Goal: Task Accomplishment & Management: Complete application form

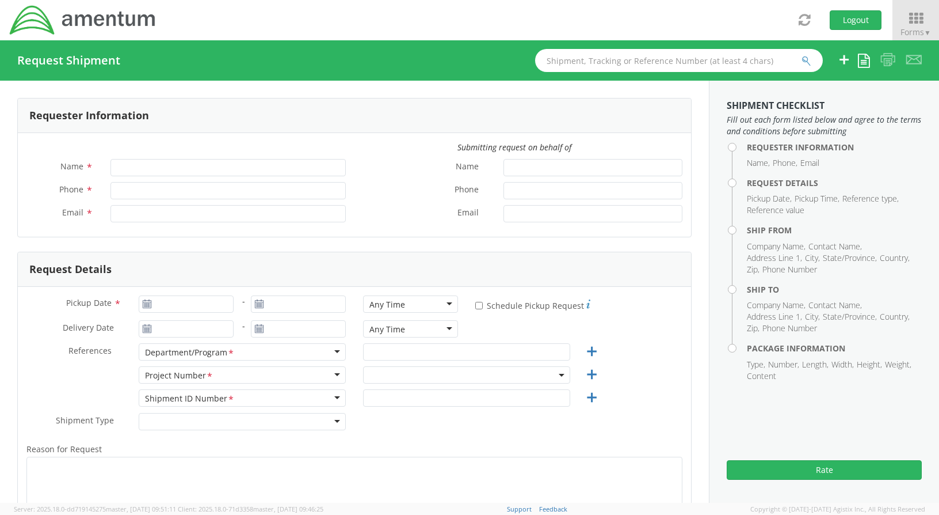
type input "[PERSON_NAME]"
type input "[PHONE_NUMBER]"
type input "[PERSON_NAME][EMAIL_ADDRESS][PERSON_NAME][DOMAIN_NAME]"
select select "ADMN.100038.00000"
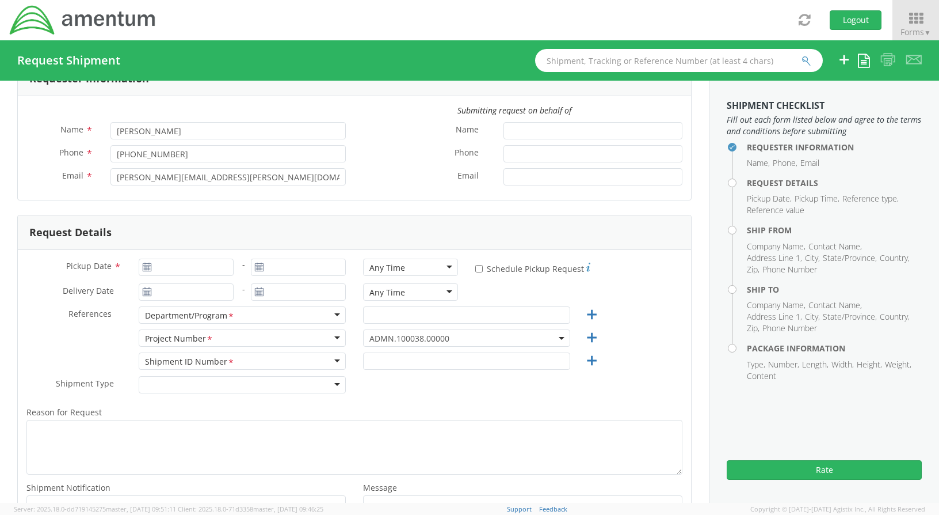
scroll to position [58, 0]
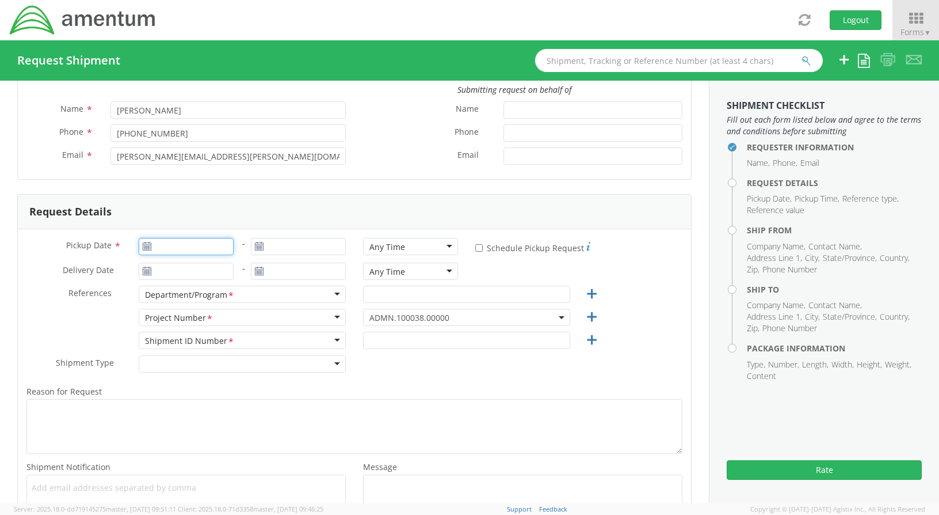
click at [199, 246] on input "Pickup Date *" at bounding box center [186, 246] width 95 height 17
type input "[DATE]"
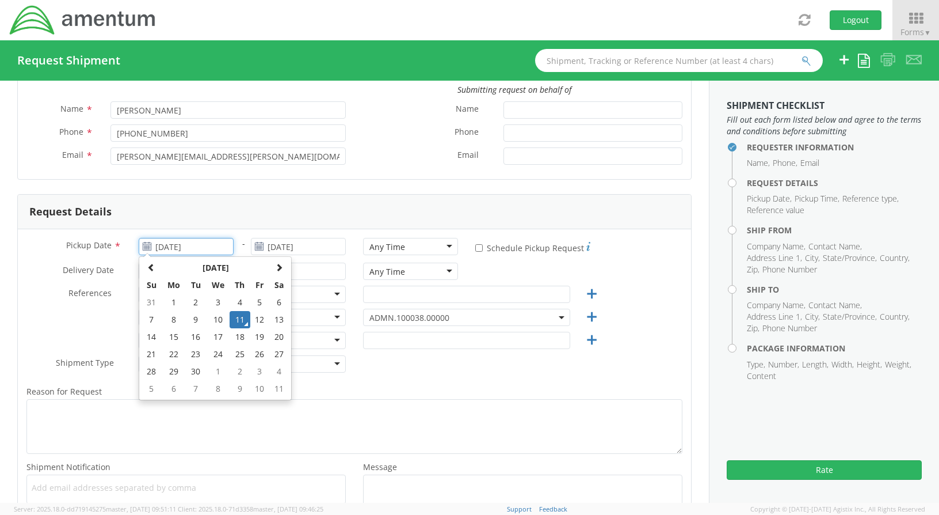
click at [238, 321] on td "11" at bounding box center [240, 319] width 20 height 17
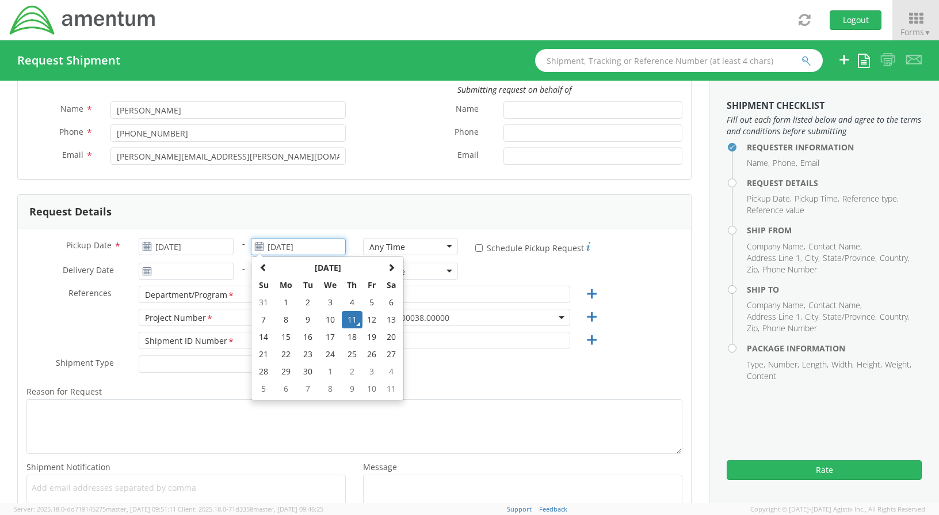
click at [319, 250] on input "[DATE]" at bounding box center [298, 246] width 95 height 17
click at [346, 317] on td "11" at bounding box center [352, 319] width 20 height 17
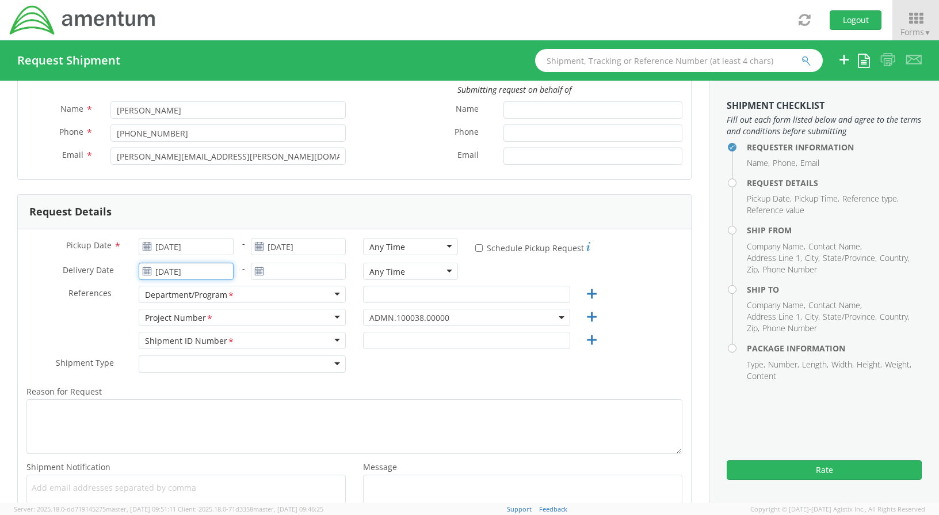
click at [216, 272] on input "[DATE]" at bounding box center [186, 270] width 95 height 17
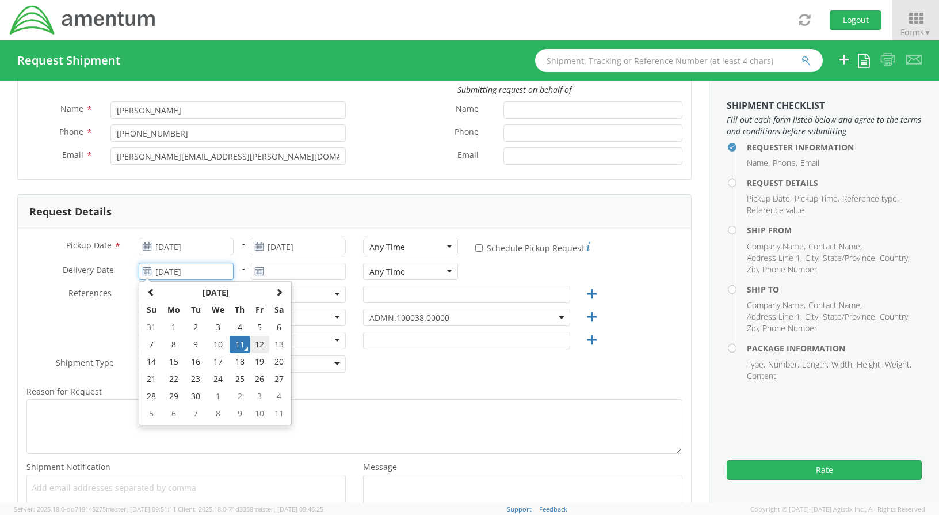
click at [260, 342] on td "12" at bounding box center [260, 344] width 20 height 17
type input "[DATE]"
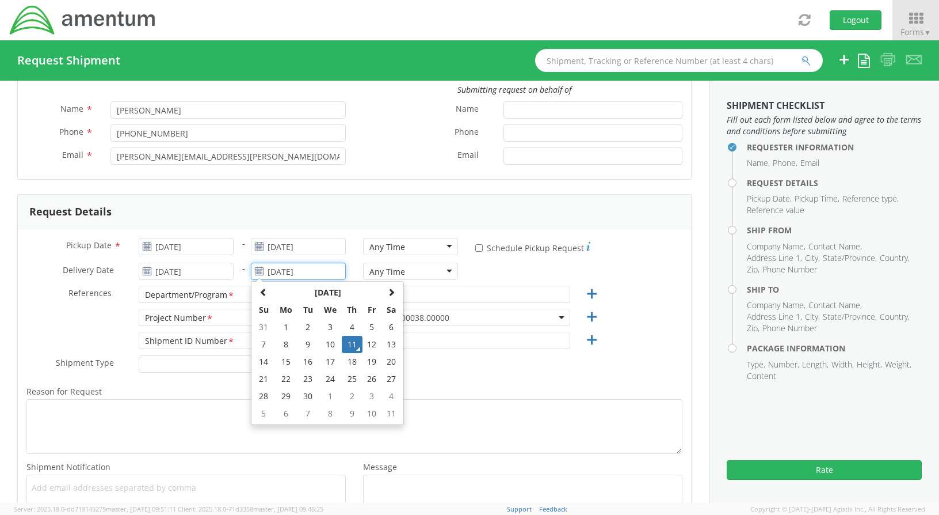
click at [308, 269] on input "[DATE]" at bounding box center [298, 270] width 95 height 17
click at [367, 344] on td "12" at bounding box center [373, 344] width 20 height 17
type input "[DATE]"
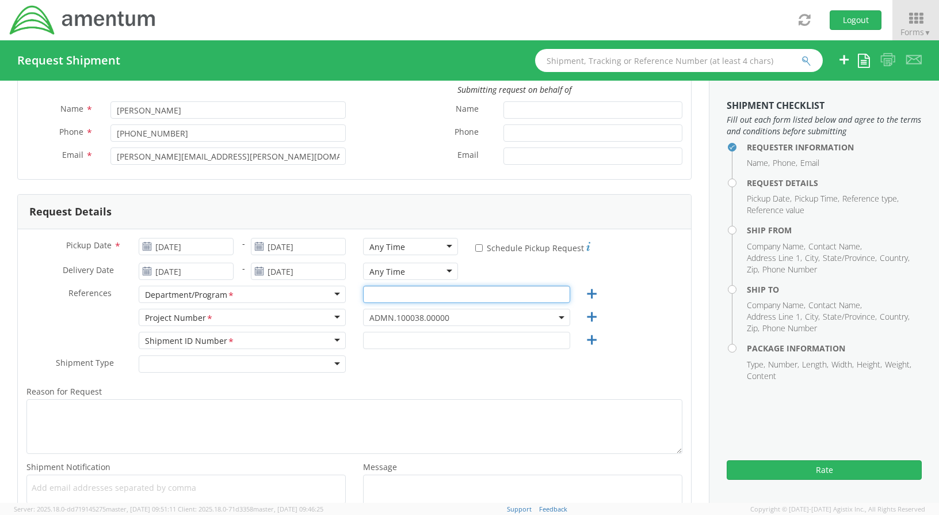
click at [379, 298] on input "text" at bounding box center [466, 293] width 207 height 17
type input "S"
type input "AP"
click at [449, 309] on span "ADMN.100038.00000" at bounding box center [466, 316] width 207 height 17
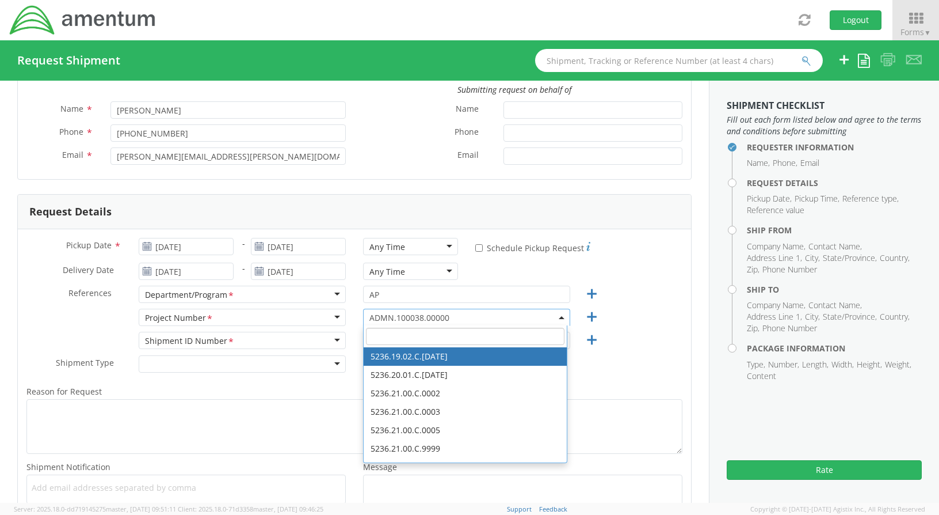
click at [440, 334] on input "search" at bounding box center [465, 335] width 199 height 17
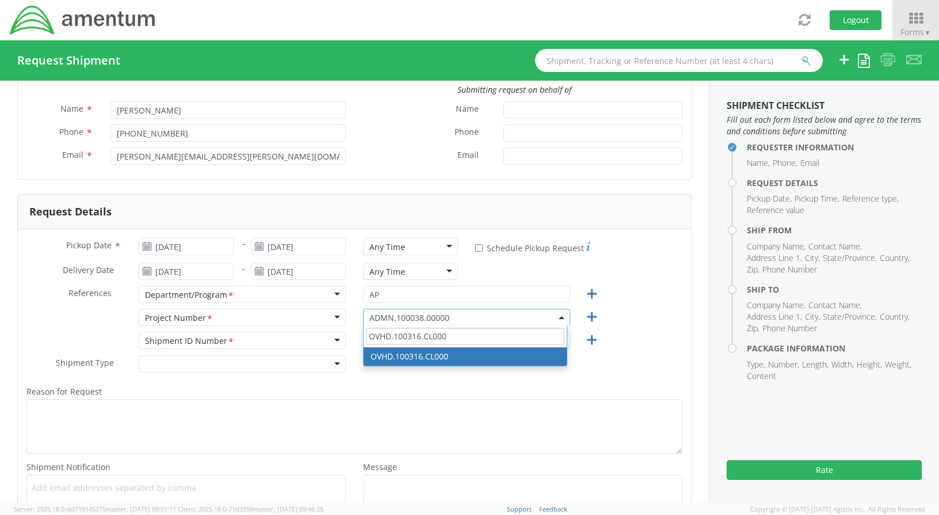
type input "OVHD.100316.CL000"
select select "OVHD.100316.CL000"
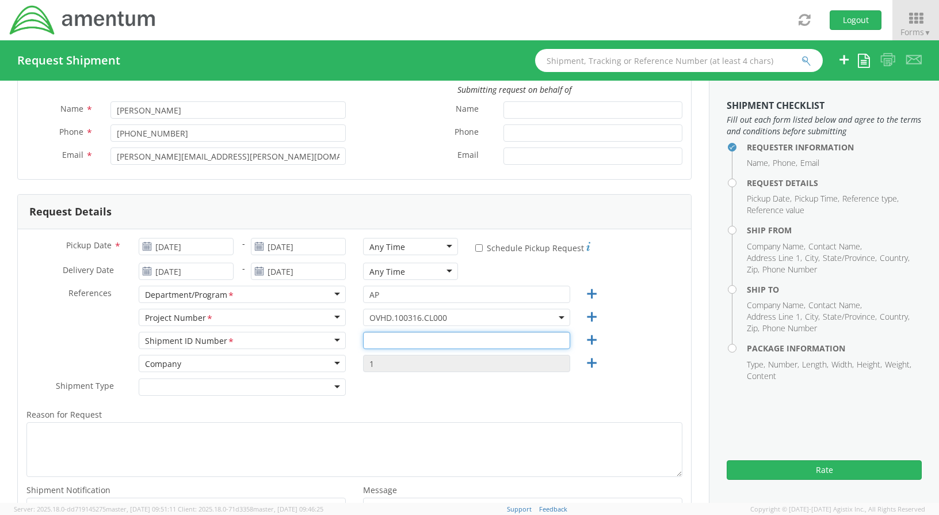
click at [389, 338] on input "text" at bounding box center [466, 340] width 207 height 17
type input "REGULAR"
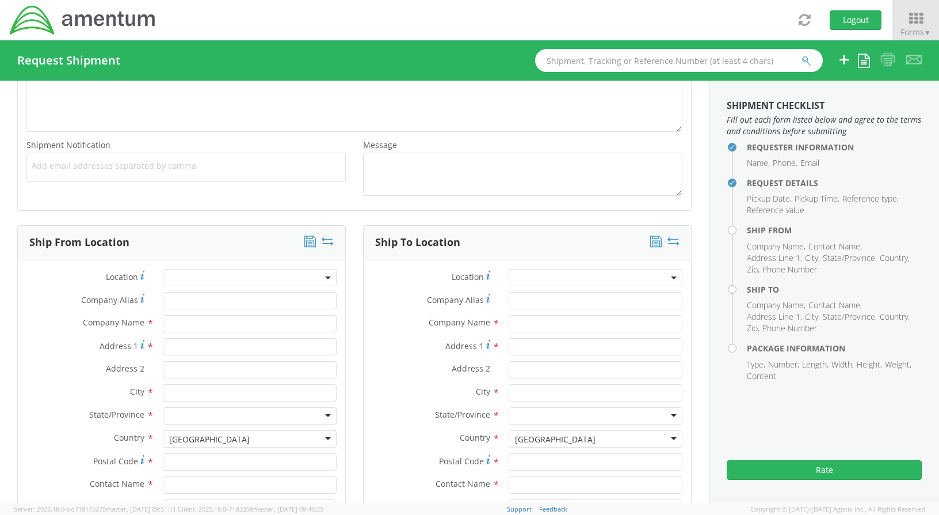
scroll to position [403, 0]
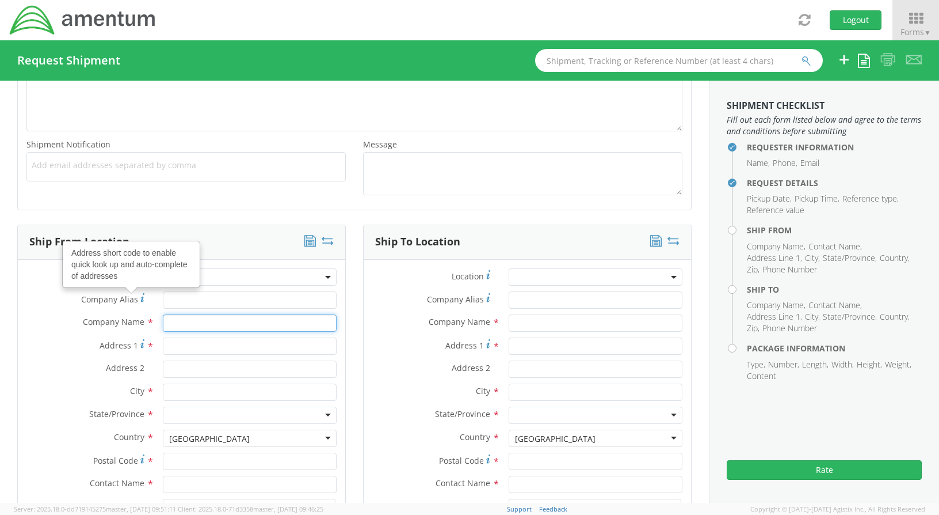
click at [186, 323] on input "text" at bounding box center [250, 322] width 174 height 17
type input "AMENTUM"
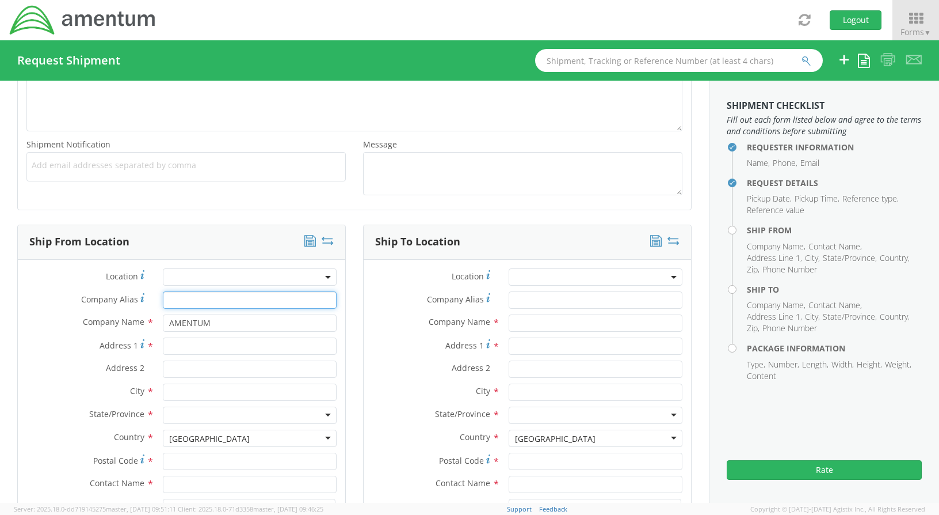
type input "BMO [PERSON_NAME] BANK LBX 6293"
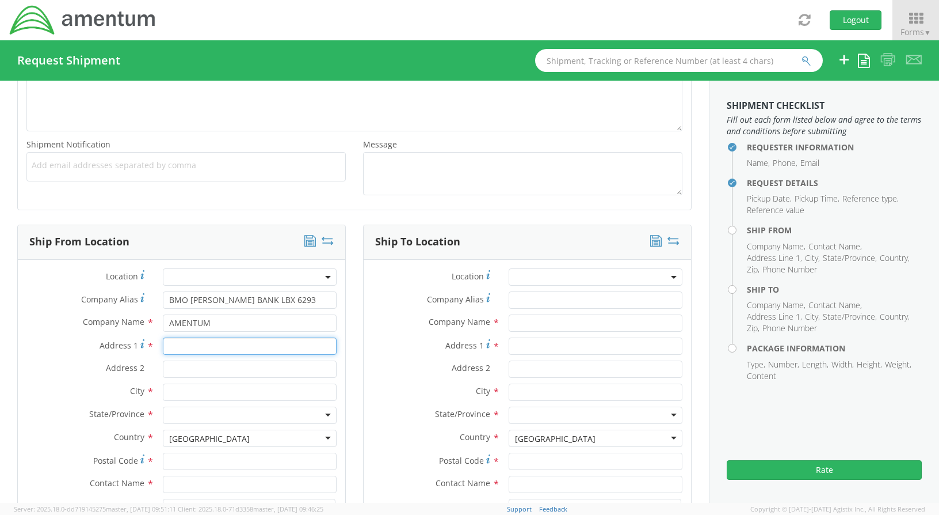
type input "[STREET_ADDRESS][PERSON_NAME]"
type input "SUITE 200"
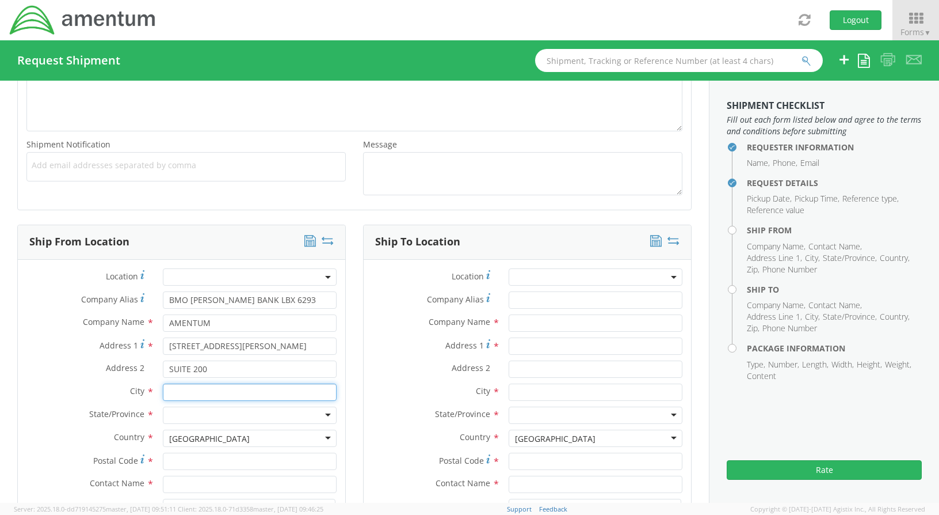
type input "[GEOGRAPHIC_DATA]"
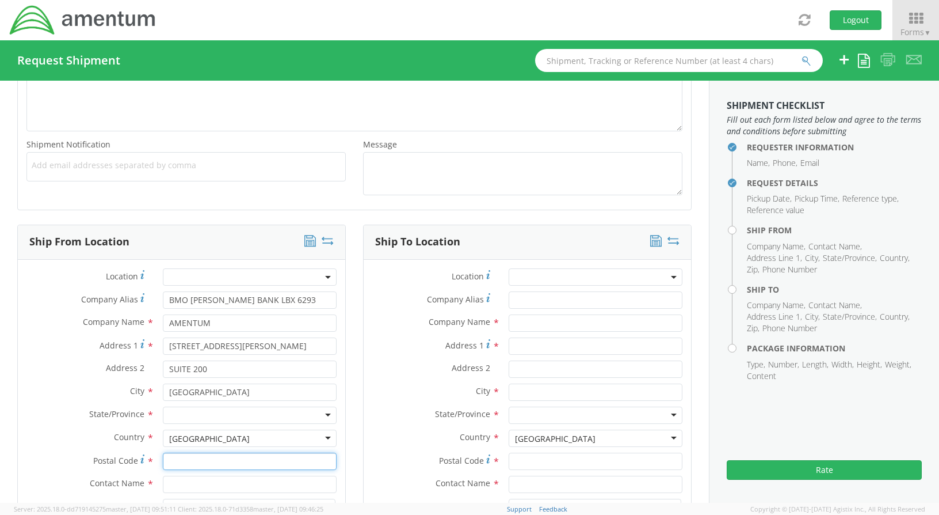
type input "20876"
type input "[PERSON_NAME]"
type input "[PHONE_NUMBER]"
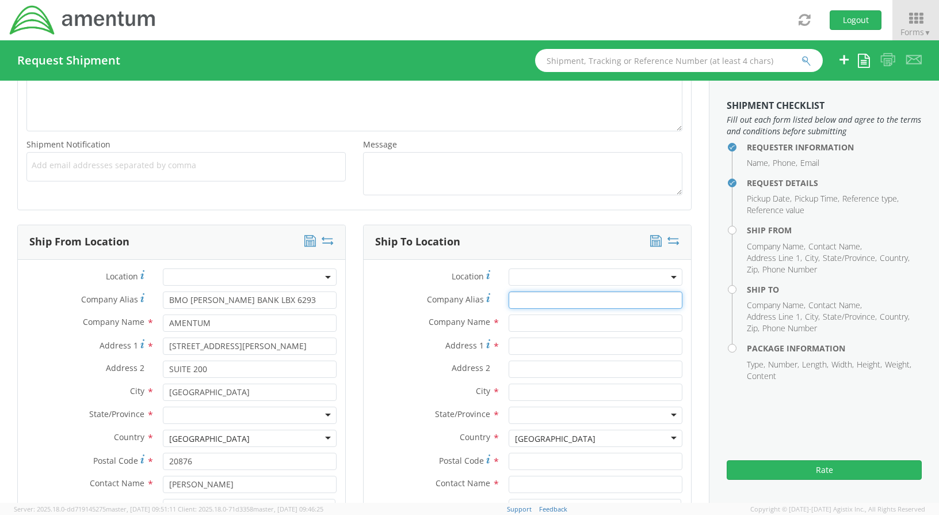
type input "BMO [PERSON_NAME] BANK LBX 6293"
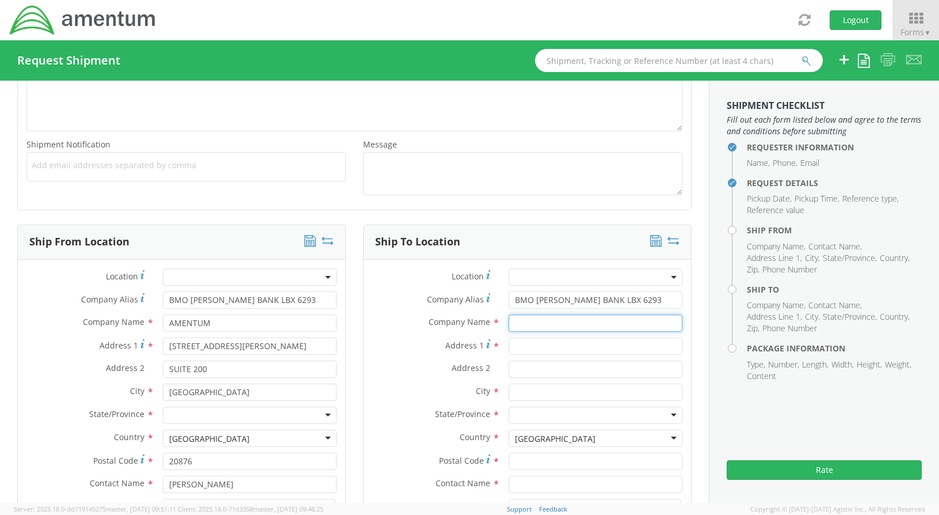
type input "BMO [PERSON_NAME] BANK LBX 6293"
type input "[STREET_ADDRESS]"
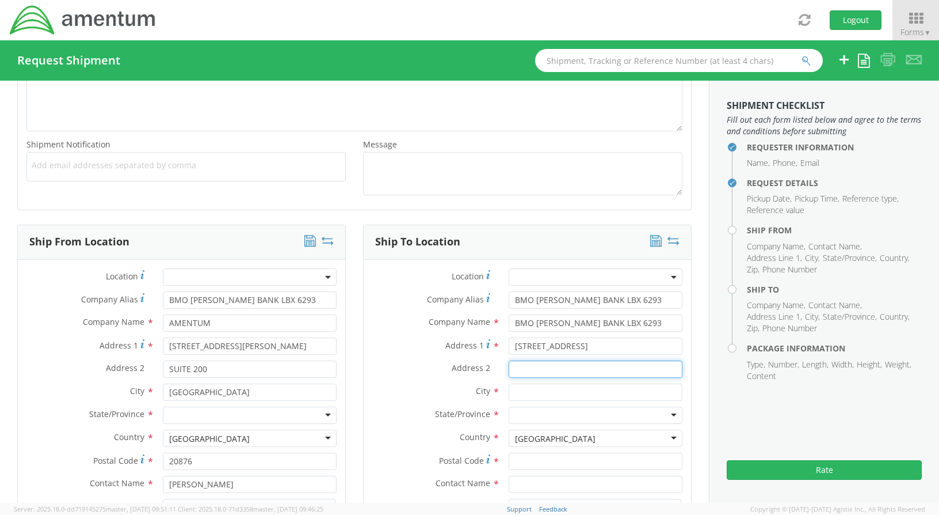
type input "SUITE B"
type input "BOLINGBROOK"
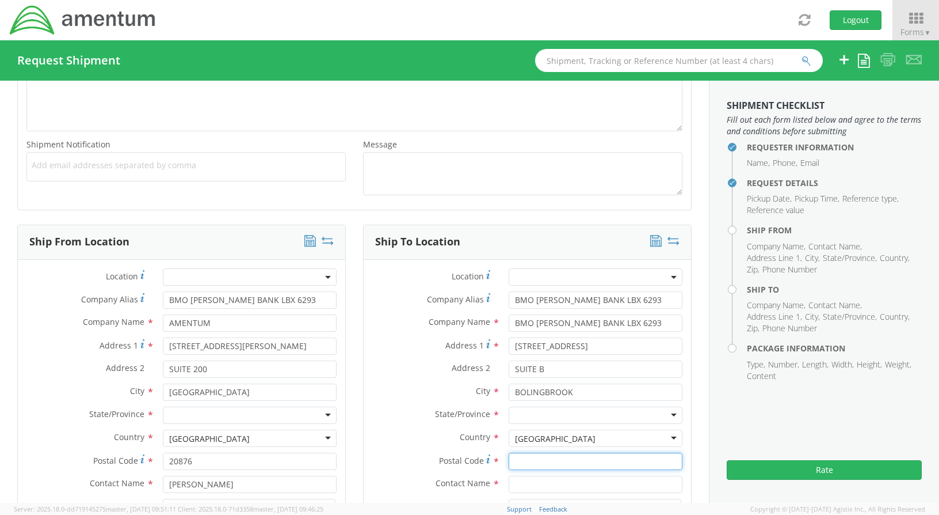
type input "60440"
type input "FIS"
type input "[PHONE_NUMBER]"
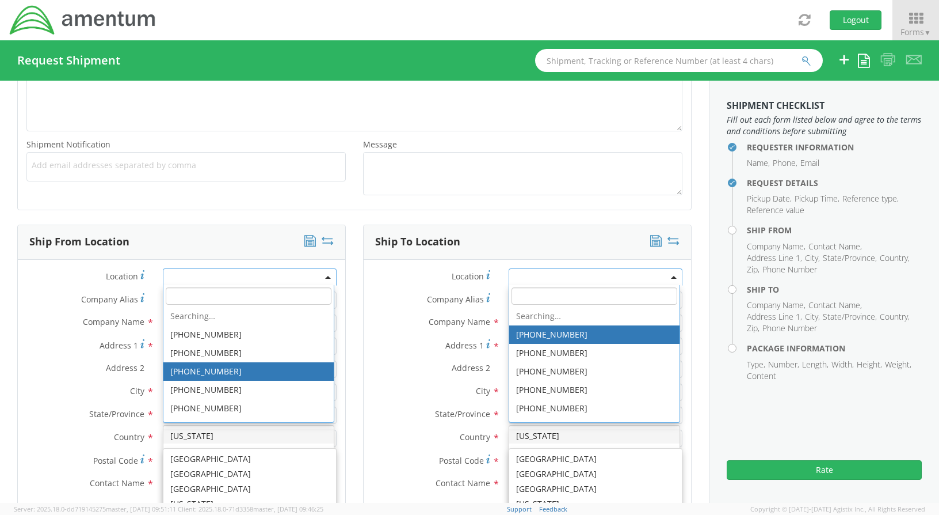
scroll to position [2901, 0]
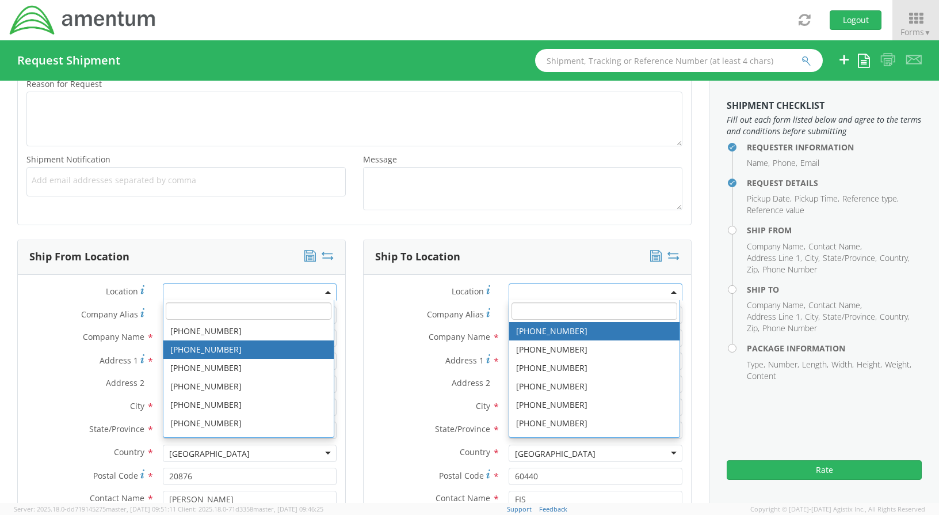
click at [355, 311] on div "Ship To Location Location * [PHONE_NUMBER] [PHONE_NUMBER] [PHONE_NUMBER] [PHONE…" at bounding box center [528, 433] width 346 height 388
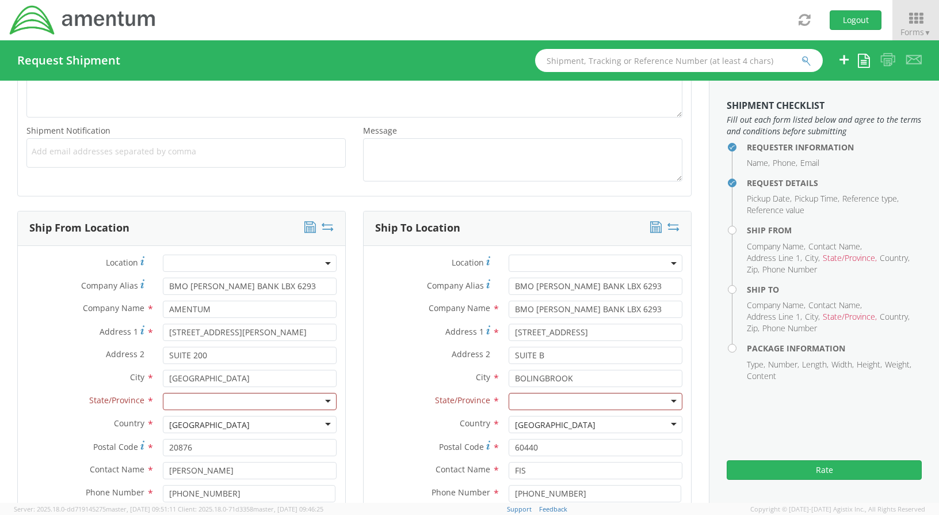
scroll to position [445, 0]
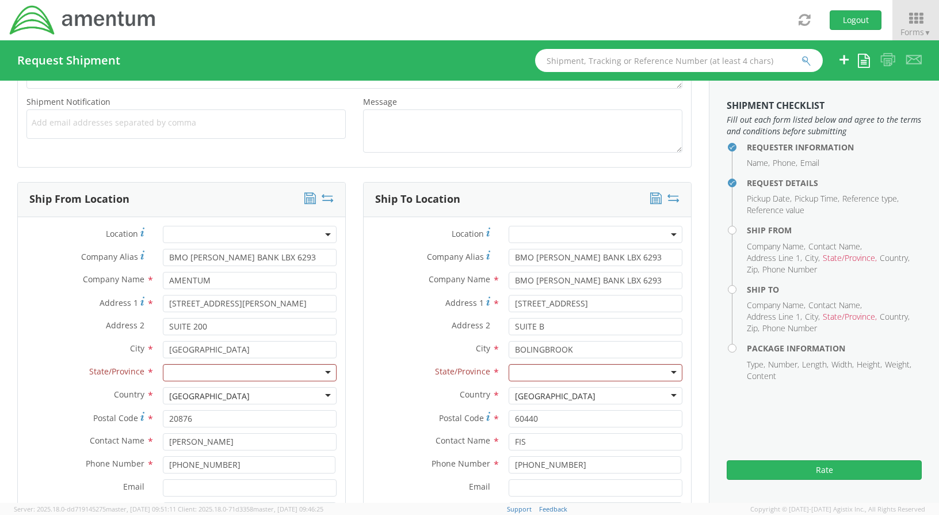
click at [205, 371] on div at bounding box center [250, 372] width 174 height 17
drag, startPoint x: 625, startPoint y: 262, endPoint x: 498, endPoint y: 275, distance: 127.9
click at [498, 275] on div "Location * Company Alias * BMO [PERSON_NAME] BANK LBX 6293 Company Name * BMO […" at bounding box center [527, 386] width 327 height 321
click at [559, 282] on input "BMO [PERSON_NAME] BANK LBX 6293" at bounding box center [596, 280] width 174 height 17
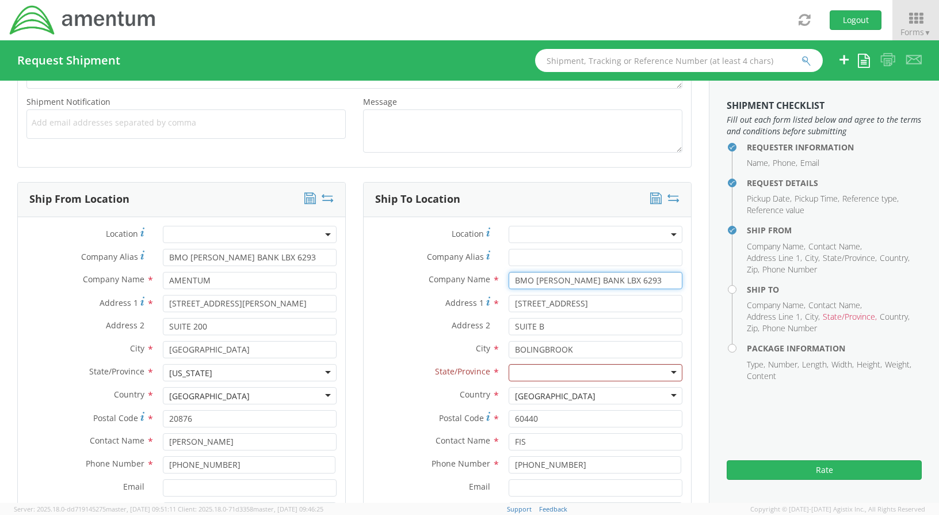
type input "BMO HARRISBANK LBX 6293"
drag, startPoint x: 618, startPoint y: 283, endPoint x: 476, endPoint y: 283, distance: 142.2
click at [476, 283] on div "Company Name * BMO HARRISBANK LBX 6293" at bounding box center [527, 280] width 327 height 17
drag, startPoint x: 598, startPoint y: 308, endPoint x: 492, endPoint y: 310, distance: 106.5
click at [481, 309] on div "Address [STREET_ADDRESS]" at bounding box center [527, 303] width 327 height 17
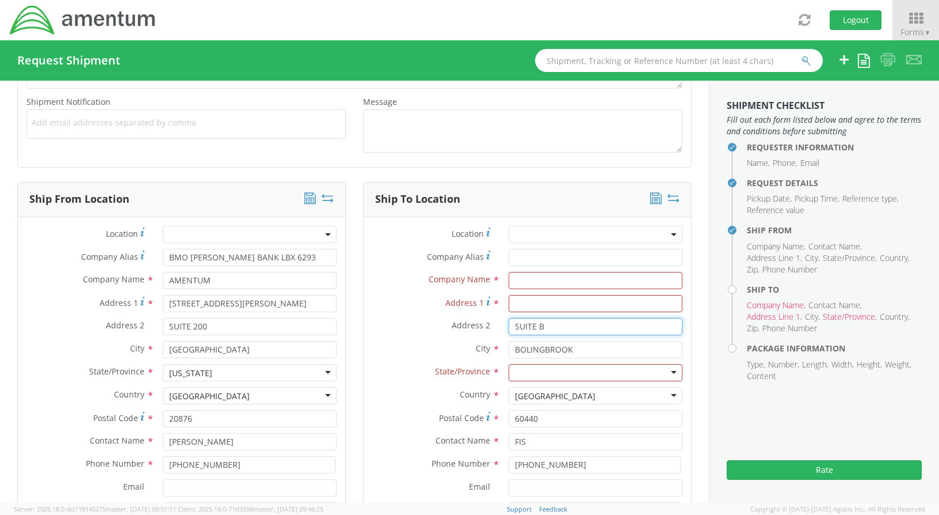
drag, startPoint x: 557, startPoint y: 327, endPoint x: 470, endPoint y: 327, distance: 86.3
click at [483, 327] on div "Address 2 * SUITE B" at bounding box center [527, 326] width 327 height 17
drag, startPoint x: 570, startPoint y: 349, endPoint x: 467, endPoint y: 349, distance: 103.0
click at [468, 348] on div "City * [GEOGRAPHIC_DATA] searching..." at bounding box center [527, 349] width 327 height 17
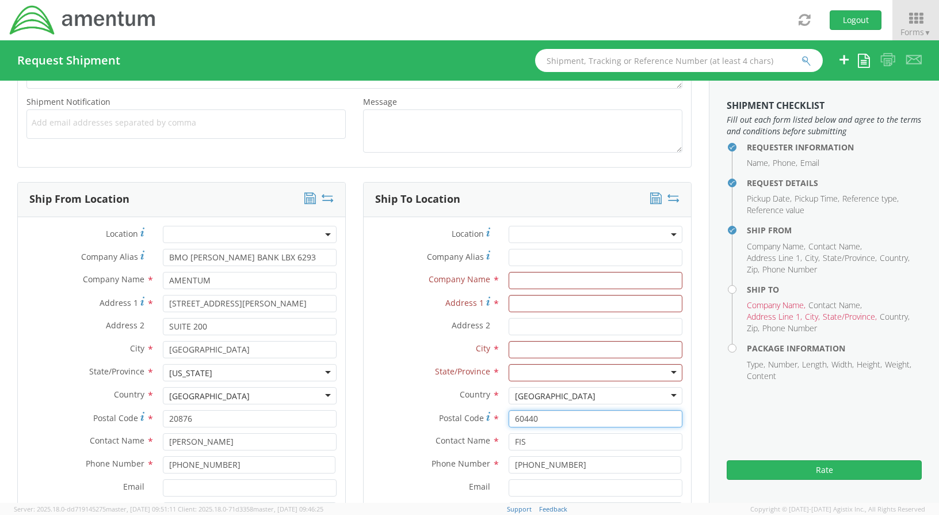
drag, startPoint x: 526, startPoint y: 422, endPoint x: 477, endPoint y: 423, distance: 48.9
click at [479, 422] on div "Postal Code * 60440" at bounding box center [527, 418] width 327 height 17
drag, startPoint x: 525, startPoint y: 440, endPoint x: 497, endPoint y: 443, distance: 27.8
click at [500, 442] on div "FIS FIS BlueHalo - ( [PERSON_NAME] her ) [STREET_ADDRESS]" at bounding box center [595, 441] width 191 height 17
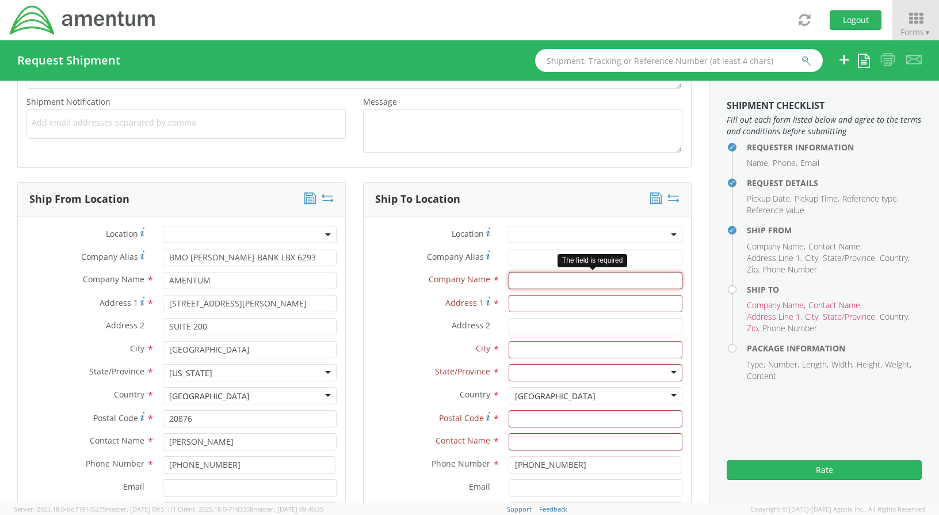
click at [514, 279] on input "text" at bounding box center [596, 280] width 174 height 17
type input "AMERICAN EXPRESS"
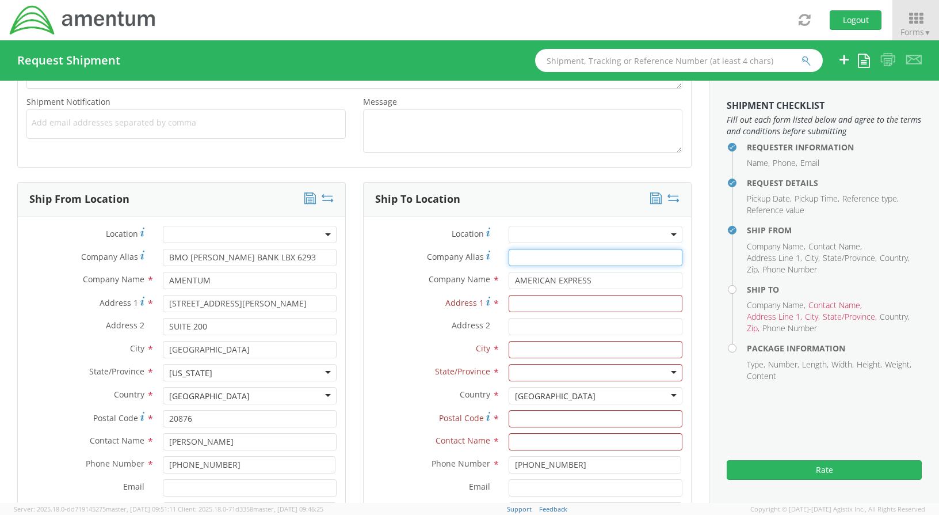
type input "AMERICAN EXPRESS"
type input "[STREET_ADDRESS][PERSON_NAME]"
type input "[PERSON_NAME]"
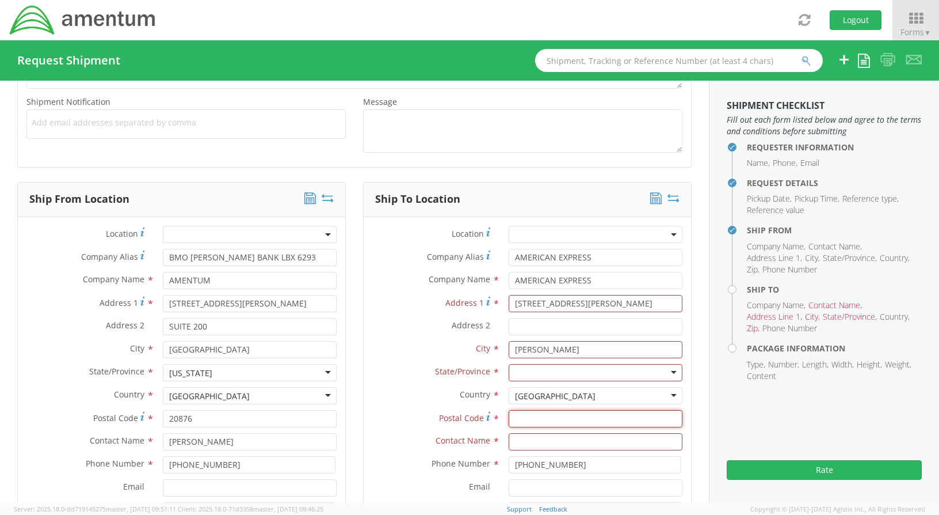
type input "90746"
type input "EXPRESS MAIL REMITTANCE PROCESSING"
type input "AMERICAN EXPRESS"
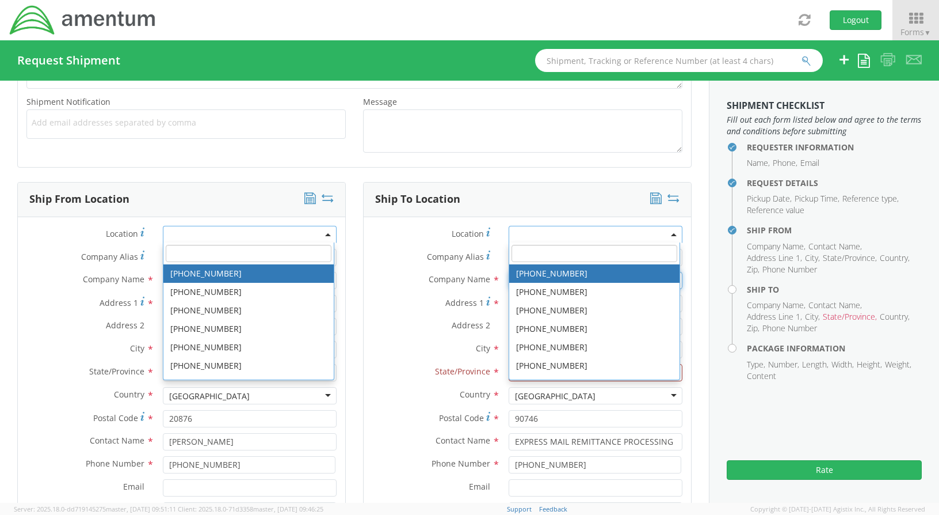
scroll to position [388, 0]
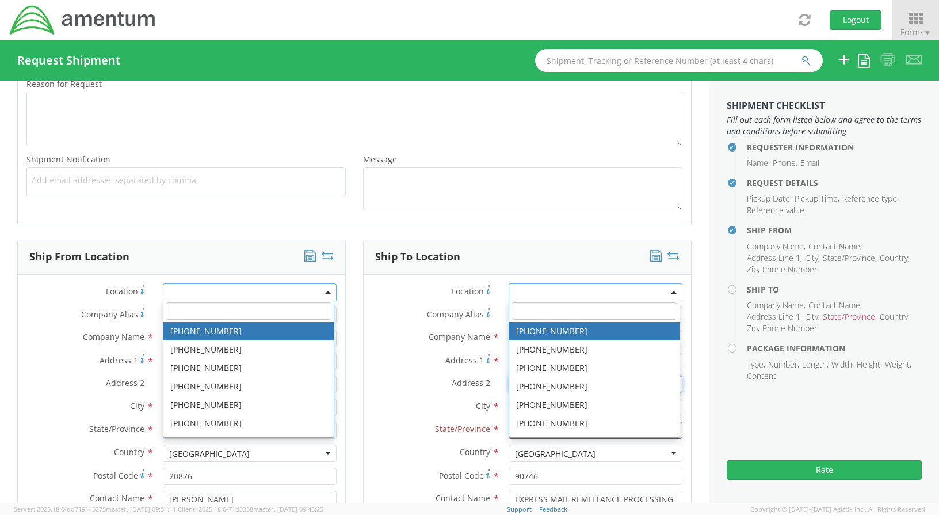
type input "SUITE B"
click at [607, 247] on div "Ship To Location" at bounding box center [527, 257] width 327 height 35
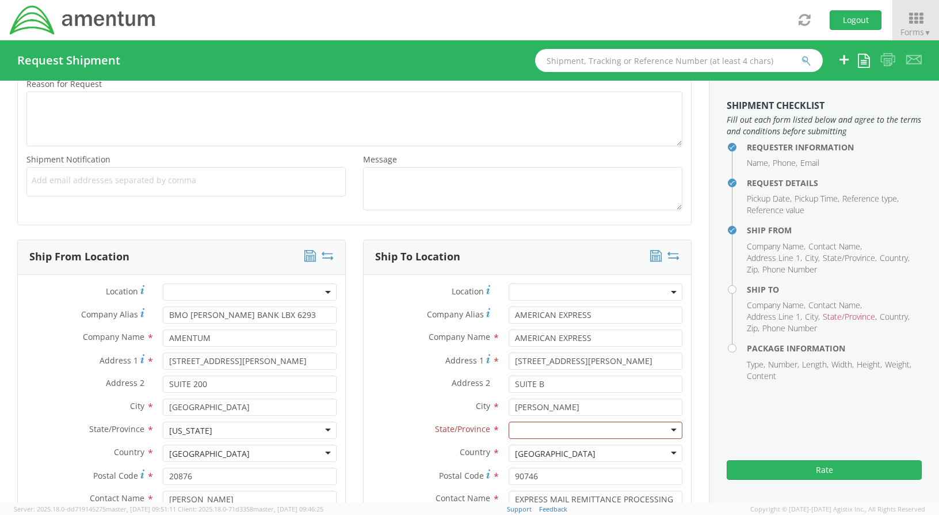
click at [666, 428] on div at bounding box center [596, 429] width 174 height 17
click at [546, 500] on div "Location * Company Alias * AMERICAN EXPRESS Company Name * AMERICAN EXPRESS sea…" at bounding box center [527, 443] width 327 height 321
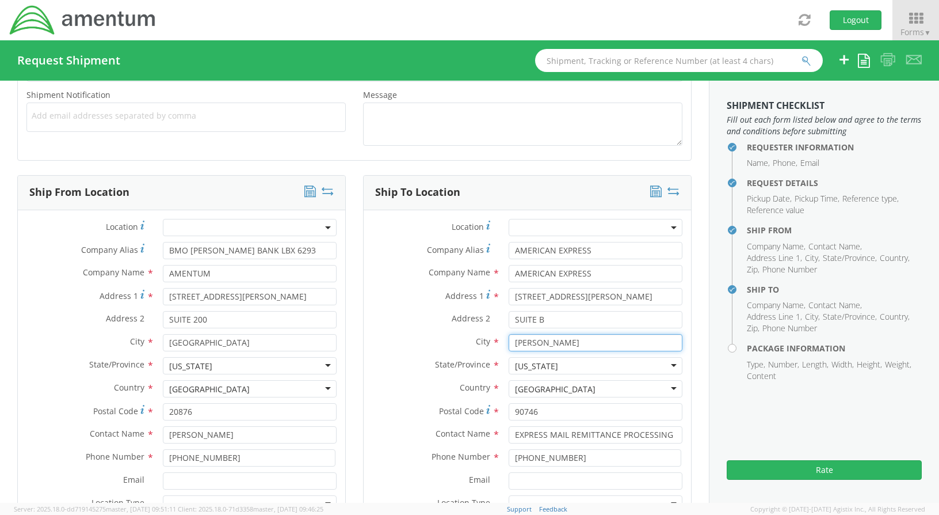
click at [627, 333] on div "Location * Company Alias * AMERICAN EXPRESS Company Name * AMERICAN EXPRESS sea…" at bounding box center [527, 379] width 327 height 321
click at [588, 183] on div "Ship To Location" at bounding box center [527, 193] width 327 height 35
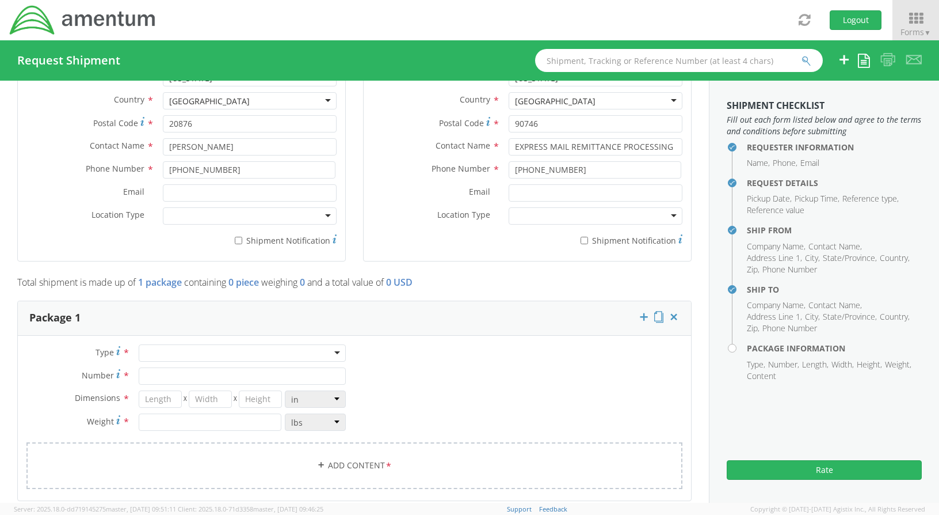
scroll to position [798, 0]
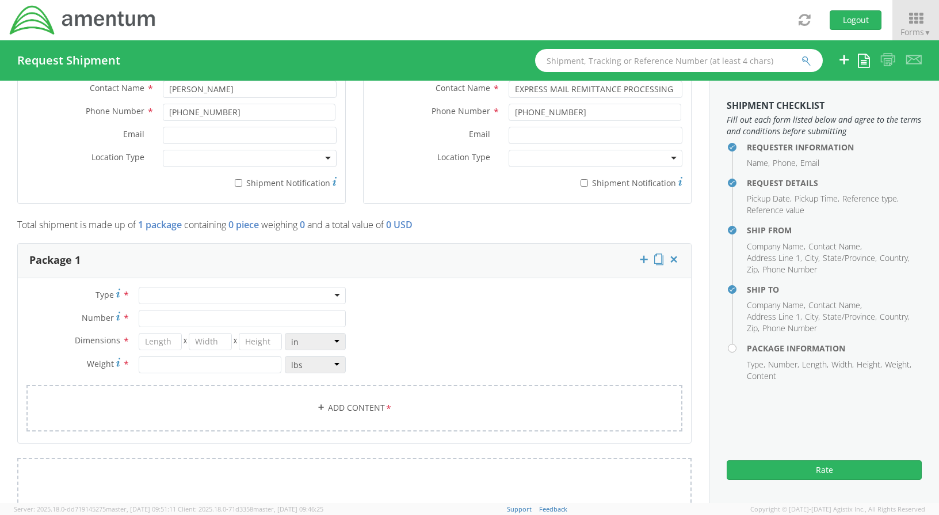
click at [331, 295] on div at bounding box center [242, 295] width 207 height 17
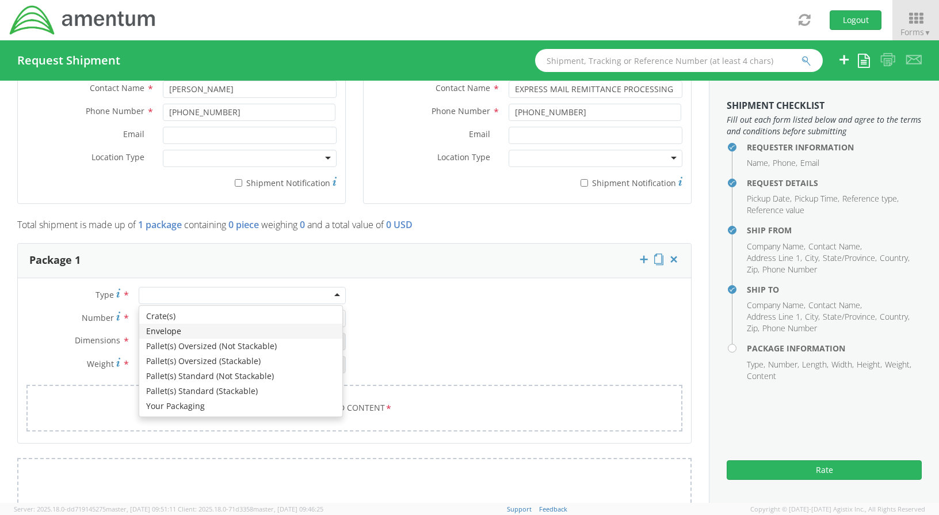
type input "1"
type input "9.5"
type input "12.5"
type input "0.25"
type input "1"
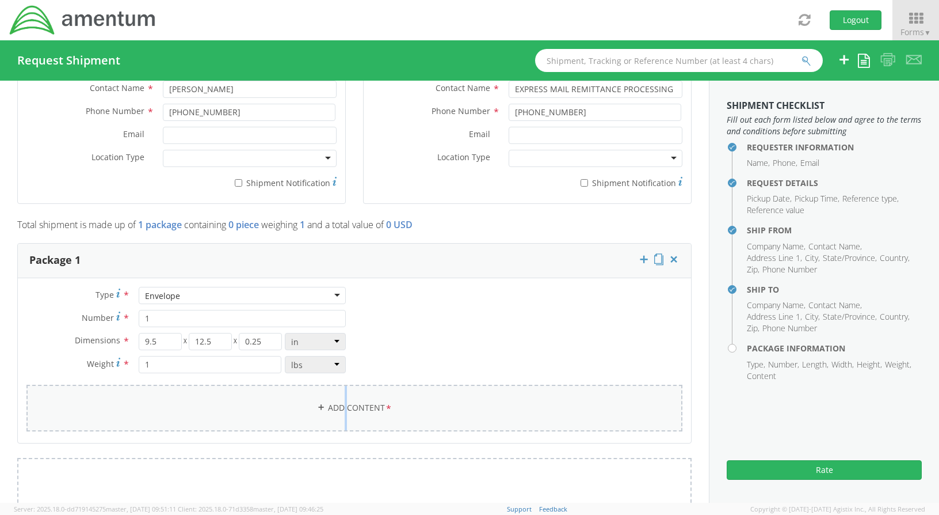
click at [341, 401] on link "Add Content *" at bounding box center [354, 407] width 656 height 47
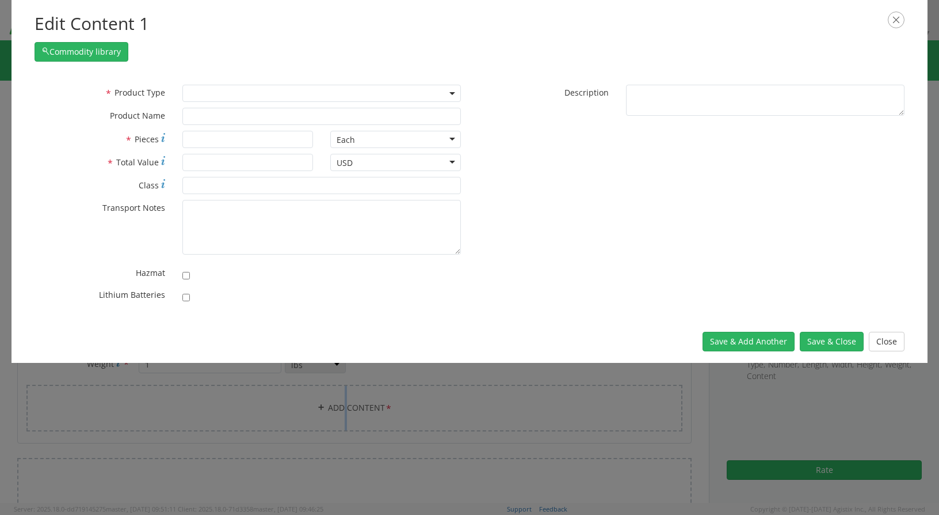
click at [451, 88] on span at bounding box center [321, 93] width 279 height 17
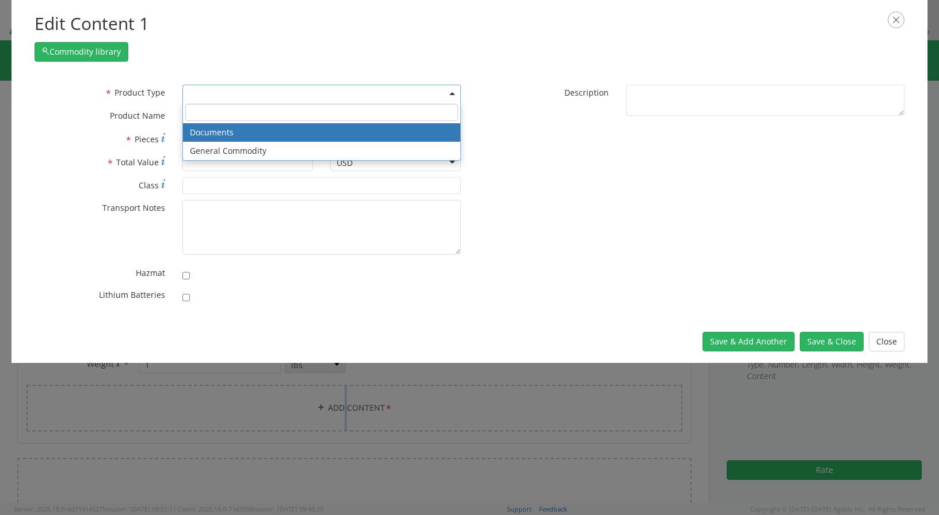
select select "DOCUMENT"
type input "Documents"
type input "1"
type textarea "Documents"
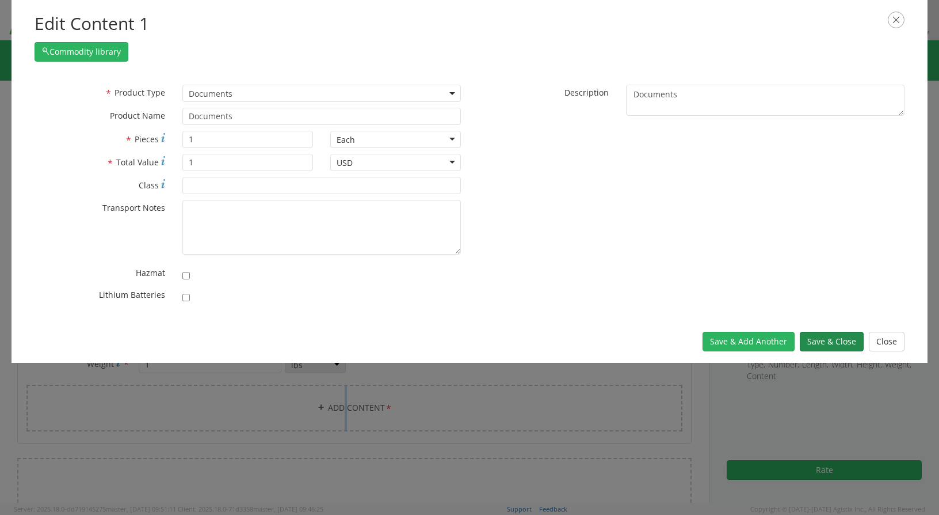
click at [817, 346] on button "Save & Close" at bounding box center [832, 342] width 64 height 20
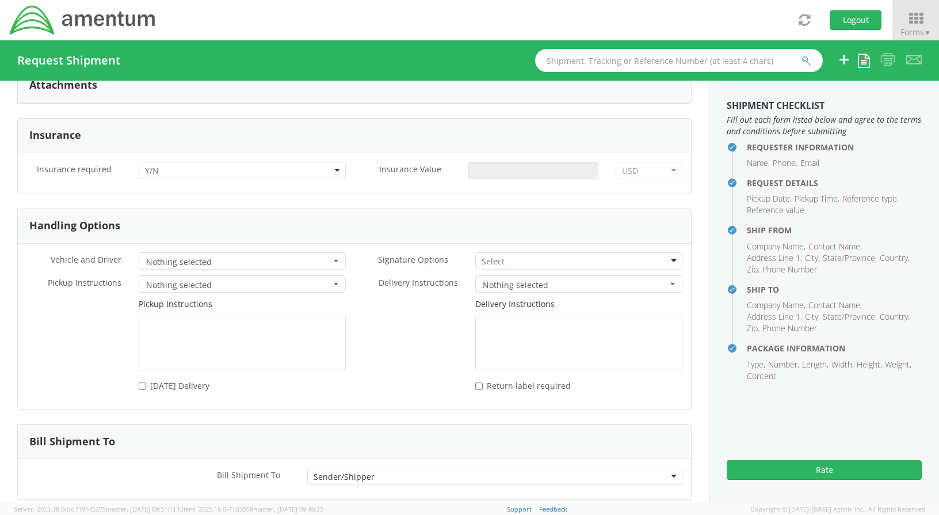
scroll to position [1431, 0]
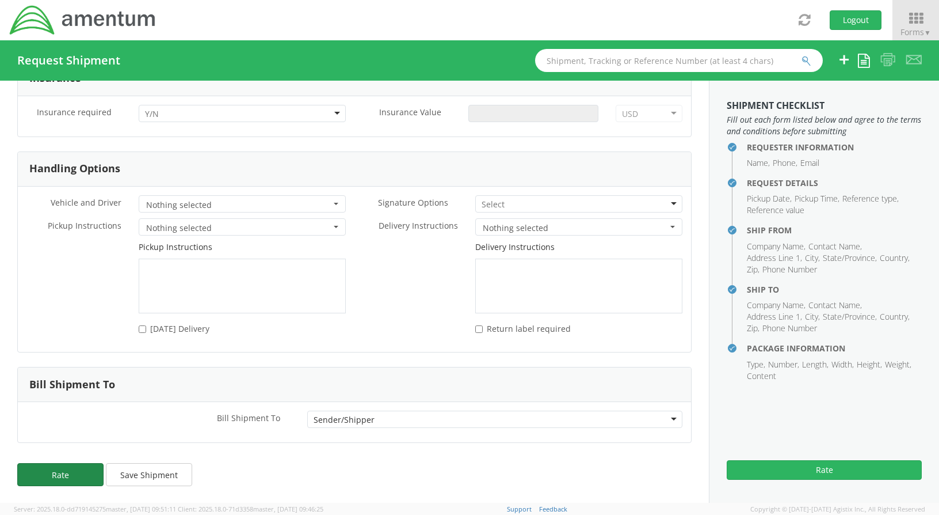
click at [85, 473] on button "Rate" at bounding box center [60, 474] width 86 height 23
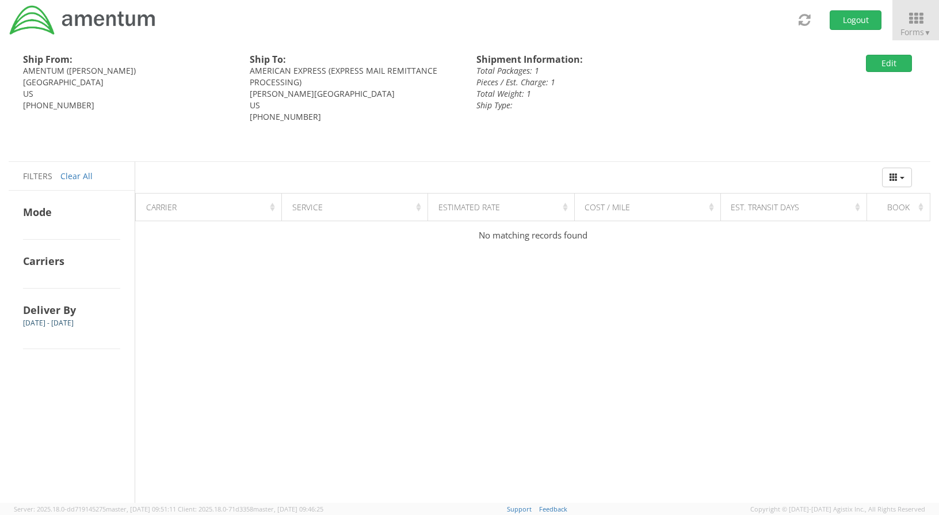
click at [337, 74] on div "AMERICAN EXPRESS (EXPRESS MAIL REMITTANCE PROCESSING)" at bounding box center [355, 76] width 210 height 23
click at [885, 64] on button "Edit" at bounding box center [889, 63] width 46 height 17
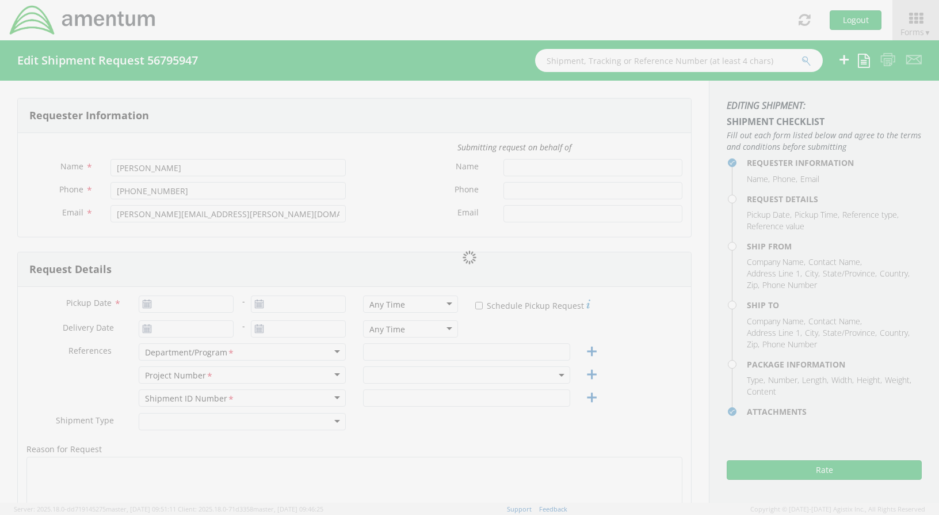
type input "[DATE]"
type input "AP"
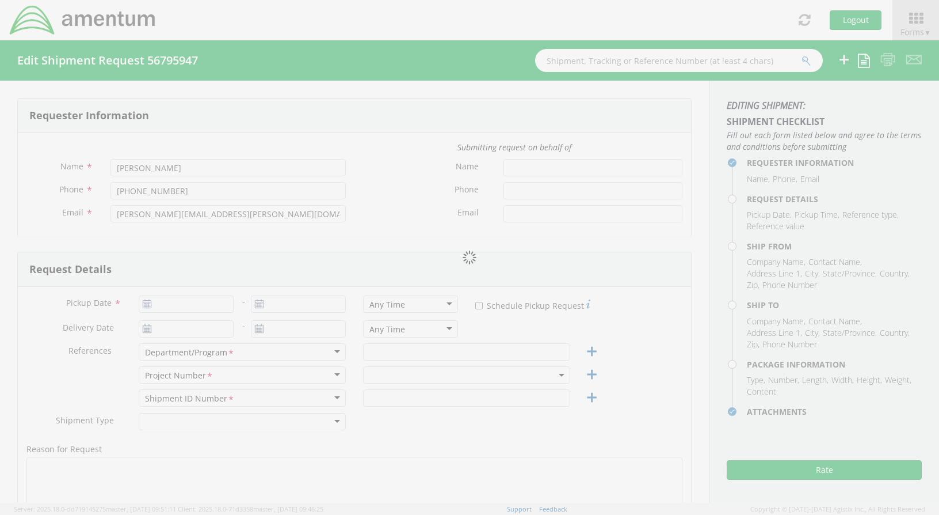
type input "Regular"
select select
type input "BMO [PERSON_NAME] BANK LBX 6293"
type input "AMENTUM"
type input "[STREET_ADDRESS][PERSON_NAME]"
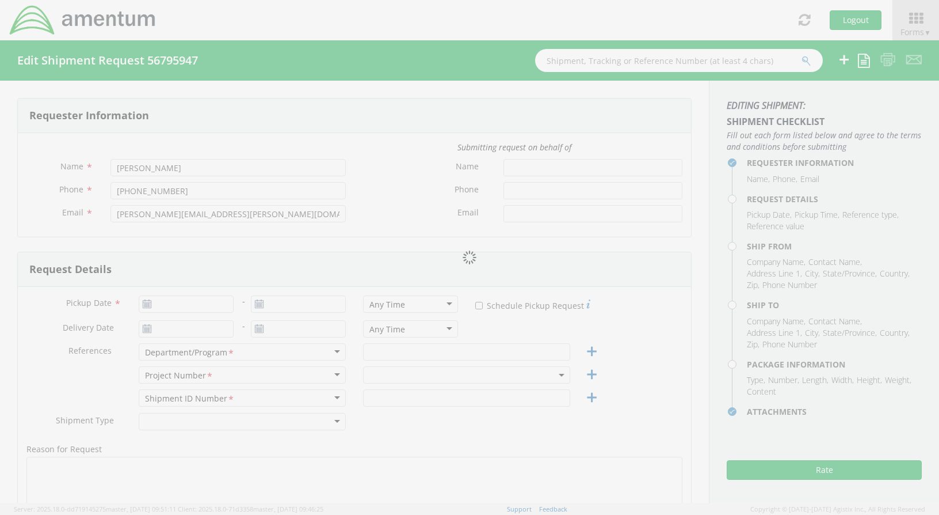
type input "SUITE 200"
type input "[GEOGRAPHIC_DATA]"
type input "20876"
type input "[PERSON_NAME]"
type input "[PHONE_NUMBER]"
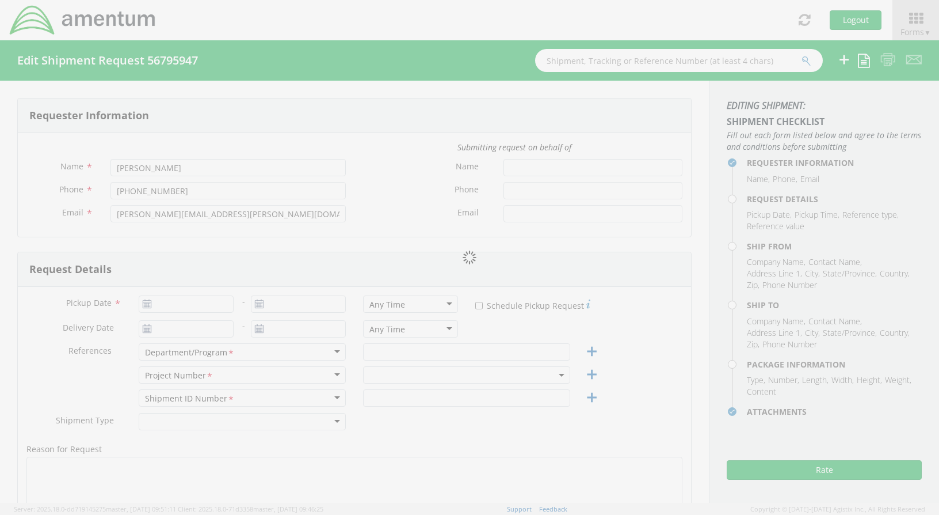
select select
type input "AMERICAN EXPRESS"
type input "[STREET_ADDRESS][PERSON_NAME]"
type input "SUITE B"
type input "[PERSON_NAME]"
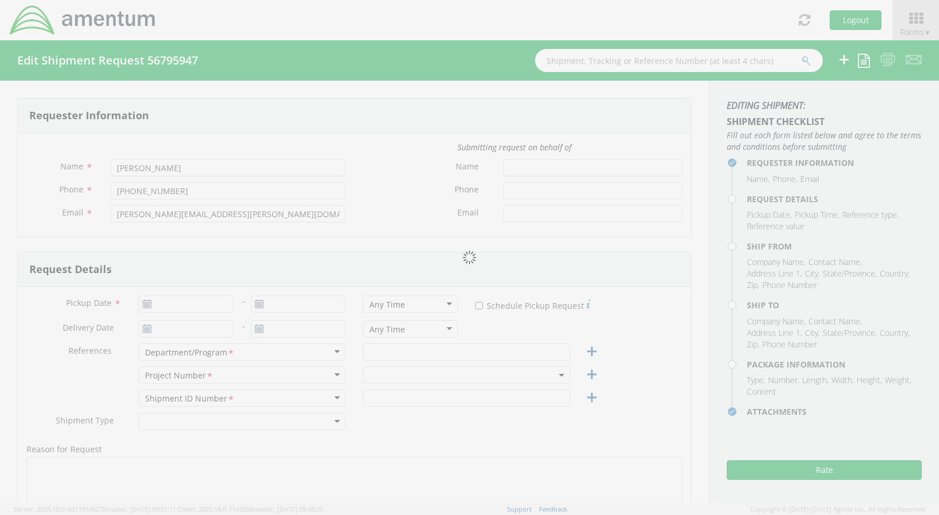
type input "90746"
type input "EXPRESS MAIL REMITTANCE PROCESSING"
type input "[PHONE_NUMBER]"
type input "1"
type input "9.5"
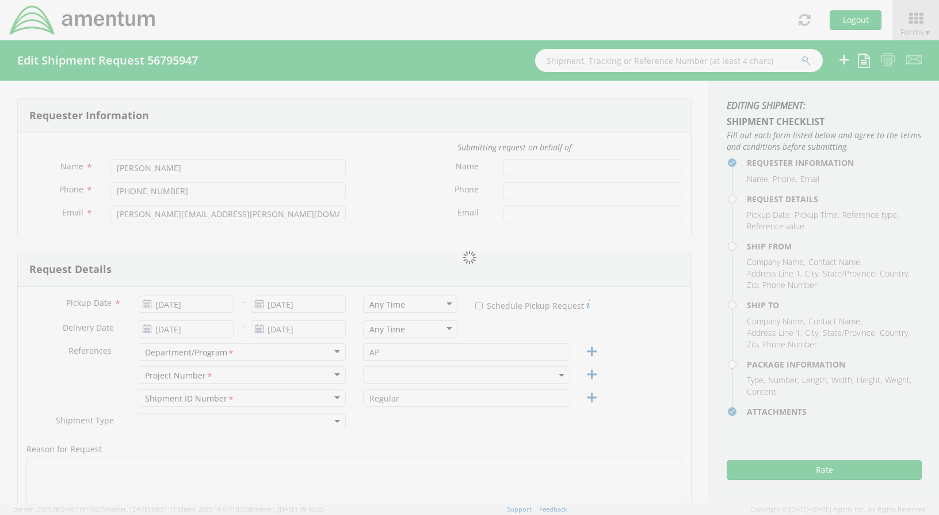
type input "12.5"
type input "0.25"
type input "1"
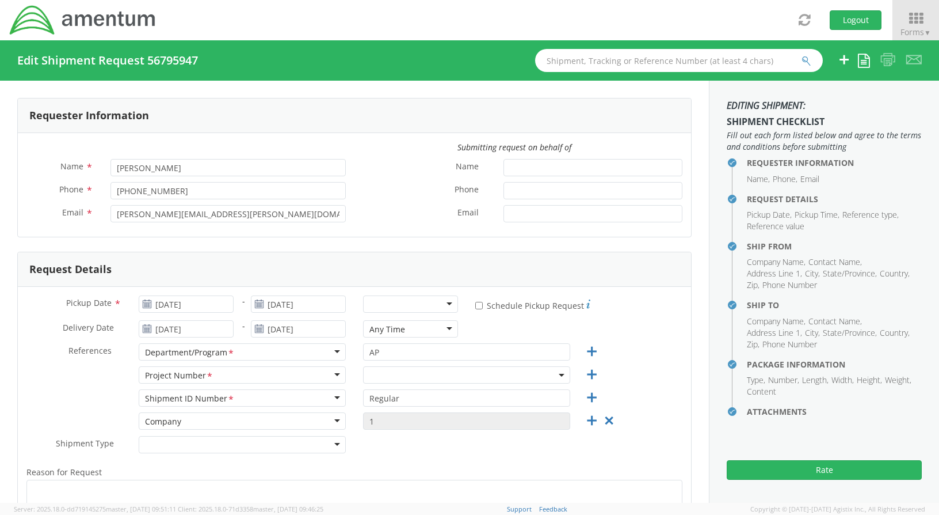
select select "OVHD.100316.CL000"
click at [911, 17] on icon at bounding box center [916, 18] width 54 height 16
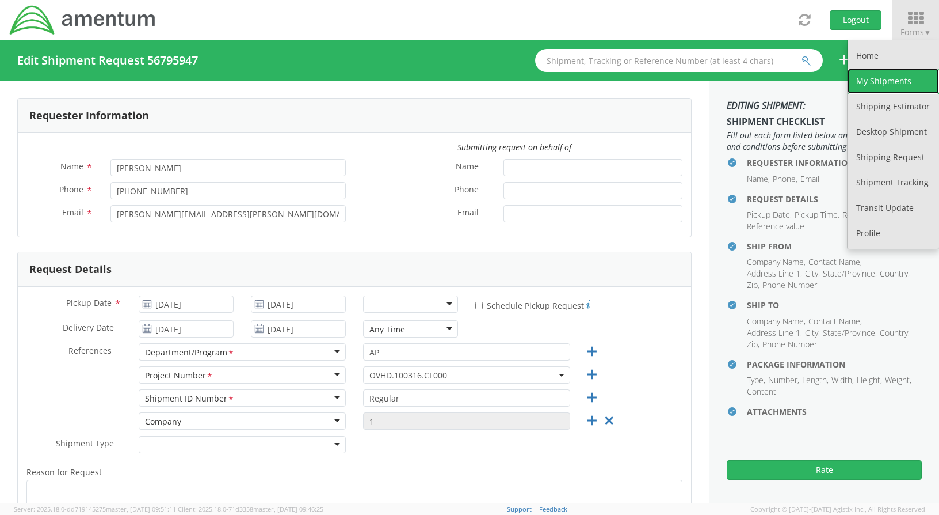
click at [893, 76] on link "My Shipments" at bounding box center [894, 80] width 92 height 25
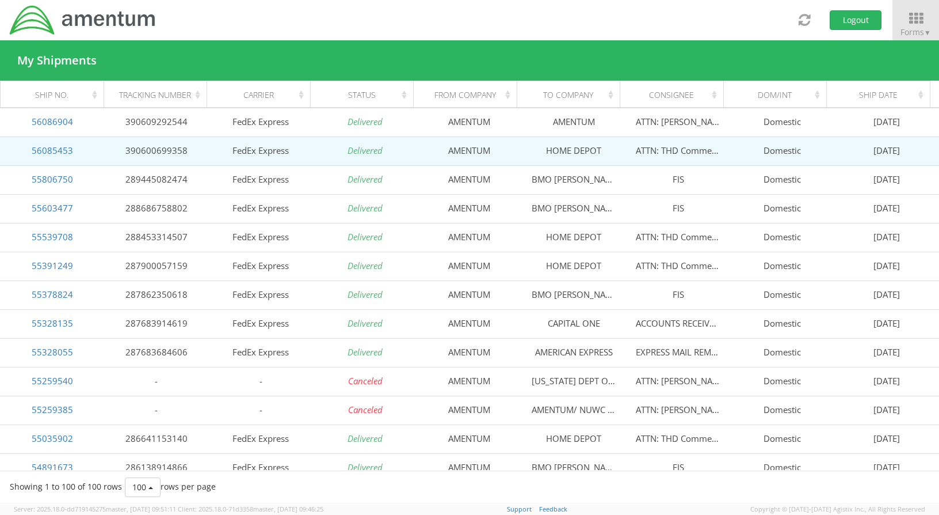
scroll to position [460, 0]
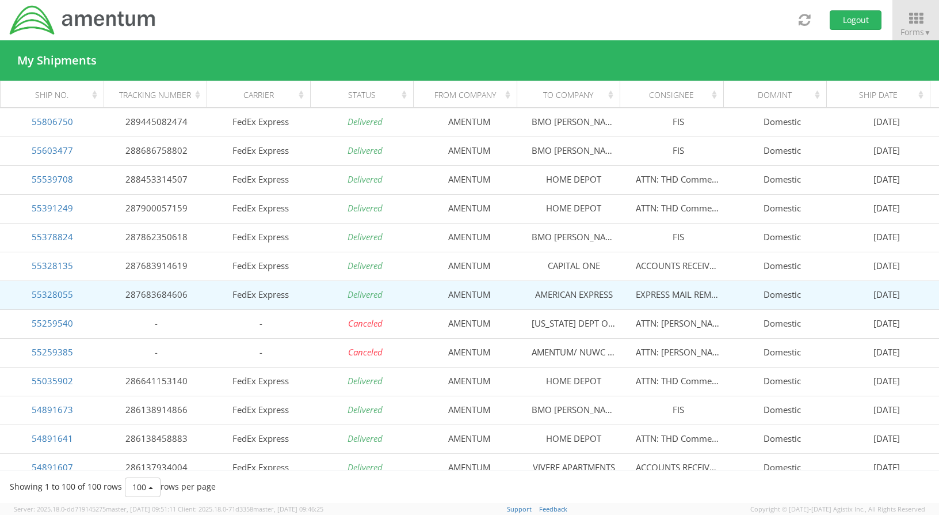
click at [566, 295] on td "AMERICAN EXPRESS" at bounding box center [574, 294] width 104 height 29
click at [59, 297] on link "55328055" at bounding box center [52, 294] width 41 height 12
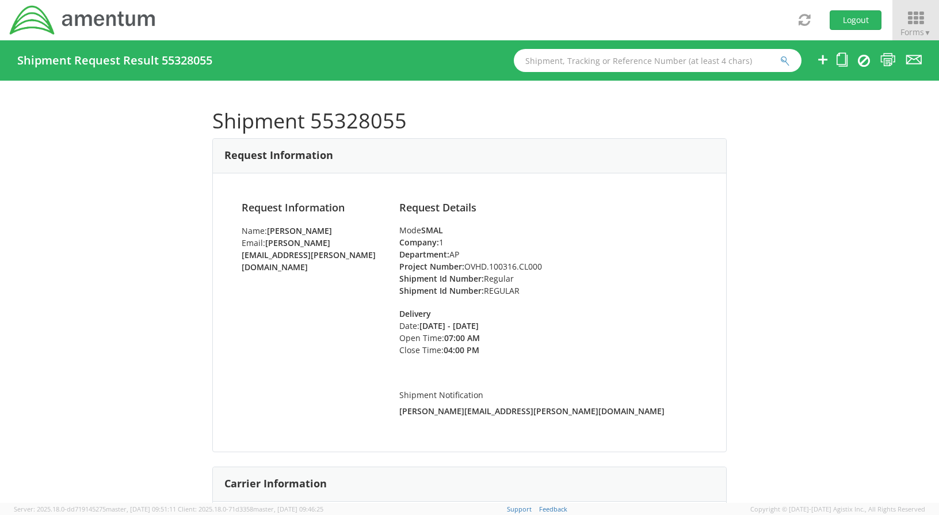
click at [909, 17] on icon at bounding box center [916, 18] width 54 height 16
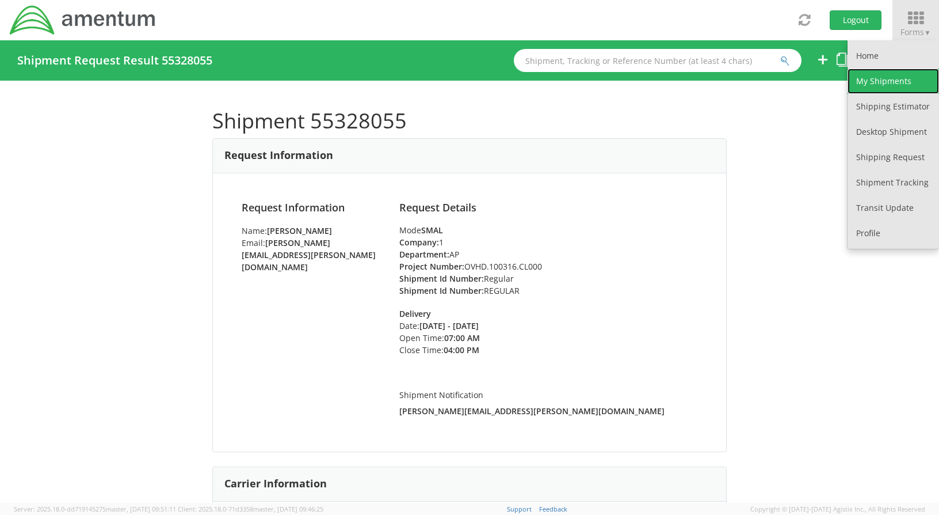
click at [896, 82] on link "My Shipments" at bounding box center [894, 80] width 92 height 25
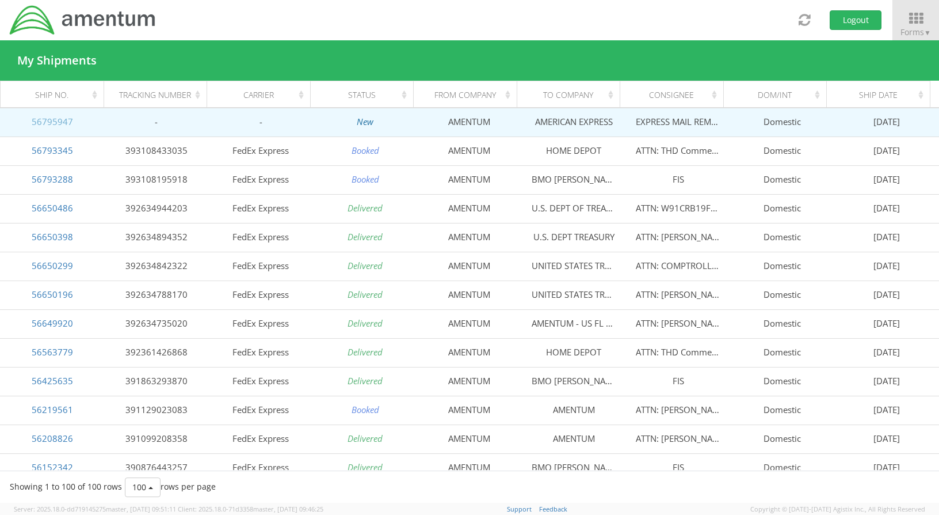
click at [41, 123] on link "56795947" at bounding box center [52, 122] width 41 height 12
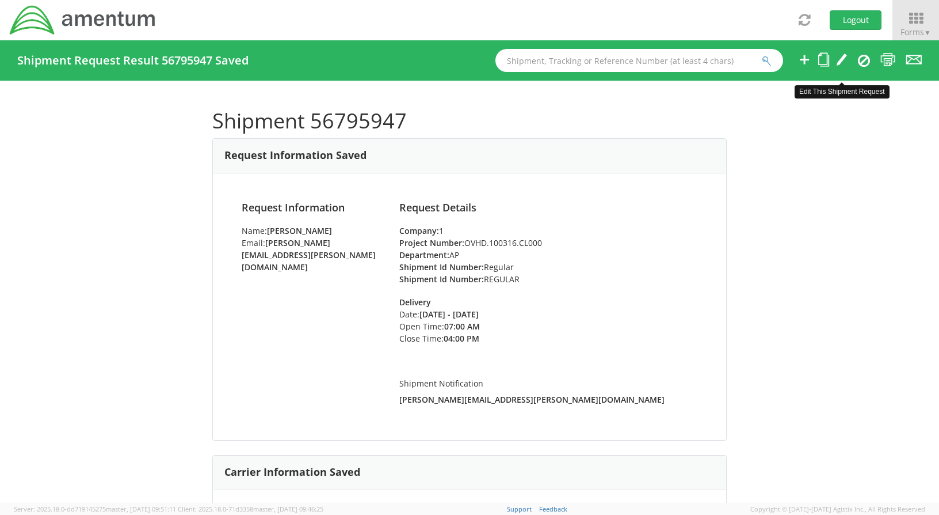
click at [841, 55] on icon at bounding box center [842, 59] width 12 height 14
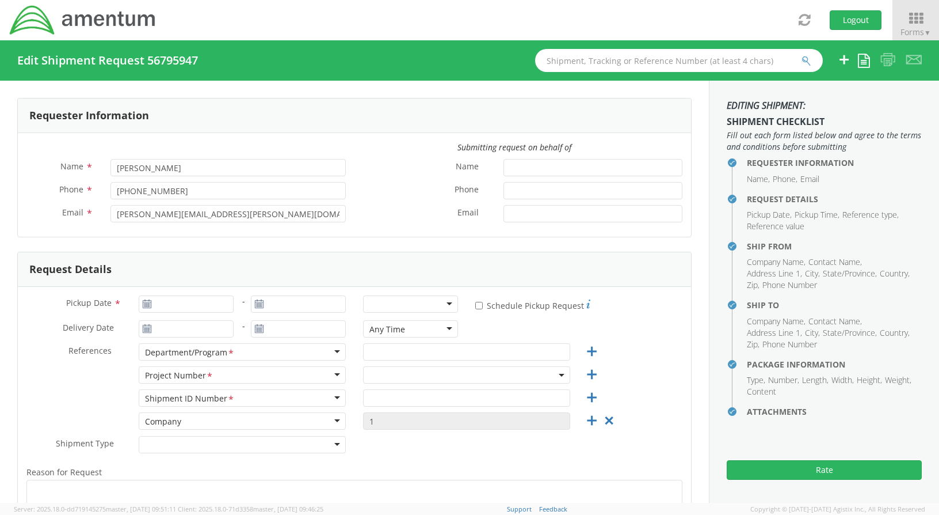
type input "[DATE]"
type input "AP"
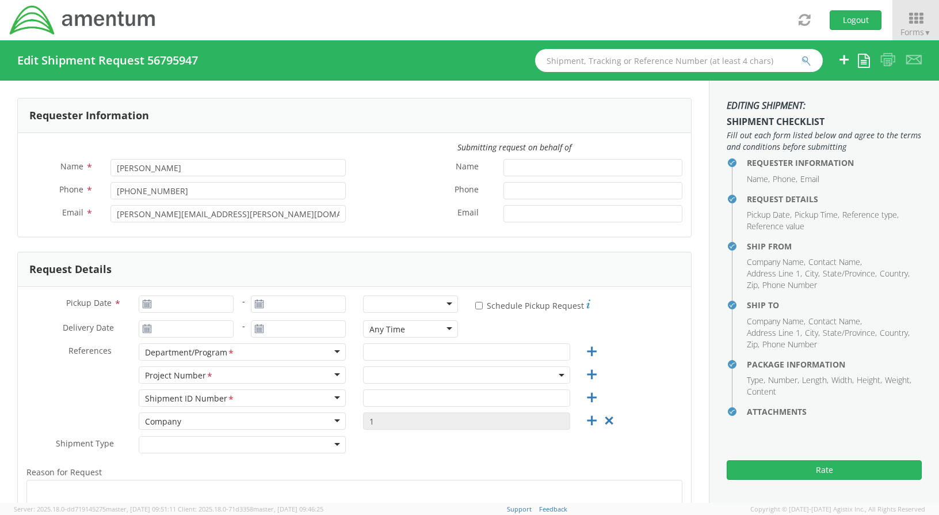
type input "Regular"
select select
type input "BMO [PERSON_NAME] BANK LBX 6293"
type input "AMENTUM"
type input "[STREET_ADDRESS][PERSON_NAME]"
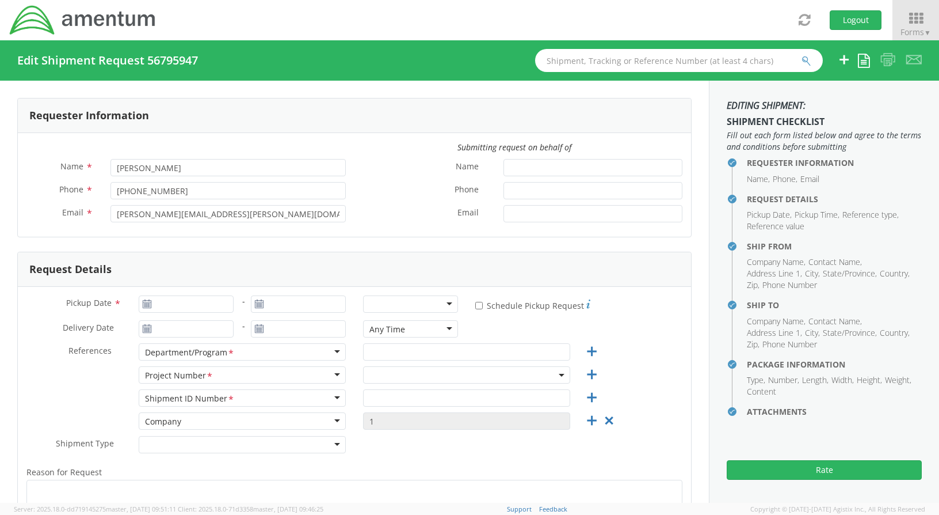
type input "SUITE 200"
type input "[GEOGRAPHIC_DATA]"
type input "20876"
type input "[PERSON_NAME]"
type input "[PHONE_NUMBER]"
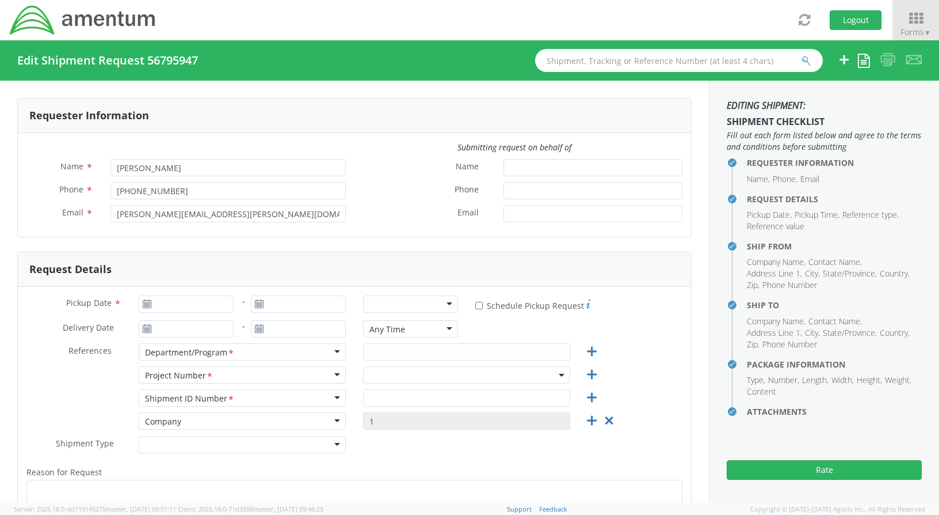
select select
type input "AMERICAN EXPRESS"
type input "[STREET_ADDRESS][PERSON_NAME]"
type input "SUITE B"
type input "[PERSON_NAME]"
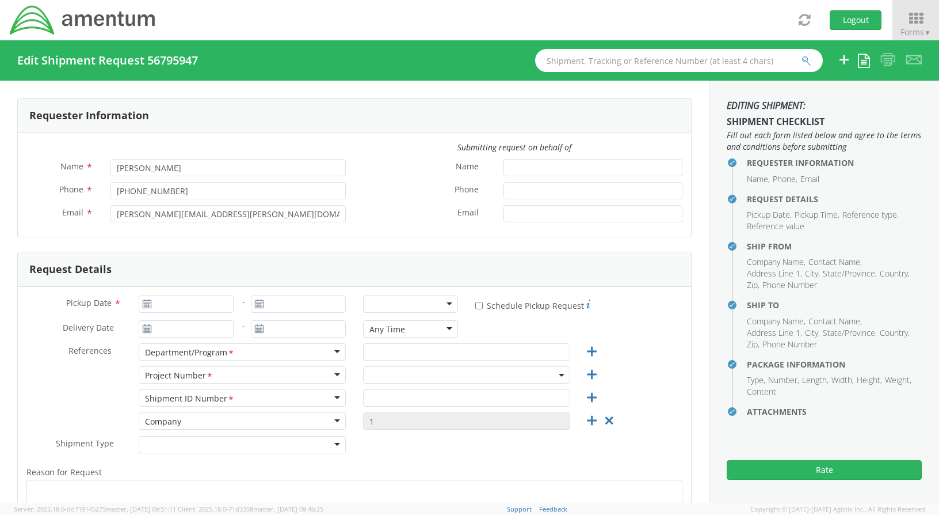
type input "90746"
type input "EXPRESS MAIL REMITTANCE PROCESSING"
type input "[PHONE_NUMBER]"
type input "1"
type input "9.5"
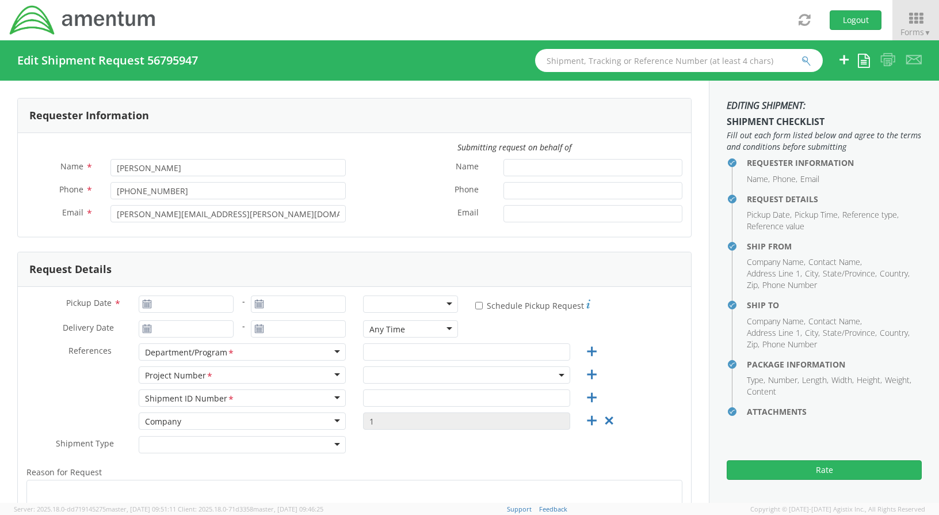
type input "12.5"
type input "0.25"
type input "1"
select select "OVHD.100316.CL000"
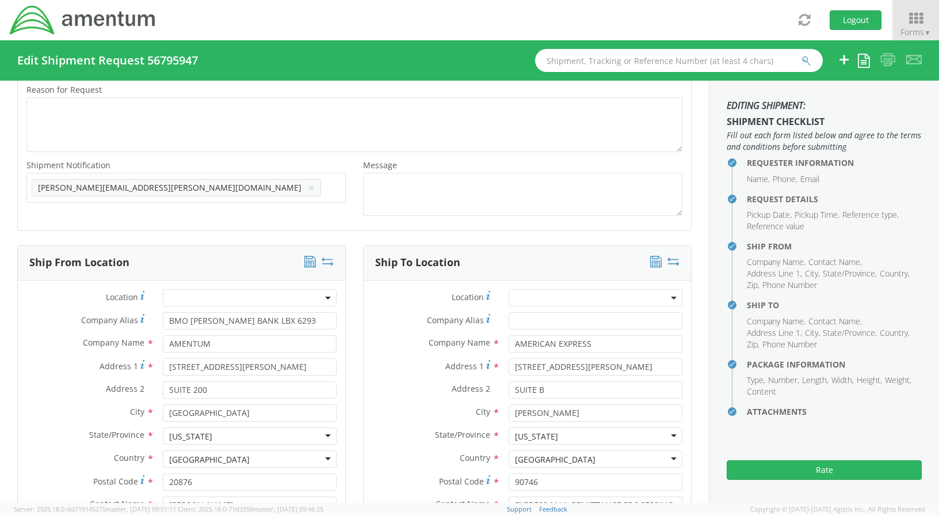
scroll to position [403, 0]
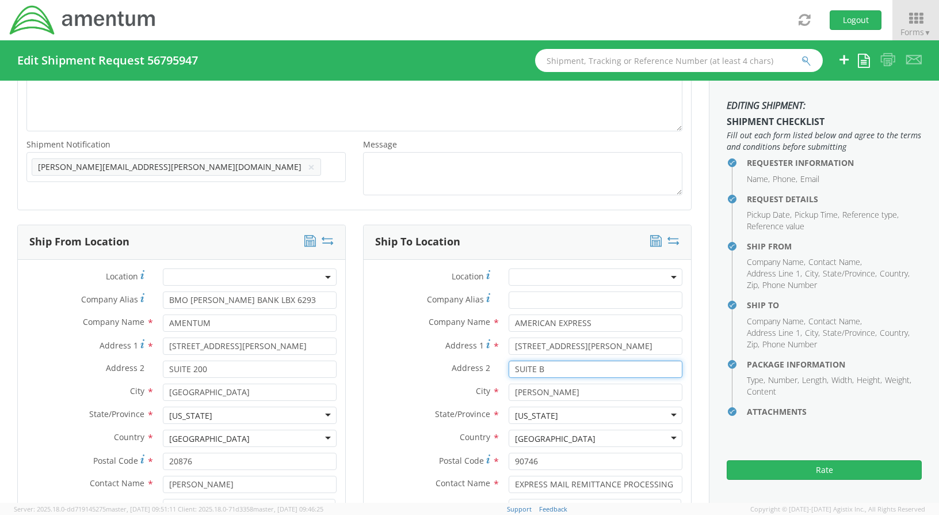
drag, startPoint x: 546, startPoint y: 371, endPoint x: 494, endPoint y: 371, distance: 51.8
click at [500, 371] on div "SUITE B" at bounding box center [595, 368] width 191 height 17
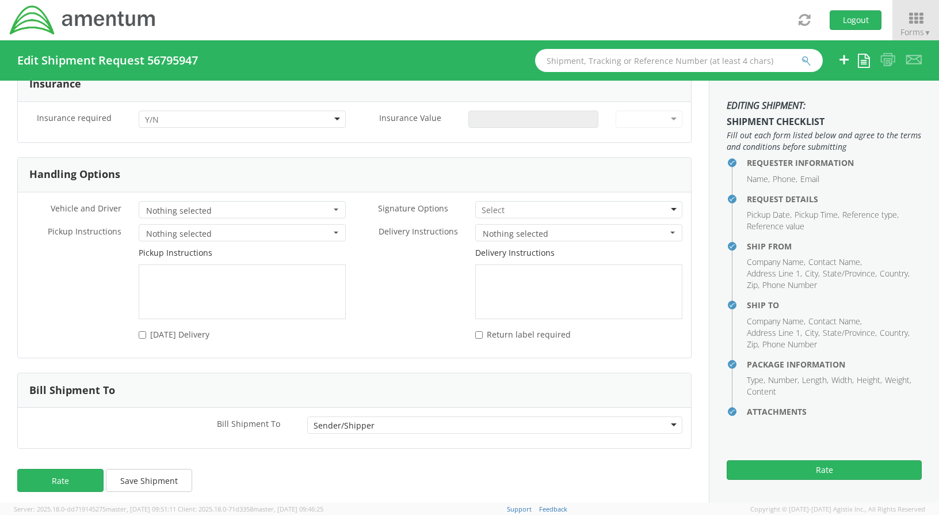
scroll to position [1431, 0]
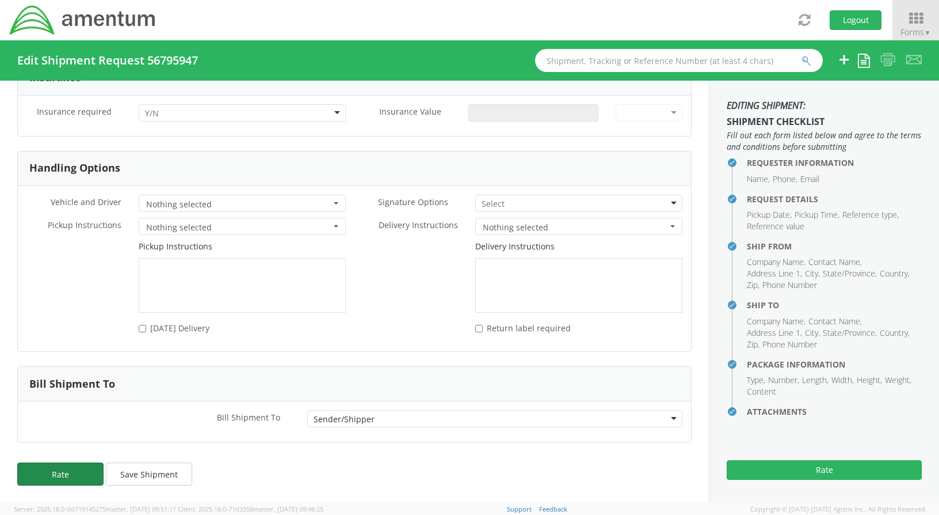
click at [37, 472] on button "Rate" at bounding box center [60, 473] width 86 height 23
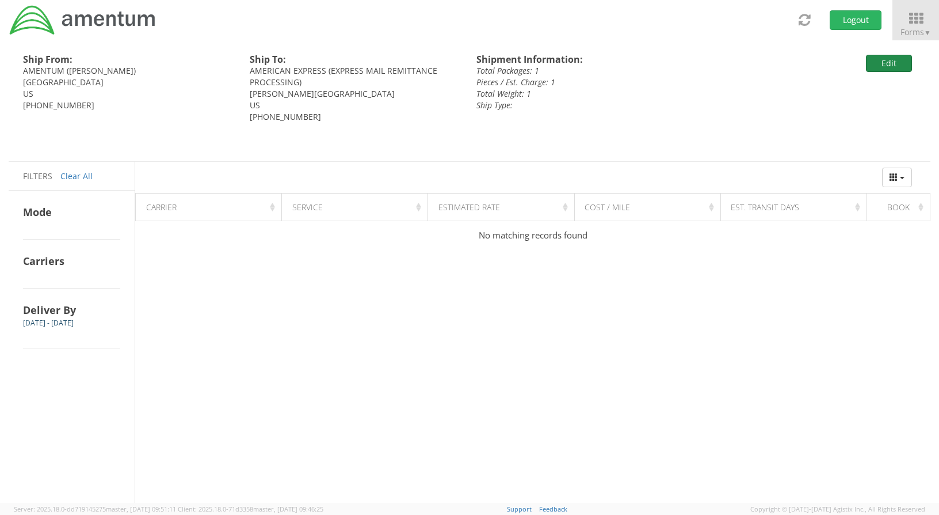
click at [889, 58] on button "Edit" at bounding box center [889, 63] width 46 height 17
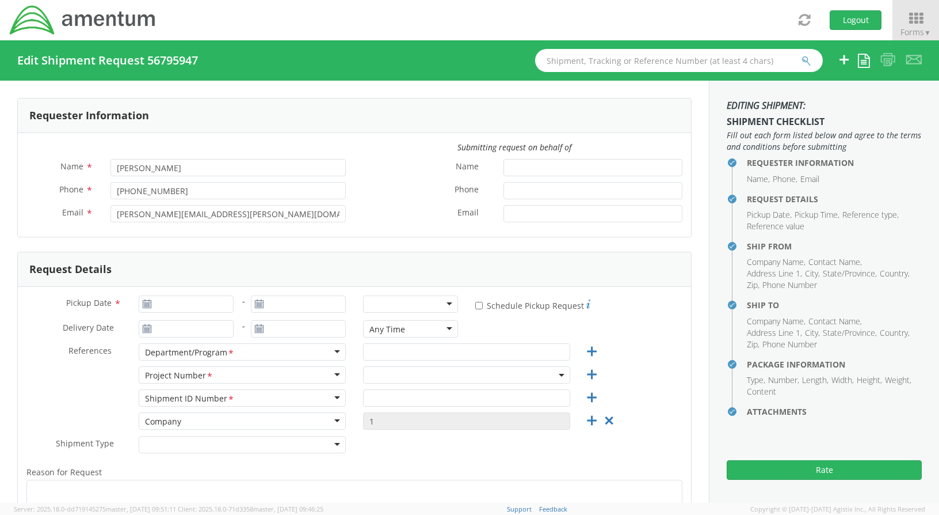
type input "[DATE]"
type input "AP"
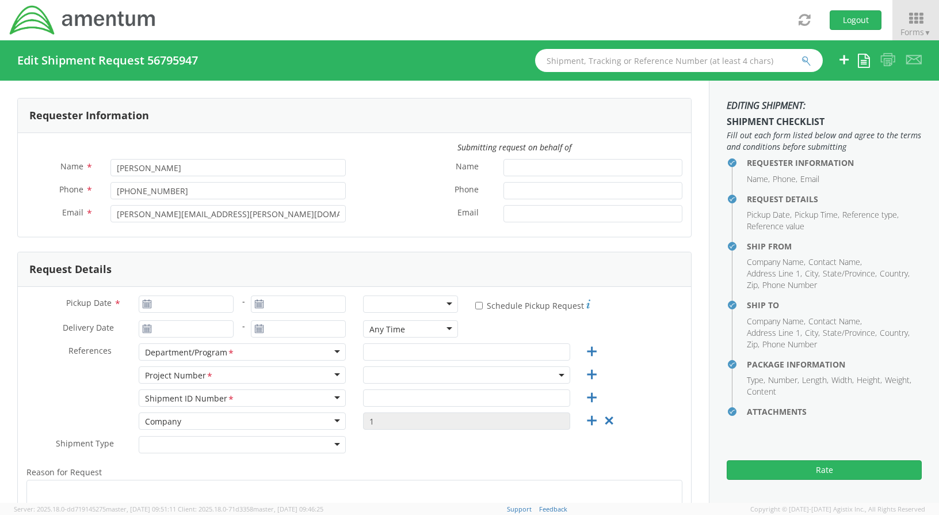
type input "Regular"
select select
type input "BMO [PERSON_NAME] BANK LBX 6293"
type input "AMENTUM"
type input "[STREET_ADDRESS][PERSON_NAME]"
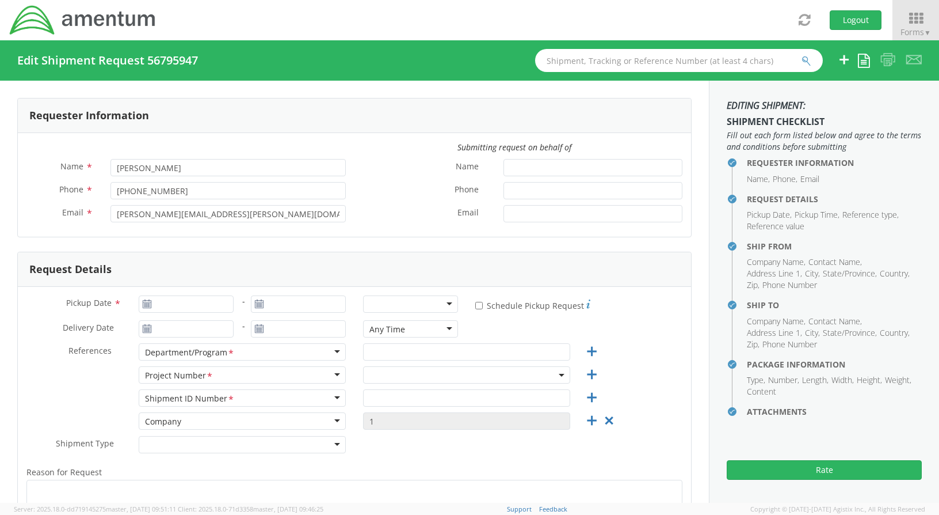
type input "SUITE 200"
type input "[GEOGRAPHIC_DATA]"
type input "20876"
type input "[PERSON_NAME]"
type input "[PHONE_NUMBER]"
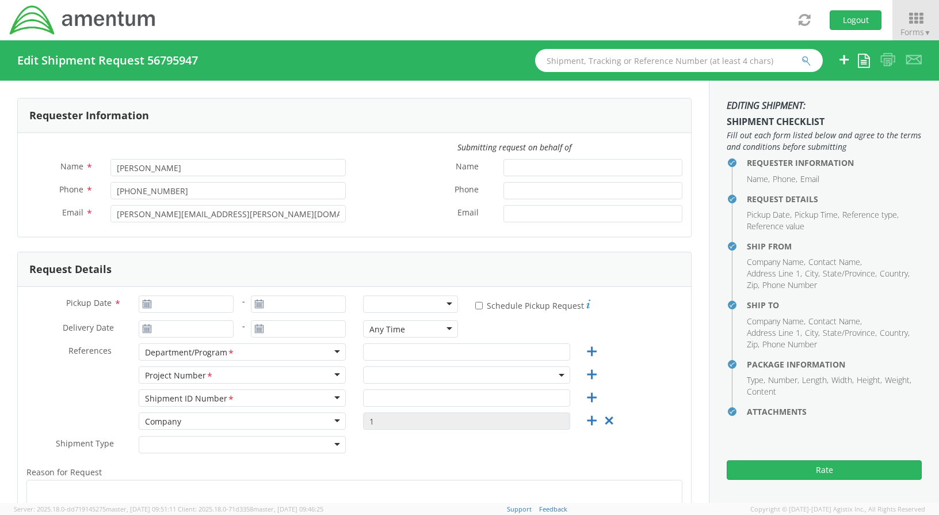
select select
type input "AMERICAN EXPRESS"
type input "[STREET_ADDRESS][PERSON_NAME]"
type input "[PERSON_NAME]"
type input "90746"
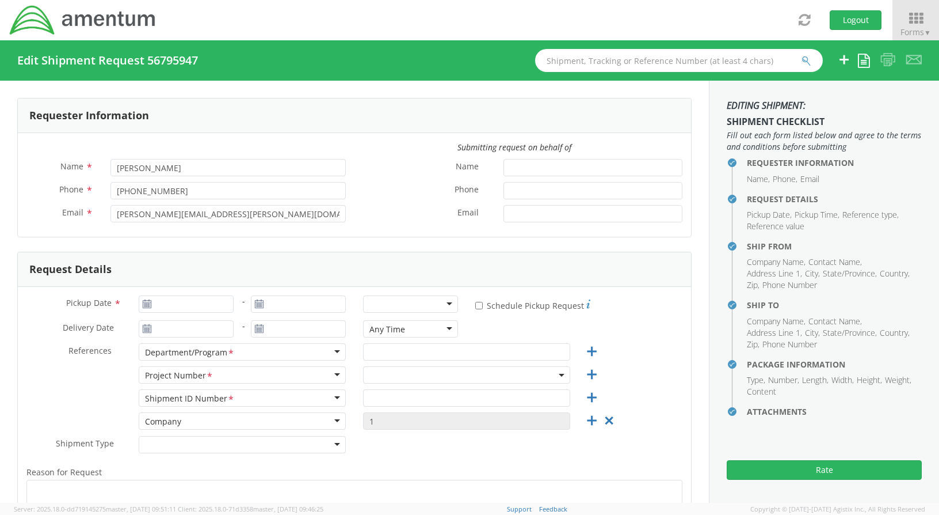
type input "EXPRESS MAIL REMITTANCE PROCESSING"
type input "[PHONE_NUMBER]"
select select "ADMN.100038.00000"
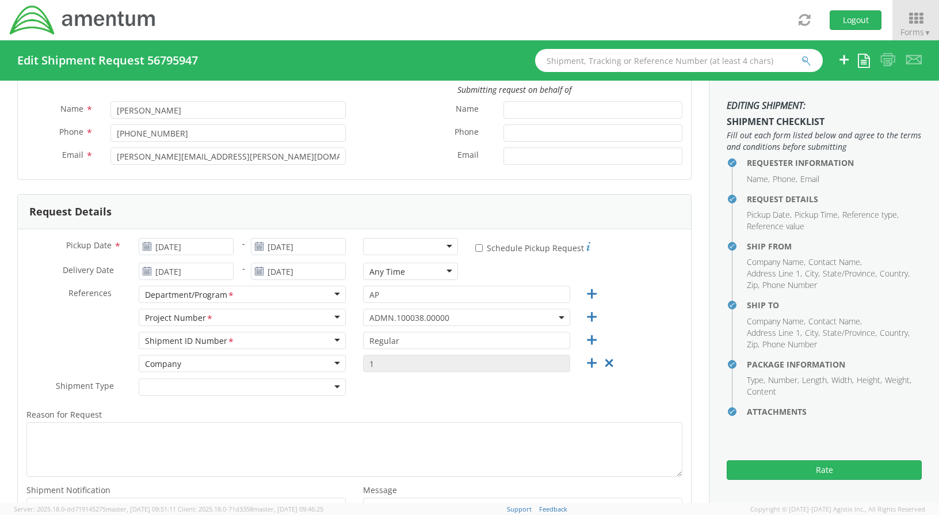
scroll to position [115, 0]
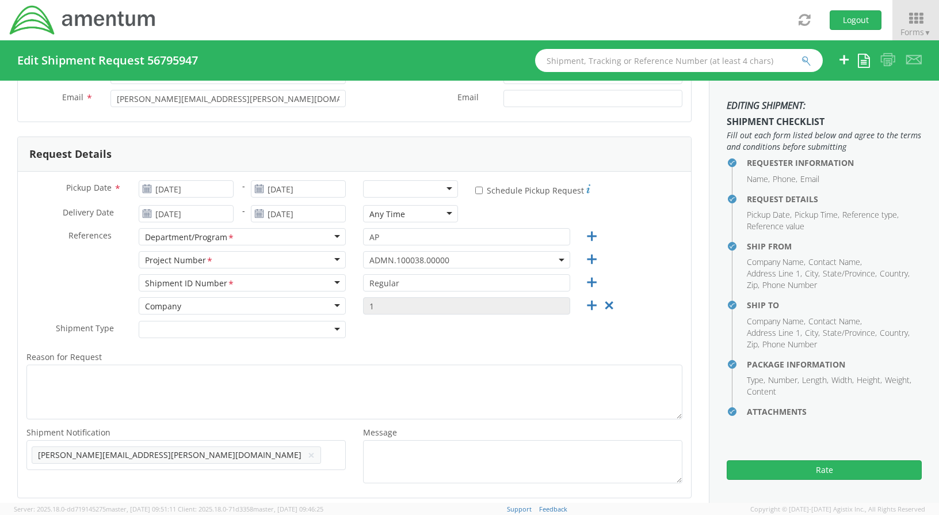
click at [467, 257] on span "ADMN.100038.00000" at bounding box center [467, 259] width 195 height 11
click at [440, 279] on input "search" at bounding box center [465, 278] width 199 height 17
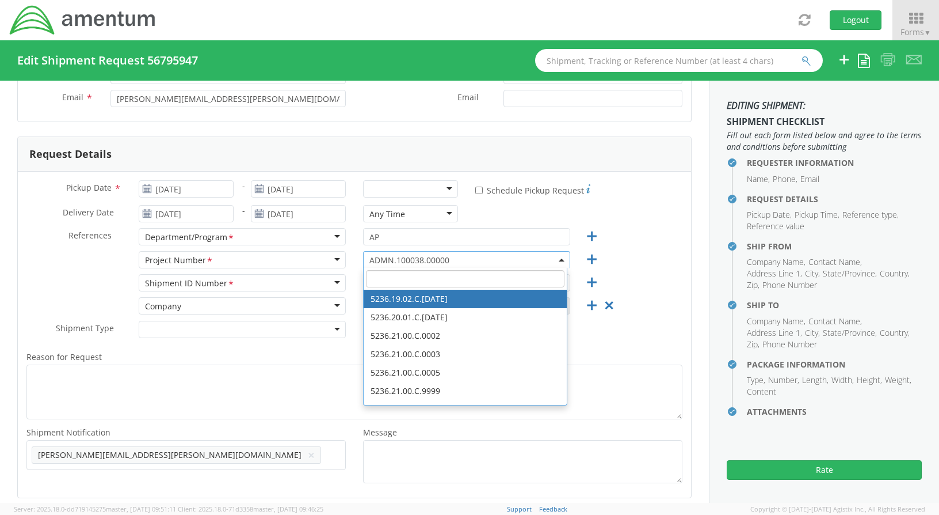
click at [366, 279] on input "search" at bounding box center [465, 278] width 199 height 17
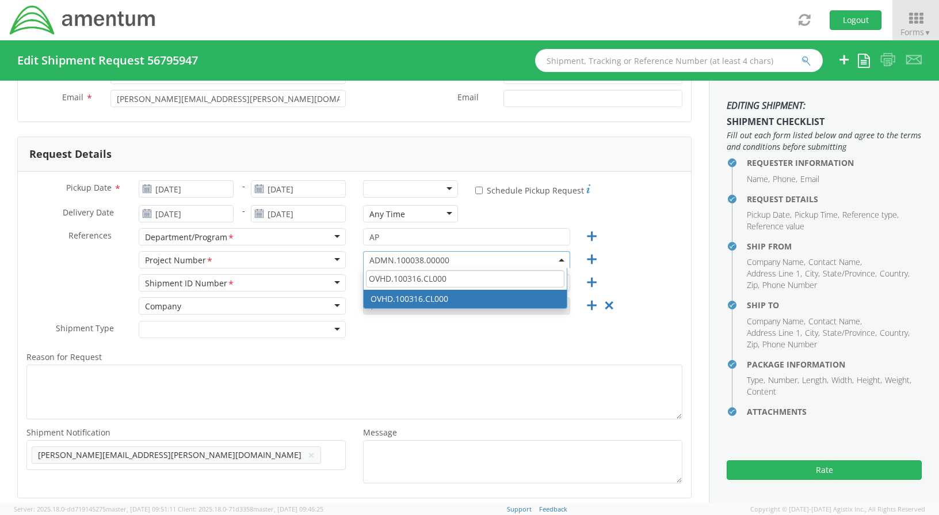
type input "OVHD.100316.CL000"
select select "OVHD.100316.CL000"
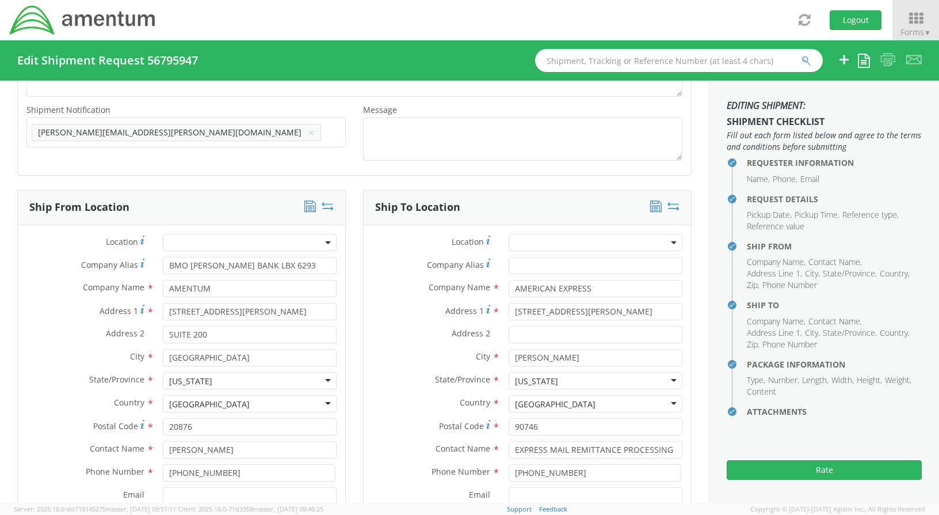
scroll to position [518, 0]
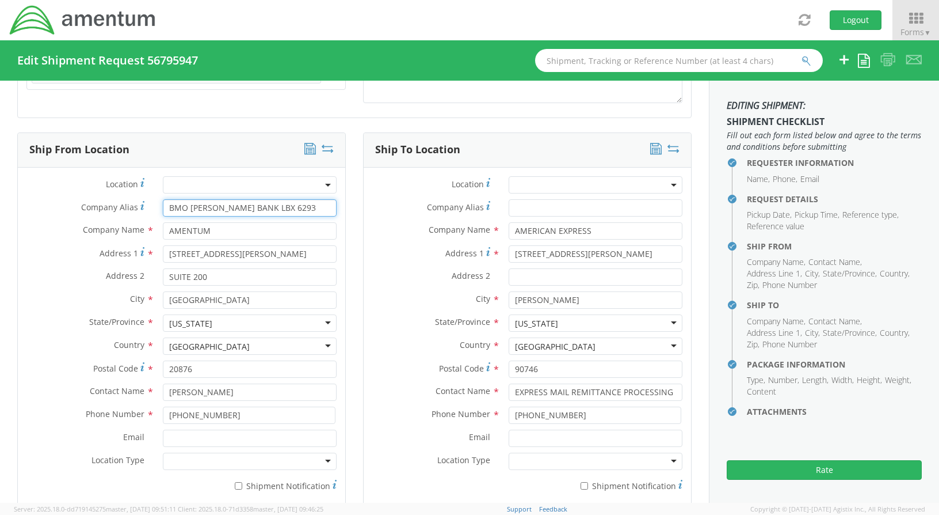
click at [280, 209] on input "BMO [PERSON_NAME] BANK LBX 6293" at bounding box center [250, 207] width 174 height 17
type input "B"
click at [247, 233] on input "AMENTUM" at bounding box center [250, 230] width 174 height 17
click at [242, 231] on input "AMENTUM" at bounding box center [250, 230] width 174 height 17
click at [49, 236] on label "Company Name *" at bounding box center [86, 229] width 136 height 15
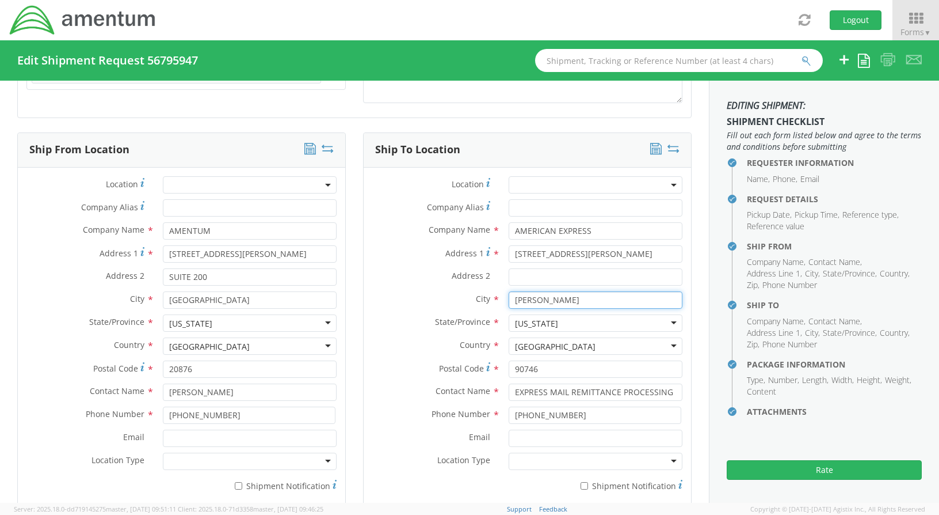
click at [563, 297] on input "[PERSON_NAME]" at bounding box center [596, 299] width 174 height 17
click at [565, 299] on input "[PERSON_NAME]" at bounding box center [596, 299] width 174 height 17
click at [565, 300] on input "[PERSON_NAME]" at bounding box center [596, 299] width 174 height 17
click at [612, 271] on input "Address 2 *" at bounding box center [596, 276] width 174 height 17
click at [620, 180] on span at bounding box center [596, 184] width 174 height 17
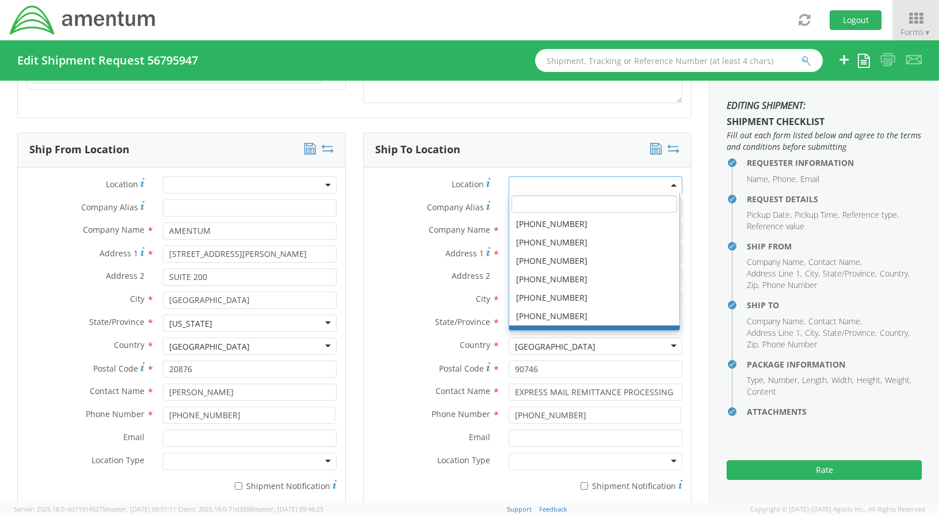
click at [388, 286] on div "Address 2 *" at bounding box center [527, 279] width 327 height 23
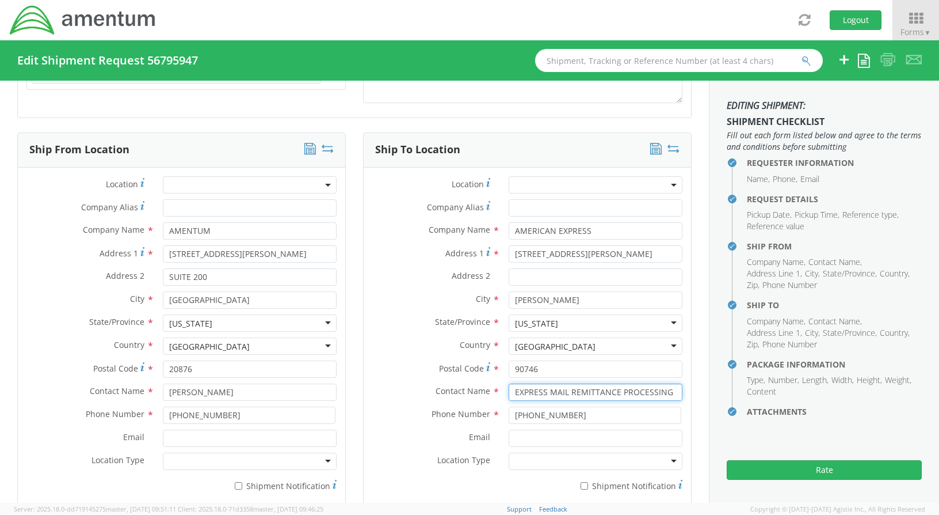
click at [509, 391] on input "EXPRESS MAIL REMITTANCE PROCESSING" at bounding box center [596, 391] width 174 height 17
click at [509, 390] on input "EXPRESS MAIL REMITTANCE PROCESSING" at bounding box center [596, 391] width 174 height 17
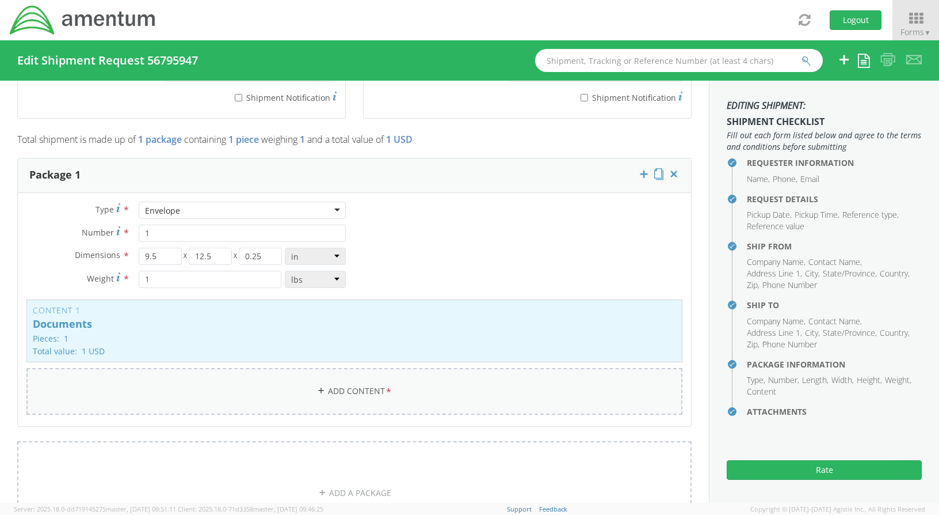
scroll to position [921, 0]
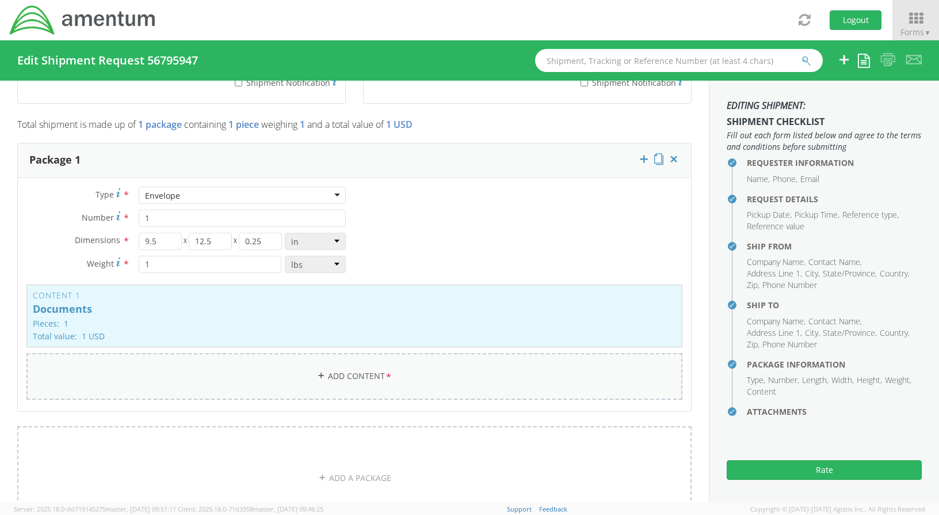
type input "ATTN: EXPRESS MAIL REMITTANCE PROCESSING"
click at [358, 375] on link "Add Content *" at bounding box center [354, 376] width 656 height 47
select select
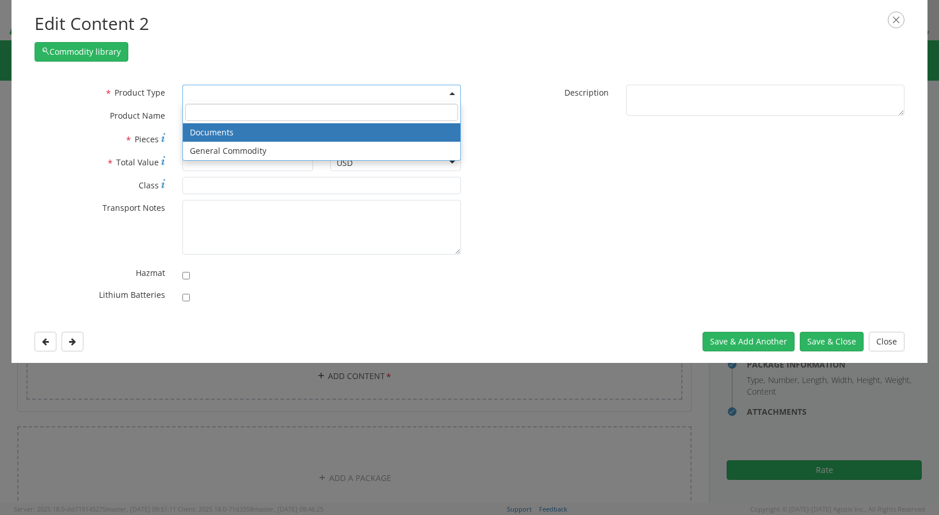
click at [453, 86] on span at bounding box center [453, 93] width 2 height 17
select select "DOCUMENT"
type input "Documents"
type input "1"
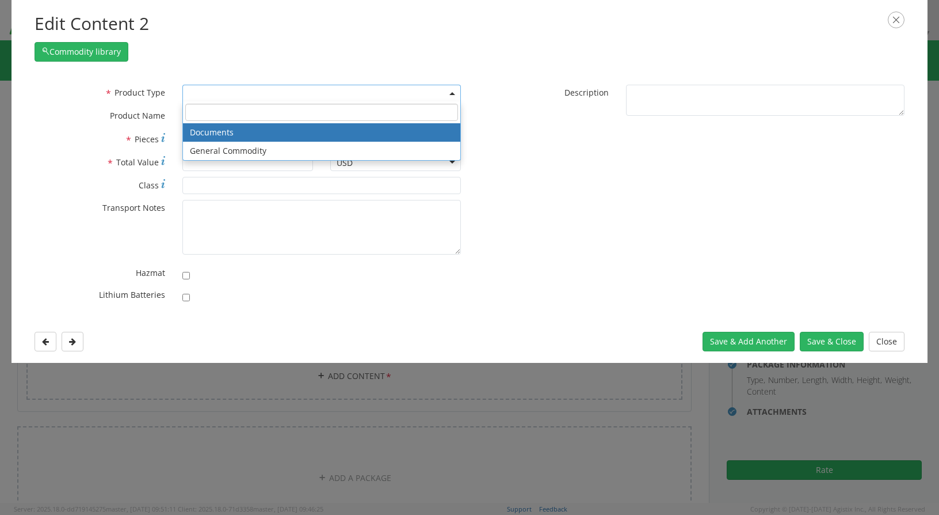
type textarea "Documents"
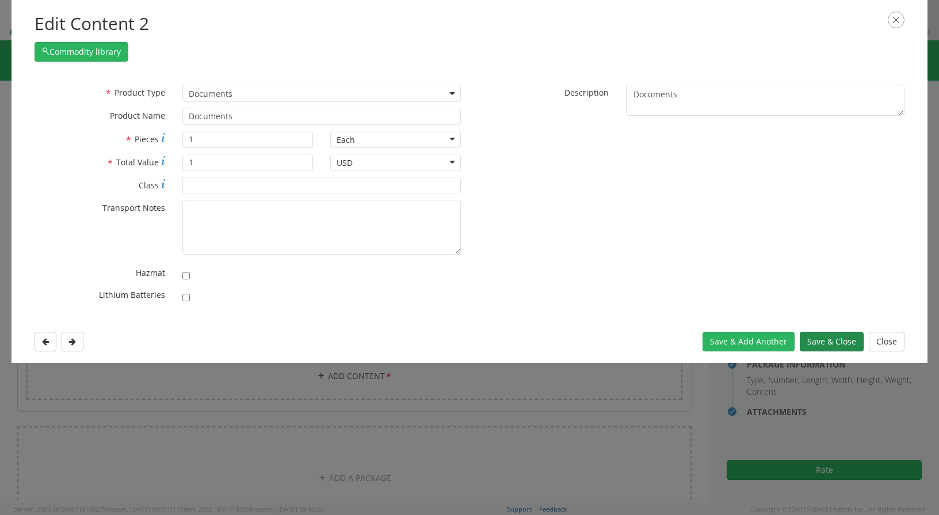
click at [825, 340] on button "Save & Close" at bounding box center [832, 342] width 64 height 20
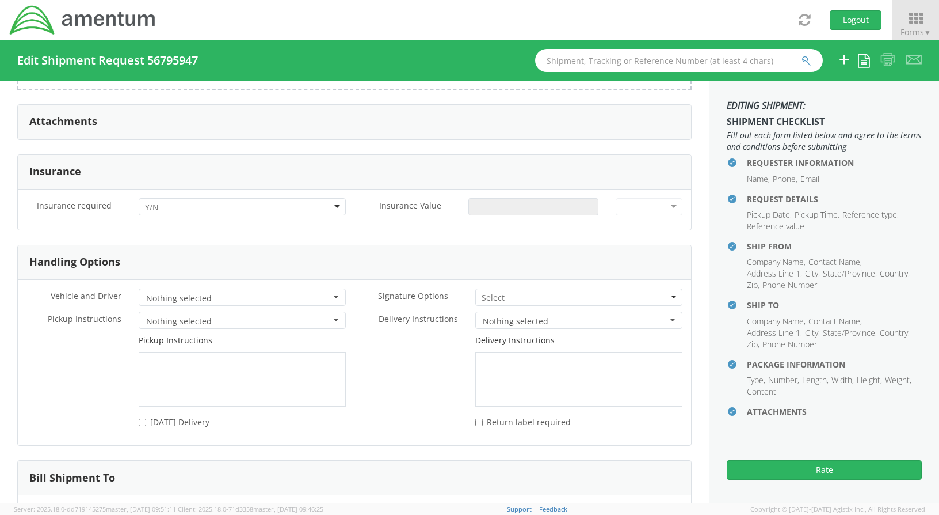
scroll to position [1523, 0]
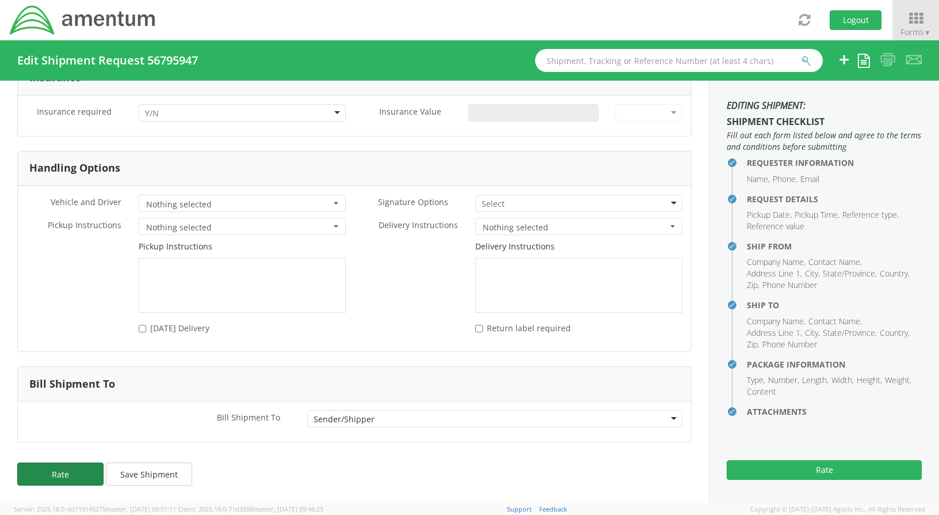
click at [55, 479] on button "Rate" at bounding box center [60, 473] width 86 height 23
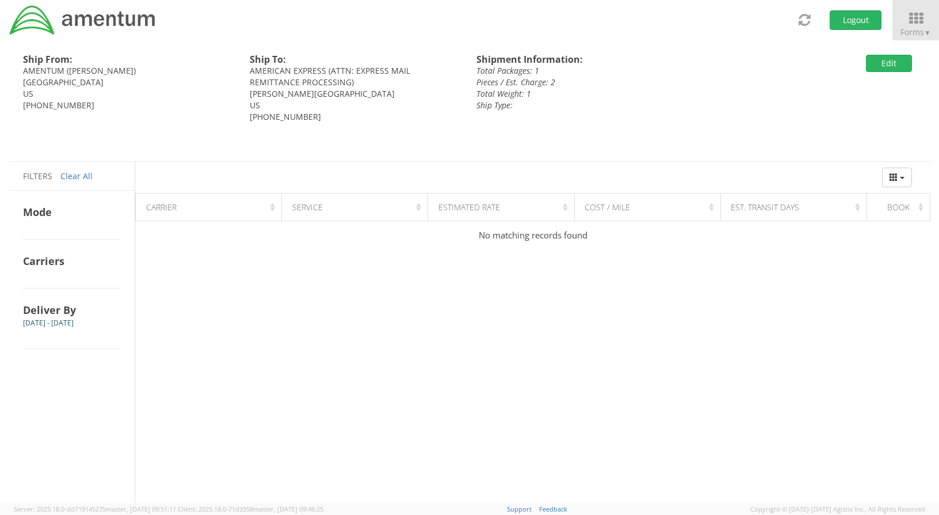
click at [697, 108] on div "Ship Type:" at bounding box center [619, 106] width 285 height 12
click at [922, 25] on icon at bounding box center [916, 18] width 54 height 16
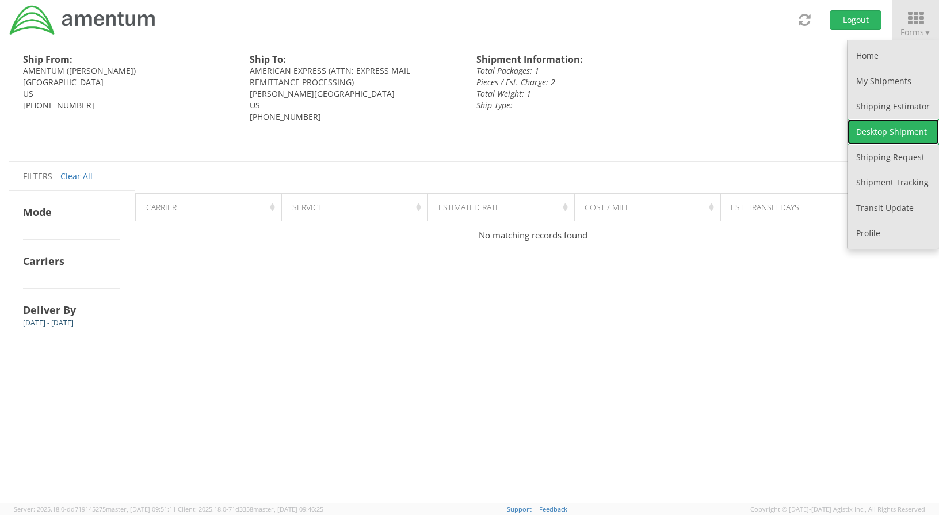
click at [893, 129] on link "Desktop Shipment" at bounding box center [894, 131] width 92 height 25
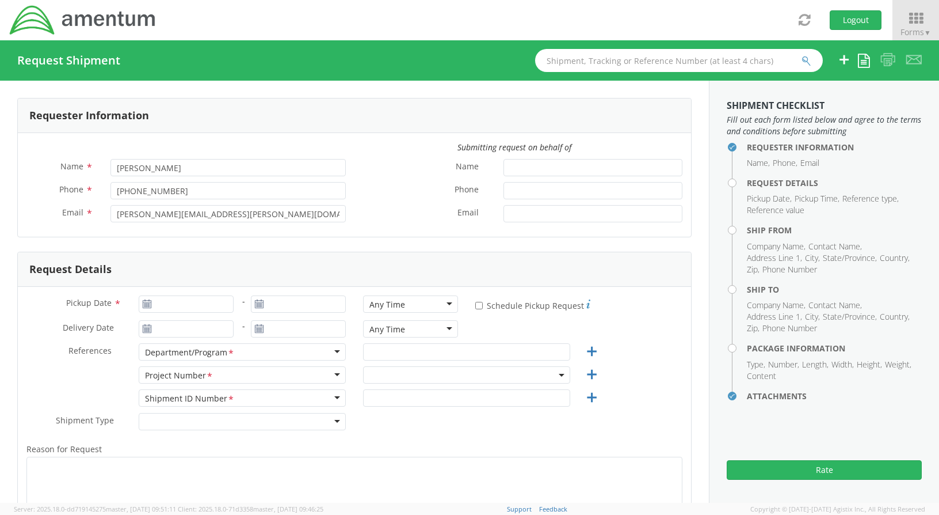
select select "ADMN.100038.00000"
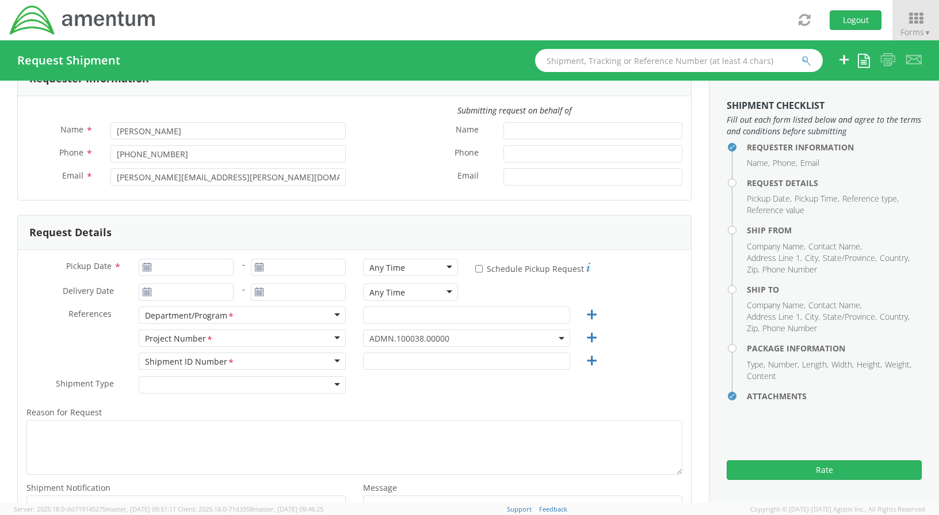
scroll to position [58, 0]
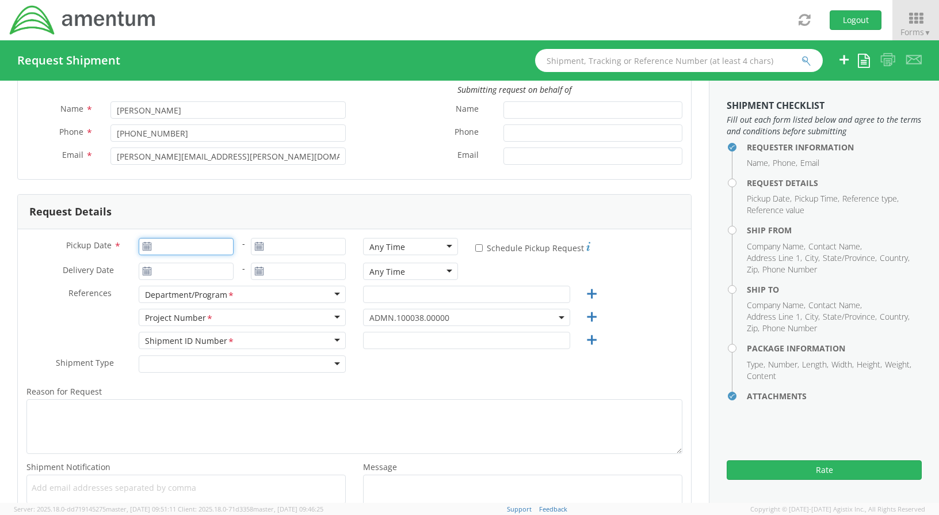
type input "[DATE]"
click at [230, 246] on input "[DATE]" at bounding box center [186, 246] width 95 height 17
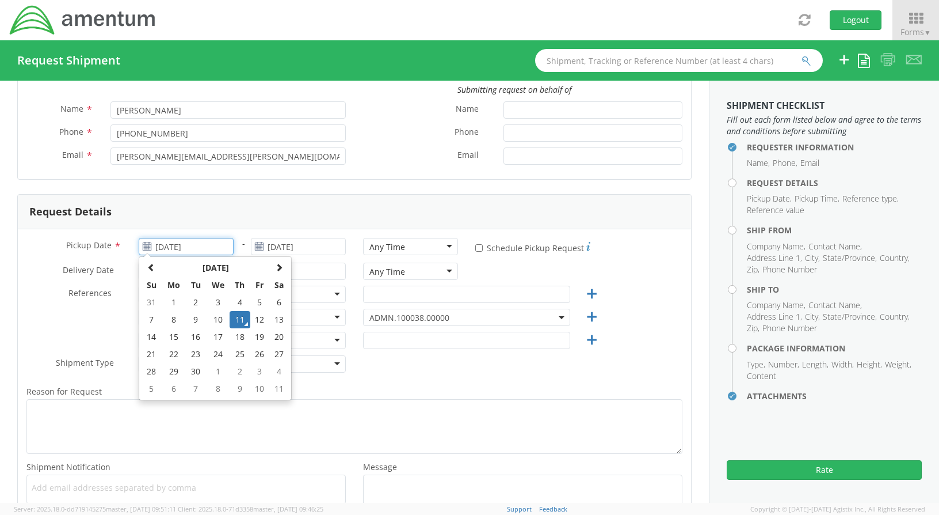
click at [240, 318] on td "11" at bounding box center [240, 319] width 20 height 17
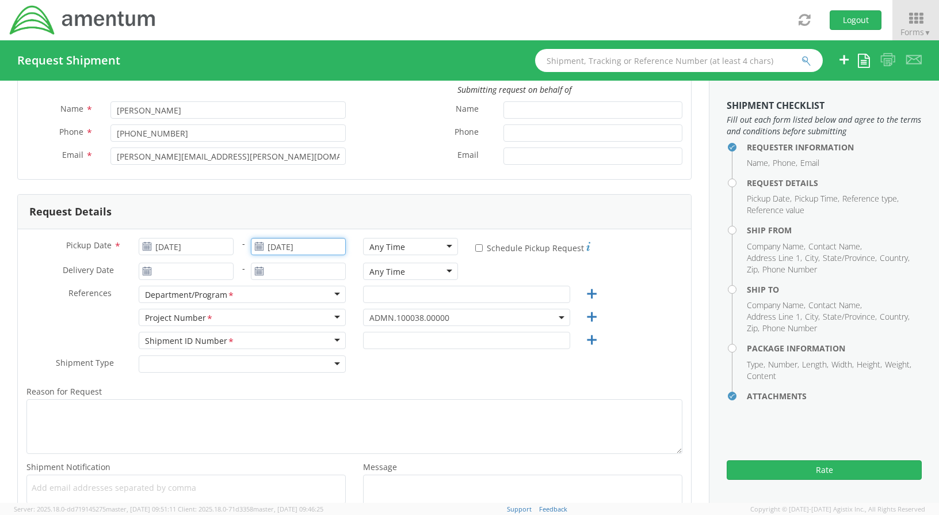
click at [321, 245] on input "[DATE]" at bounding box center [298, 246] width 95 height 17
click at [354, 318] on td "11" at bounding box center [352, 319] width 20 height 17
click at [223, 272] on input "[DATE]" at bounding box center [186, 270] width 95 height 17
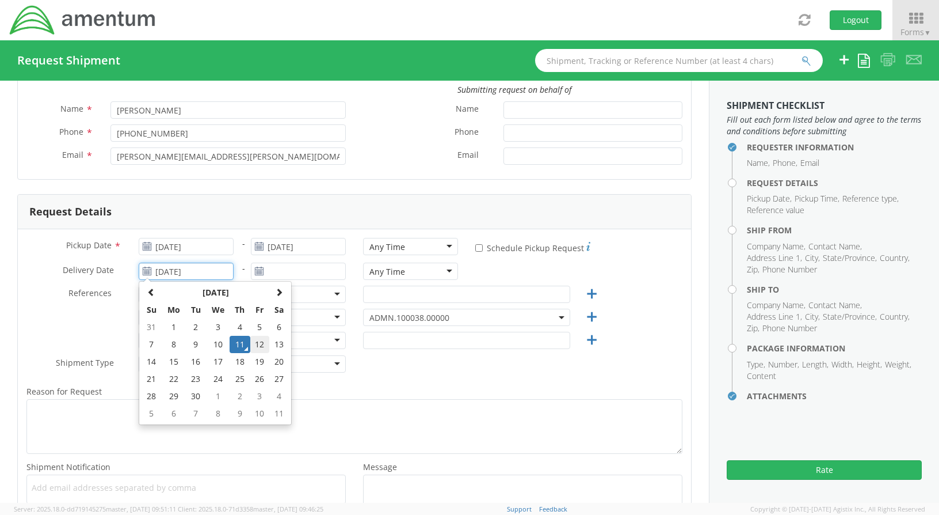
click at [263, 338] on td "12" at bounding box center [260, 344] width 20 height 17
type input "[DATE]"
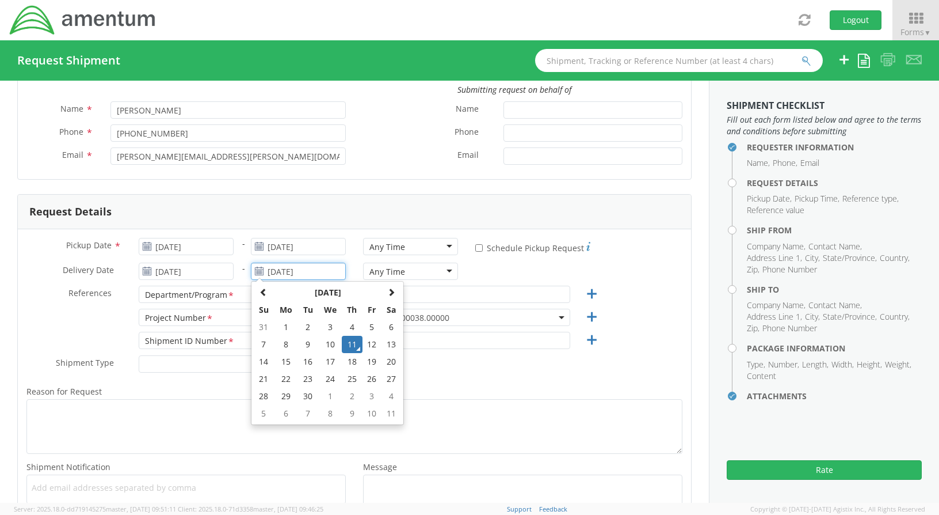
click at [315, 272] on input "[DATE]" at bounding box center [298, 270] width 95 height 17
click at [372, 342] on td "12" at bounding box center [373, 344] width 20 height 17
type input "[DATE]"
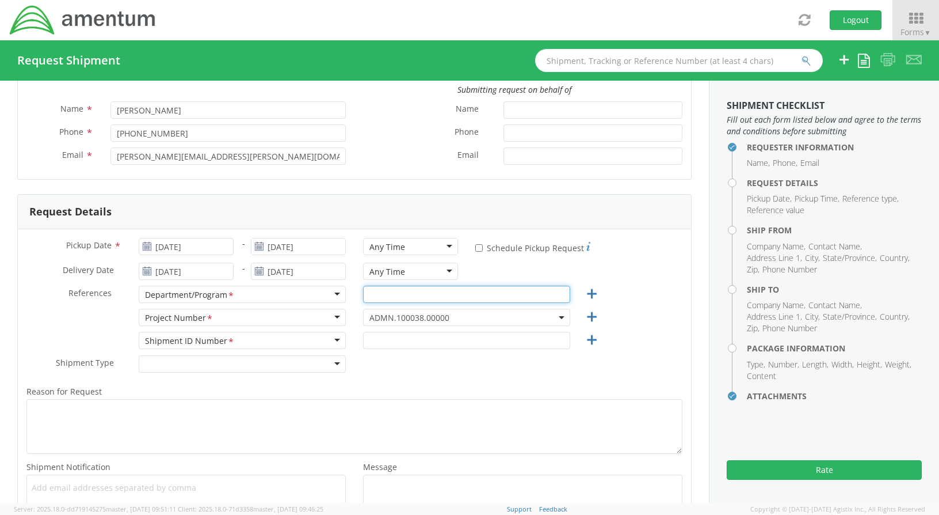
click at [388, 294] on input "text" at bounding box center [466, 293] width 207 height 17
type input "AP"
click at [441, 317] on span "ADMN.100038.00000" at bounding box center [467, 317] width 195 height 11
click at [424, 336] on input "search" at bounding box center [465, 335] width 199 height 17
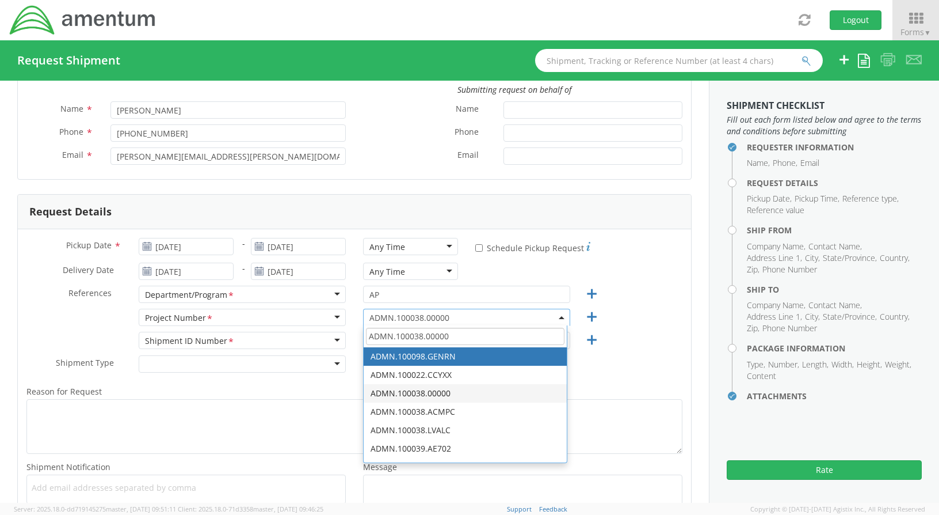
scroll to position [0, 0]
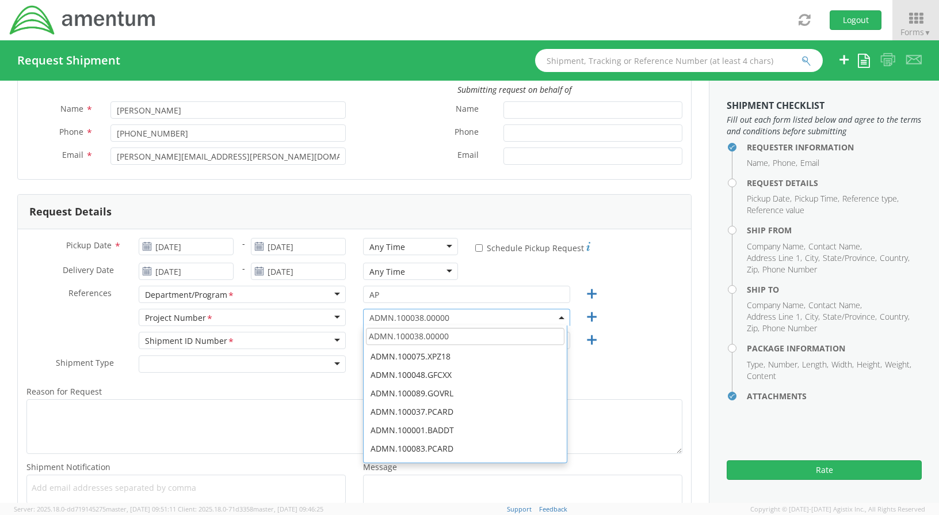
type input "ADMN.100038.00000"
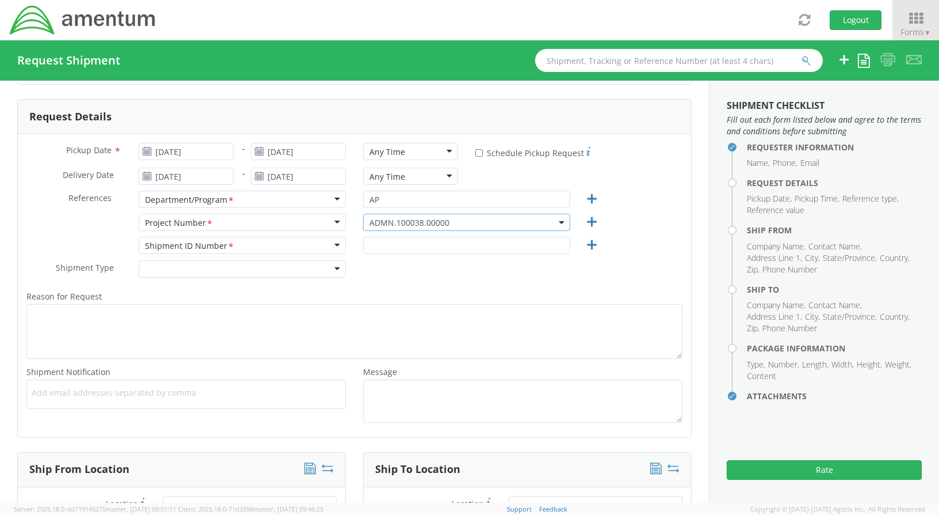
scroll to position [173, 0]
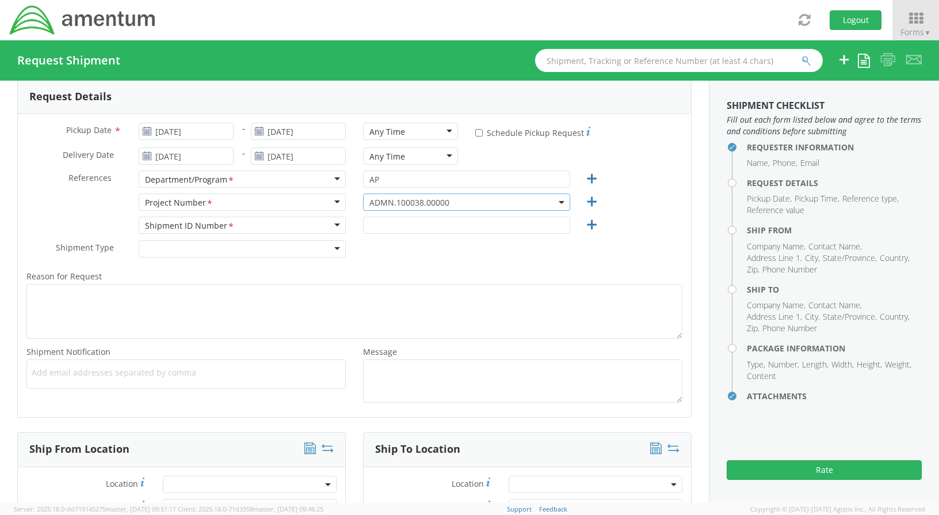
click at [280, 244] on div at bounding box center [242, 248] width 207 height 17
click at [369, 228] on input "text" at bounding box center [466, 224] width 207 height 17
click at [370, 227] on input "text" at bounding box center [466, 224] width 207 height 17
type input "REGULAR"
click at [243, 204] on div "Project Number *" at bounding box center [242, 201] width 207 height 17
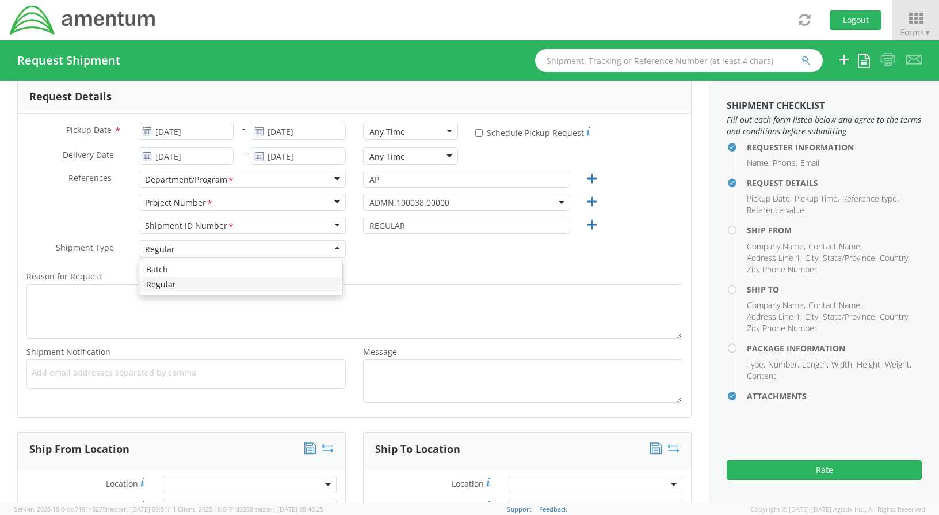
click at [245, 245] on div "Regular" at bounding box center [242, 248] width 207 height 17
click at [246, 245] on div "Regular" at bounding box center [242, 248] width 207 height 17
click at [276, 242] on div "Regular" at bounding box center [242, 248] width 207 height 17
click at [365, 242] on div "Shipment Type * Regular Regular Batch Regular" at bounding box center [354, 251] width 673 height 23
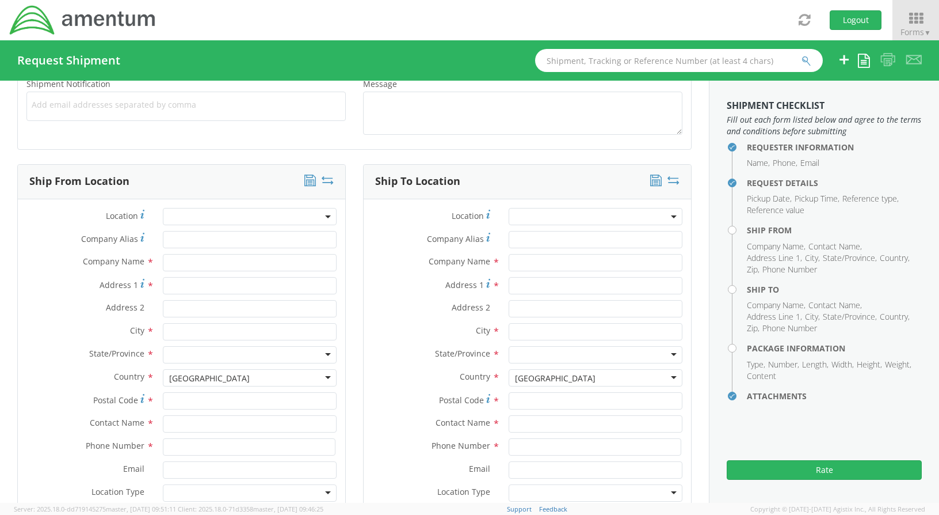
scroll to position [460, 0]
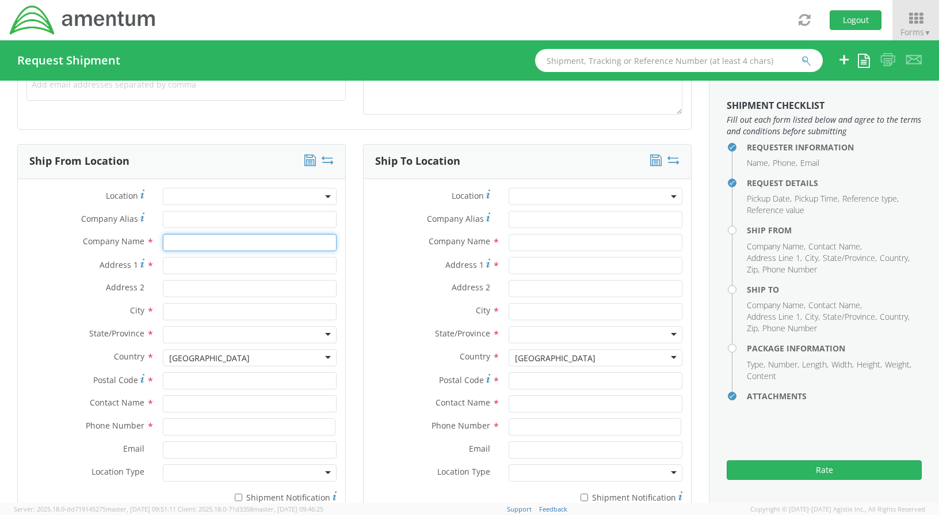
click at [199, 247] on input "text" at bounding box center [250, 242] width 174 height 17
type input "AMENTUM"
type input "HOME DEPOT"
type input "[STREET_ADDRESS][PERSON_NAME]"
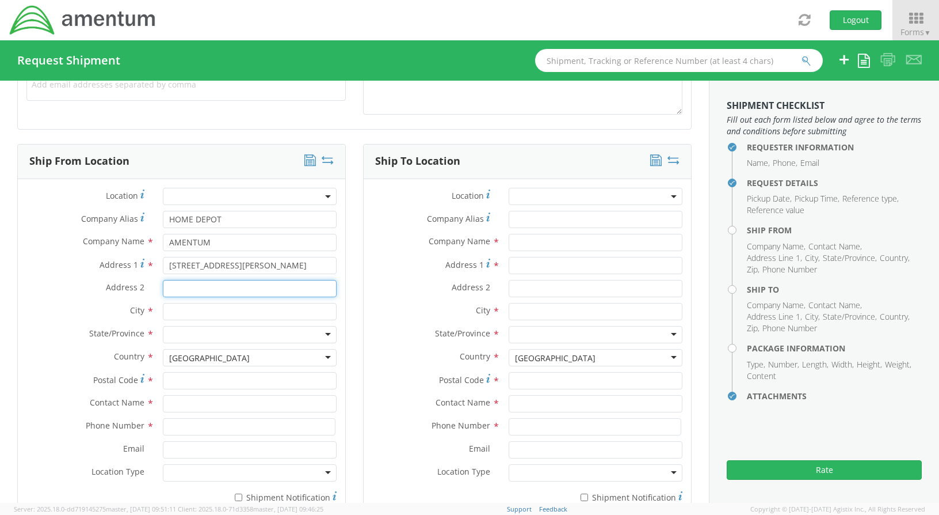
type input "SUITE 200"
type input "[GEOGRAPHIC_DATA]"
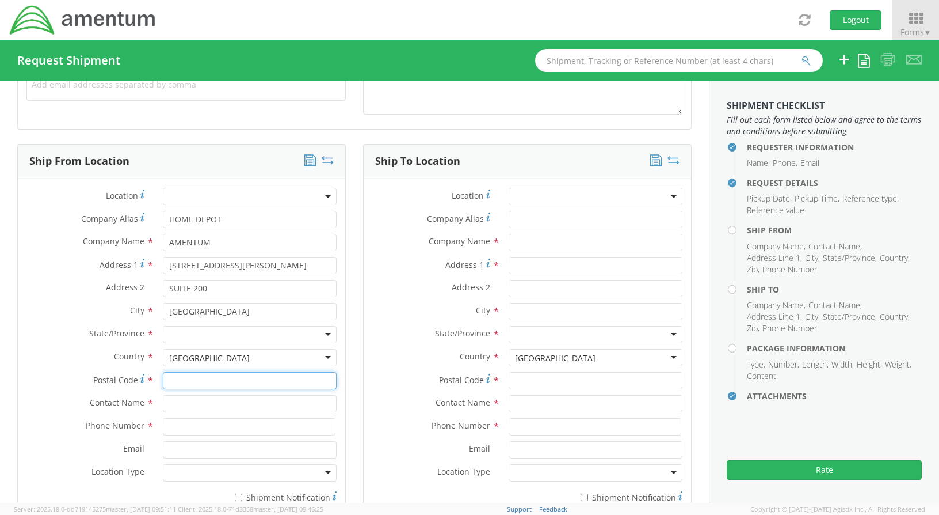
type input "20876"
type input "[PERSON_NAME]"
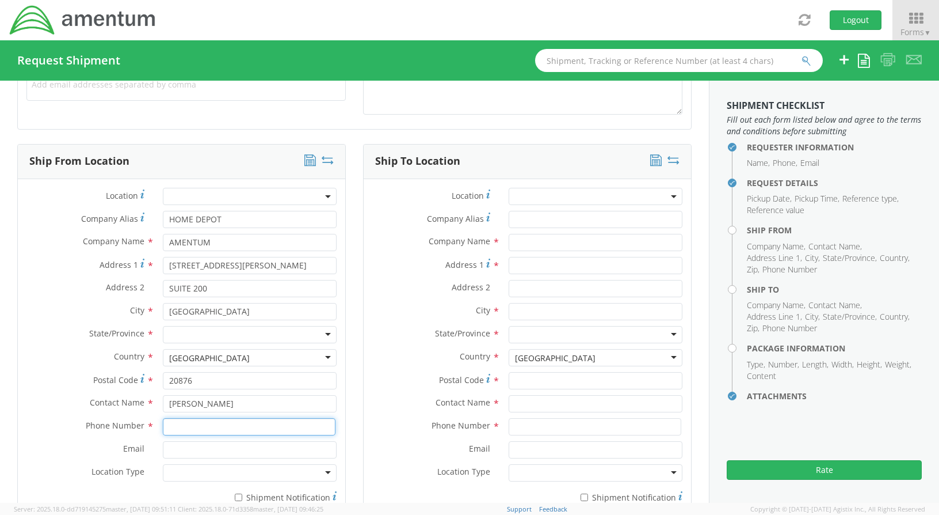
type input "[PHONE_NUMBER]"
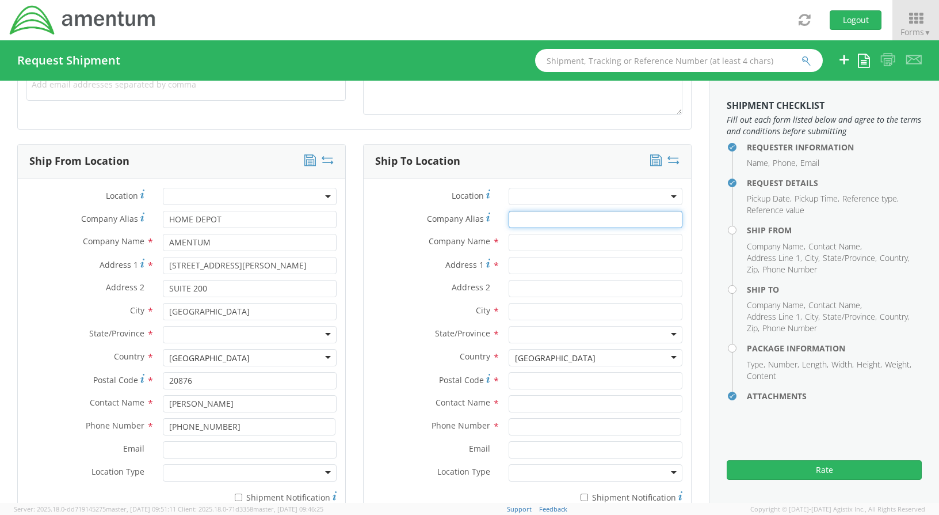
type input "HOME DEPOT"
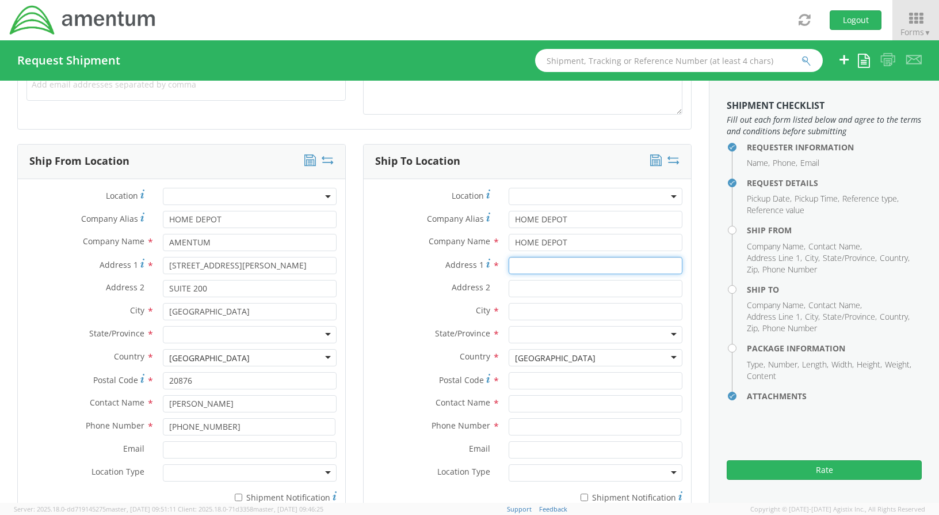
type input "[STREET_ADDRESS]"
type input "BLDG 9 SUITE910"
type input "[GEOGRAPHIC_DATA]"
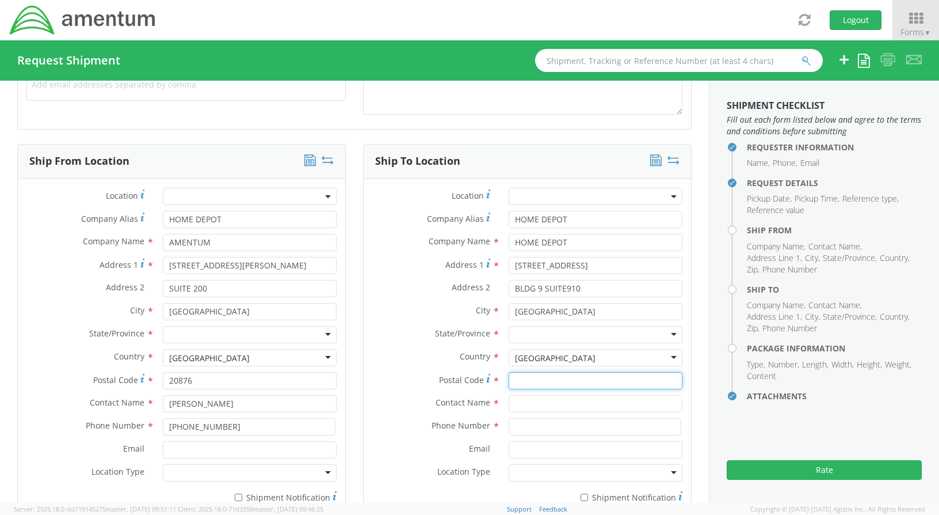
type input "40213"
type input "ATTN: THD Commercial Payment"
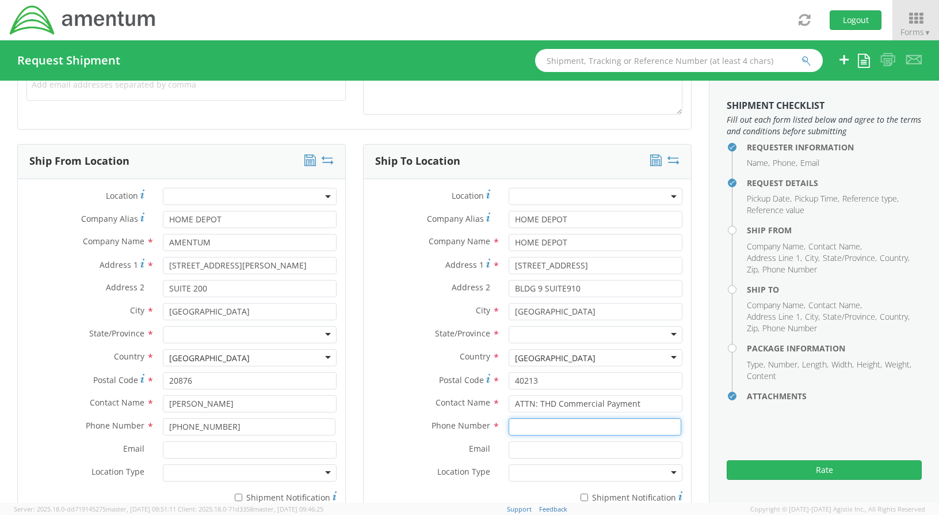
type input "[PHONE_NUMBER]"
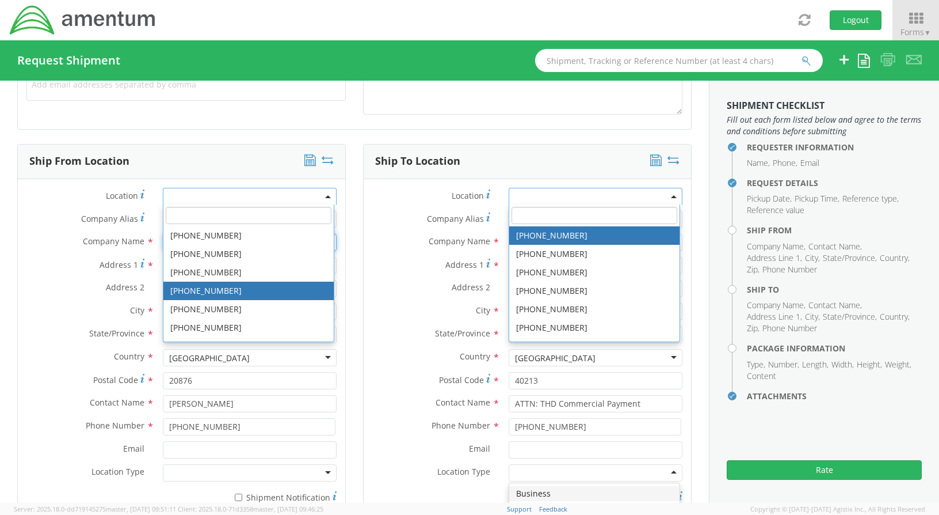
scroll to position [0, 0]
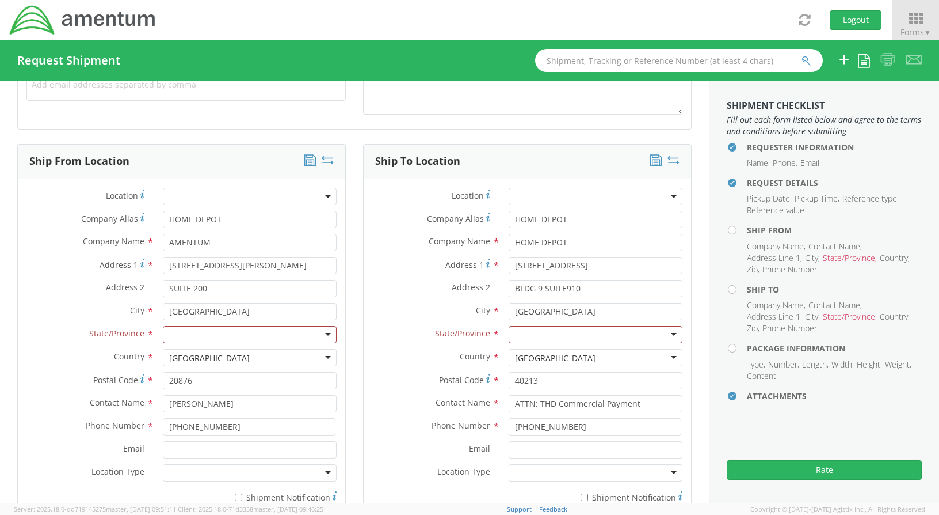
click at [374, 202] on label "Location *" at bounding box center [432, 196] width 136 height 16
drag, startPoint x: 243, startPoint y: 223, endPoint x: 144, endPoint y: 219, distance: 98.5
click at [144, 219] on div "Company Alias * HOME DEPOT" at bounding box center [181, 219] width 327 height 17
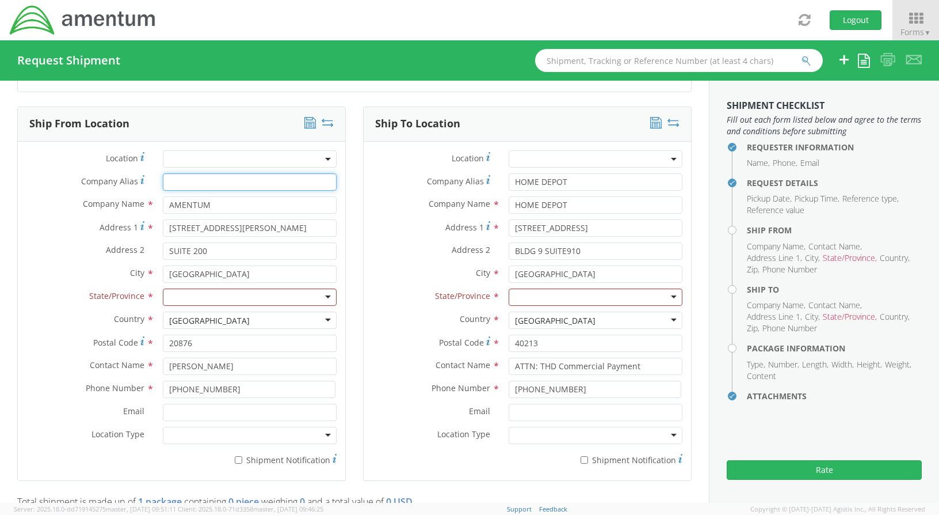
scroll to position [518, 0]
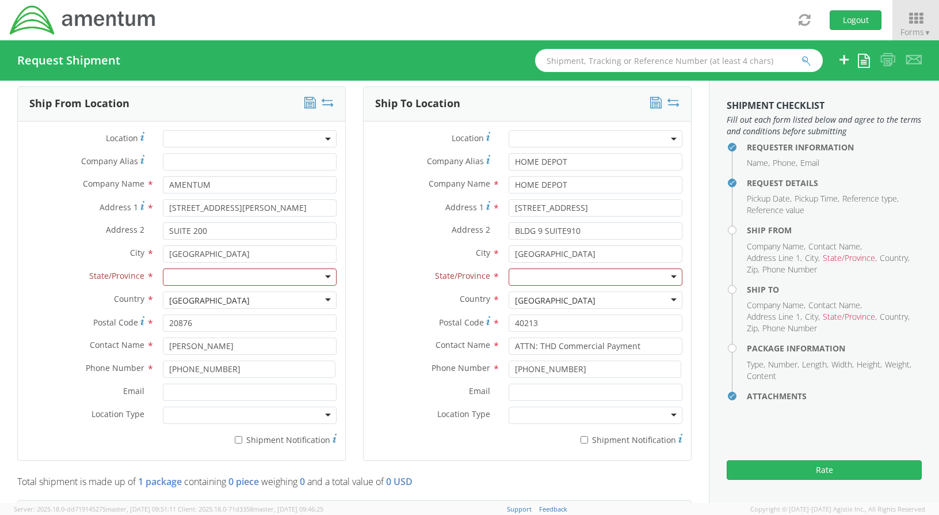
click at [246, 272] on div at bounding box center [250, 276] width 174 height 17
drag, startPoint x: 579, startPoint y: 158, endPoint x: 508, endPoint y: 168, distance: 71.5
click at [568, 162] on input "HOME DEPOT" at bounding box center [596, 161] width 174 height 17
type input "H"
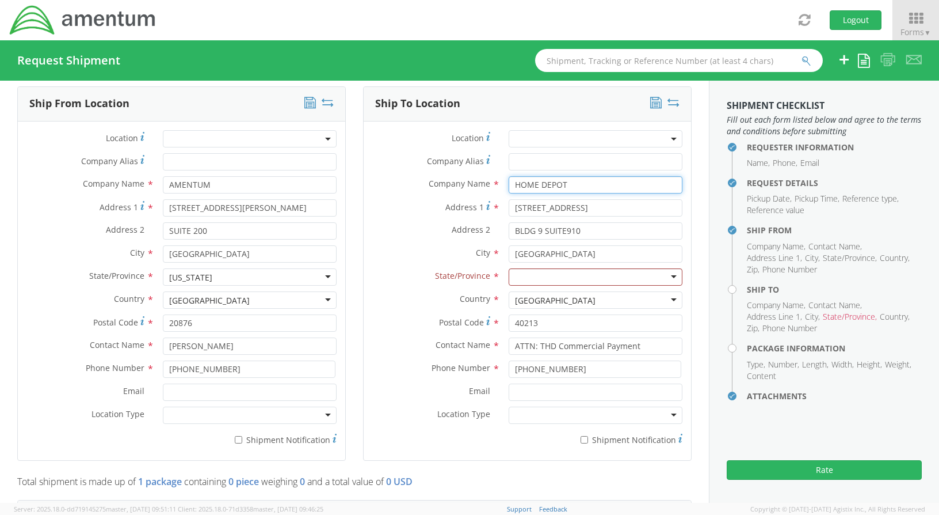
drag, startPoint x: 566, startPoint y: 181, endPoint x: 494, endPoint y: 187, distance: 71.6
click at [500, 186] on div "HOME DEPOT searching..." at bounding box center [595, 184] width 191 height 17
drag, startPoint x: 580, startPoint y: 203, endPoint x: 493, endPoint y: 205, distance: 86.4
click at [493, 205] on div "Address [STREET_ADDRESS]" at bounding box center [527, 207] width 327 height 17
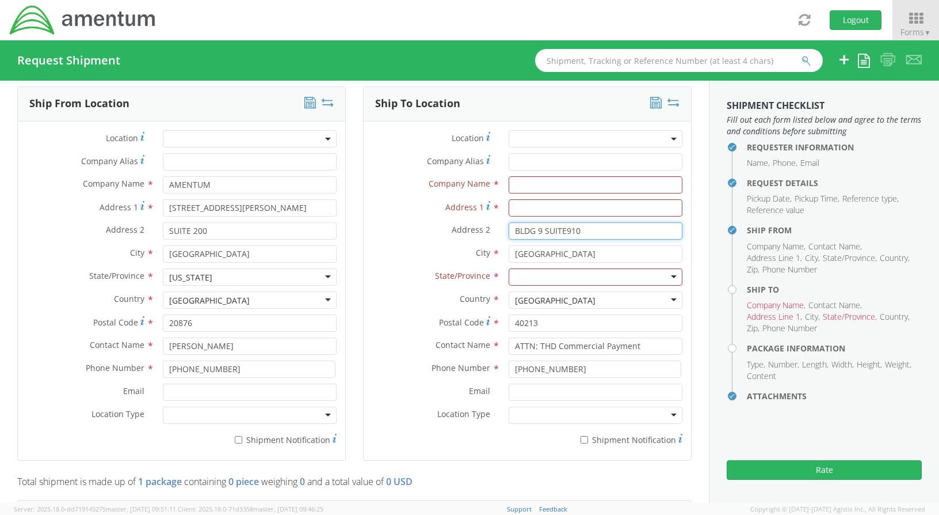
drag, startPoint x: 604, startPoint y: 230, endPoint x: 494, endPoint y: 232, distance: 109.4
click at [500, 232] on div "BLDG 9 SUITE910" at bounding box center [595, 230] width 191 height 17
drag, startPoint x: 588, startPoint y: 257, endPoint x: 483, endPoint y: 257, distance: 104.8
click at [483, 257] on div "City * [GEOGRAPHIC_DATA] searching..." at bounding box center [527, 253] width 327 height 17
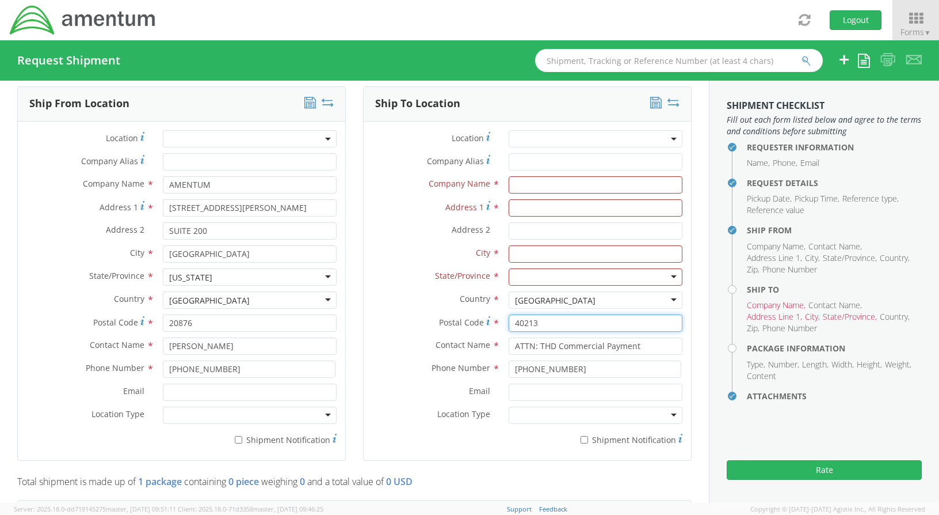
drag, startPoint x: 546, startPoint y: 330, endPoint x: 494, endPoint y: 330, distance: 51.2
click at [500, 330] on div "40213" at bounding box center [595, 322] width 191 height 17
drag, startPoint x: 637, startPoint y: 345, endPoint x: 474, endPoint y: 348, distance: 163.5
click at [473, 348] on div "Contact Name * ATTN: THD Commercial Payment" at bounding box center [527, 345] width 327 height 17
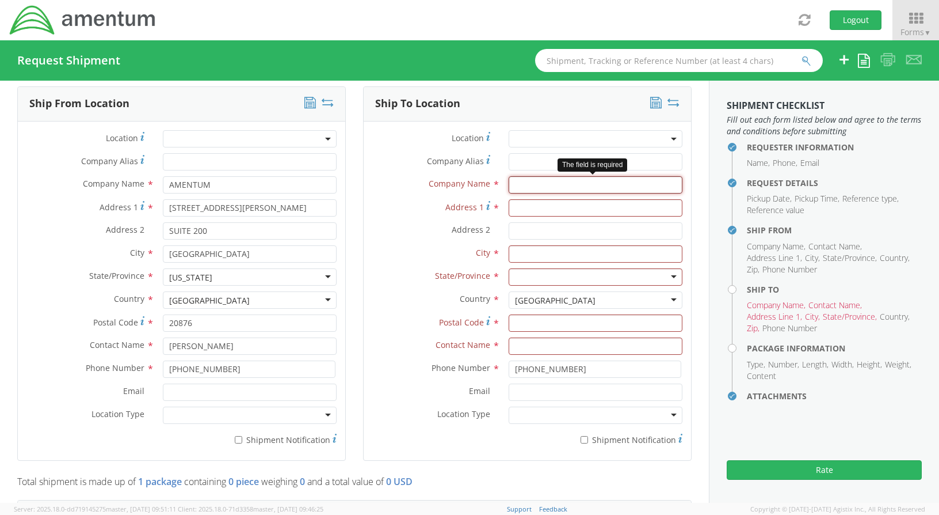
click at [521, 188] on input "text" at bounding box center [596, 184] width 174 height 17
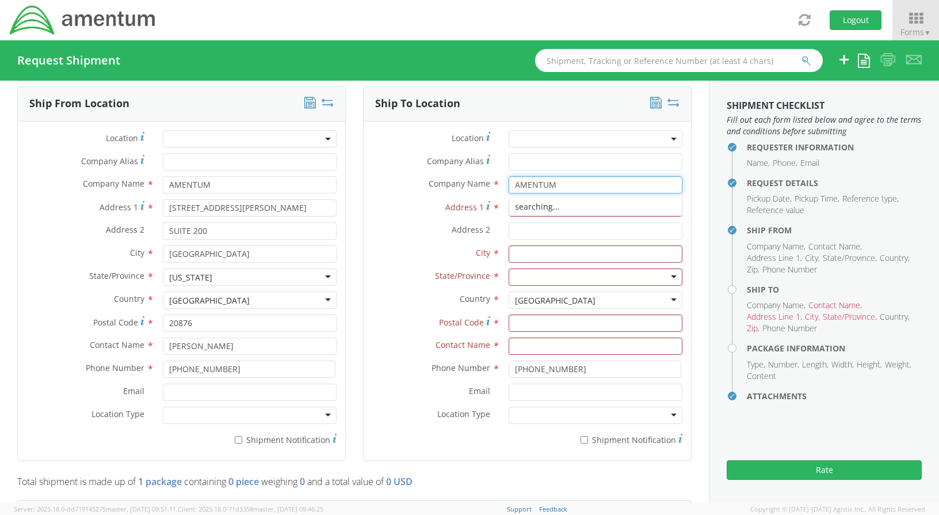
type input "AMENTUM"
type input "[STREET_ADDRESS][PERSON_NAME]"
type input "TULLAHOMA"
click at [662, 275] on div at bounding box center [596, 276] width 174 height 17
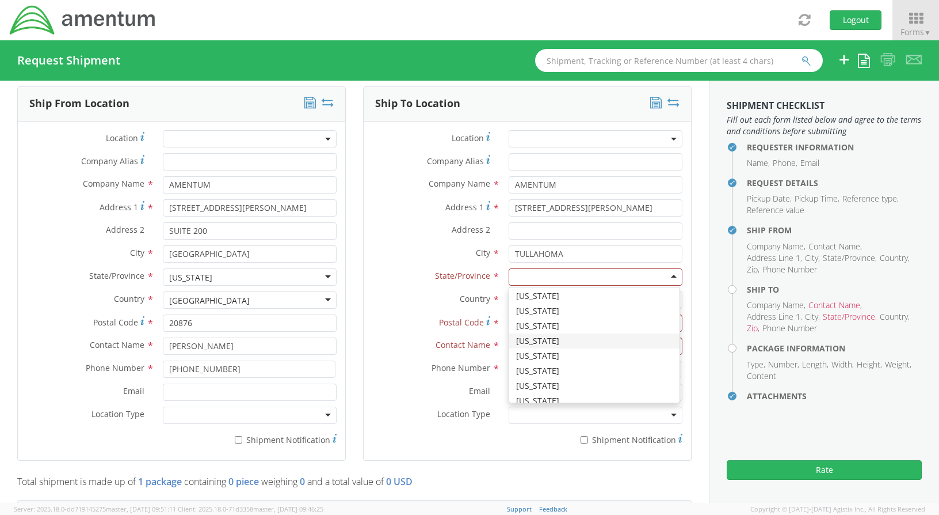
scroll to position [671, 0]
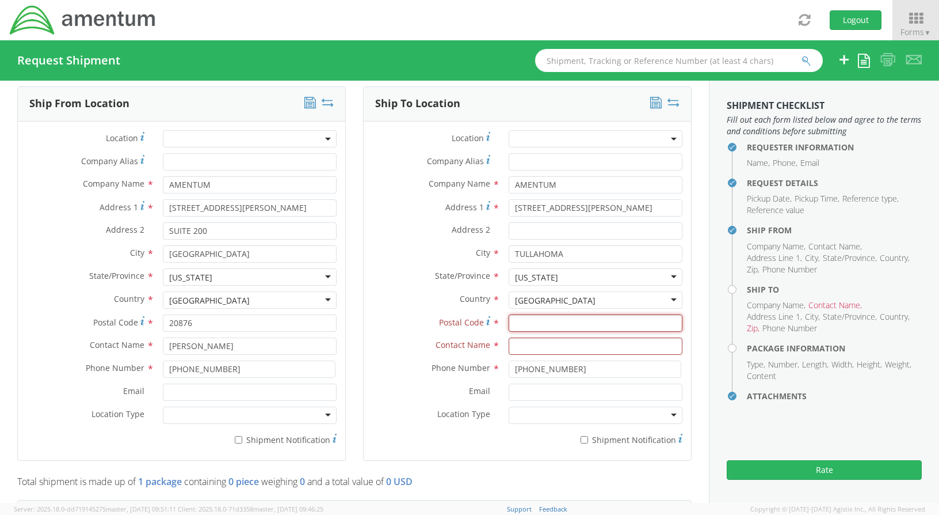
click at [529, 324] on input "Postal Code *" at bounding box center [596, 322] width 174 height 17
type input "37388"
click at [536, 347] on input "text" at bounding box center [596, 345] width 174 height 17
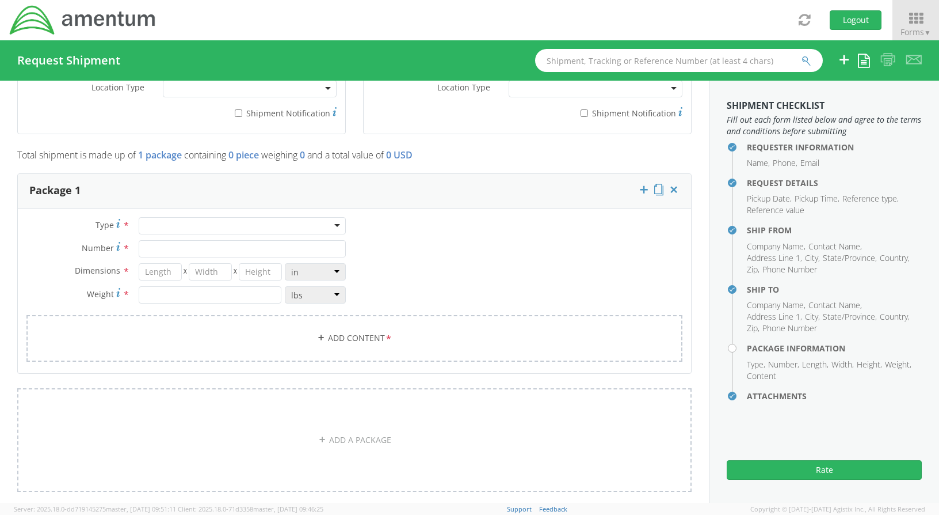
scroll to position [863, 0]
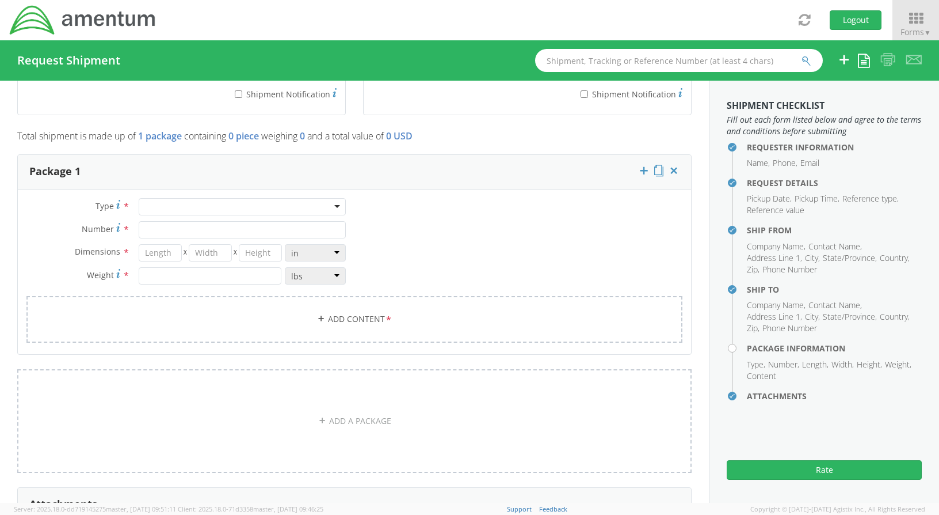
type input "ATTN: [PERSON_NAME]"
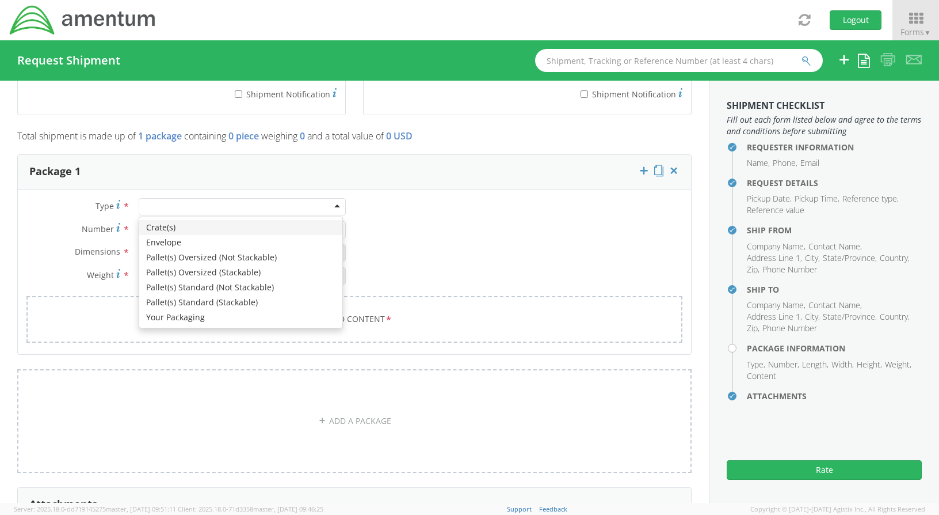
click at [333, 205] on div at bounding box center [242, 206] width 207 height 17
type input "1"
type input "9.5"
type input "12.5"
type input "0.25"
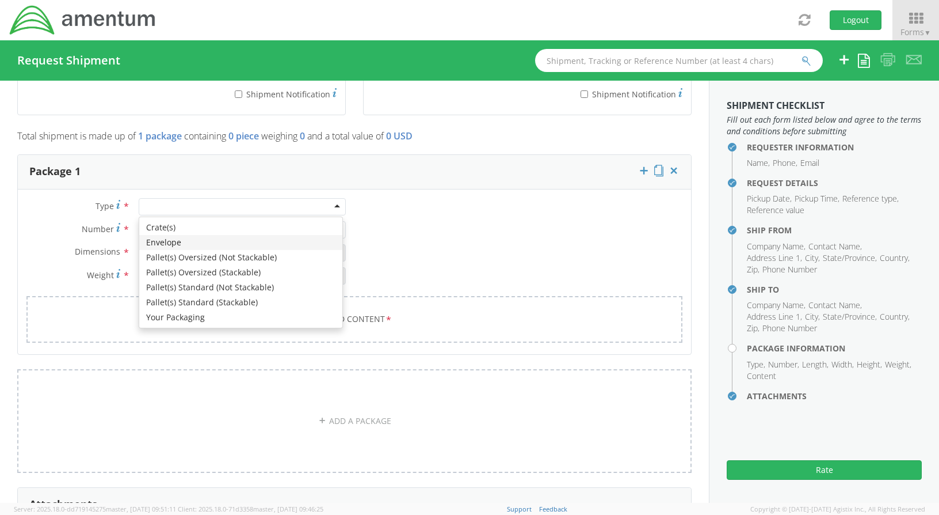
type input "1"
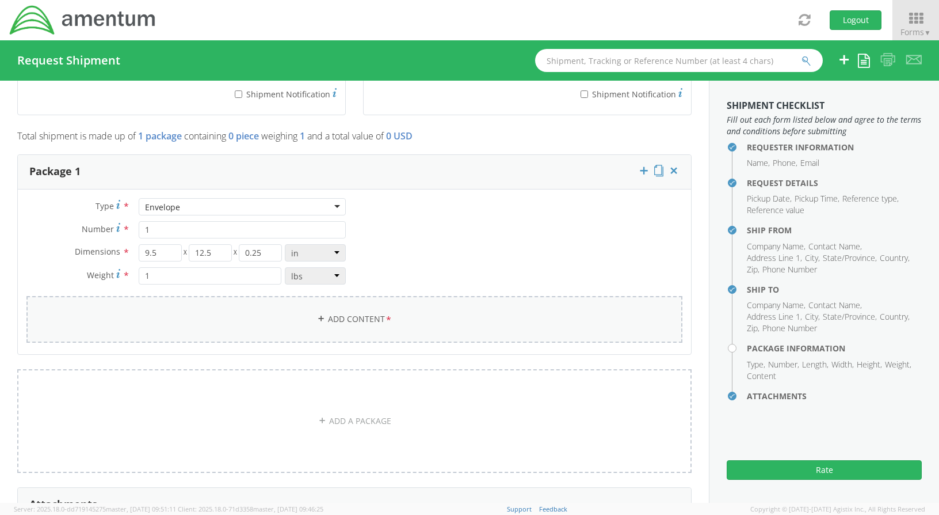
click at [369, 326] on link "Add Content *" at bounding box center [354, 319] width 656 height 47
select select
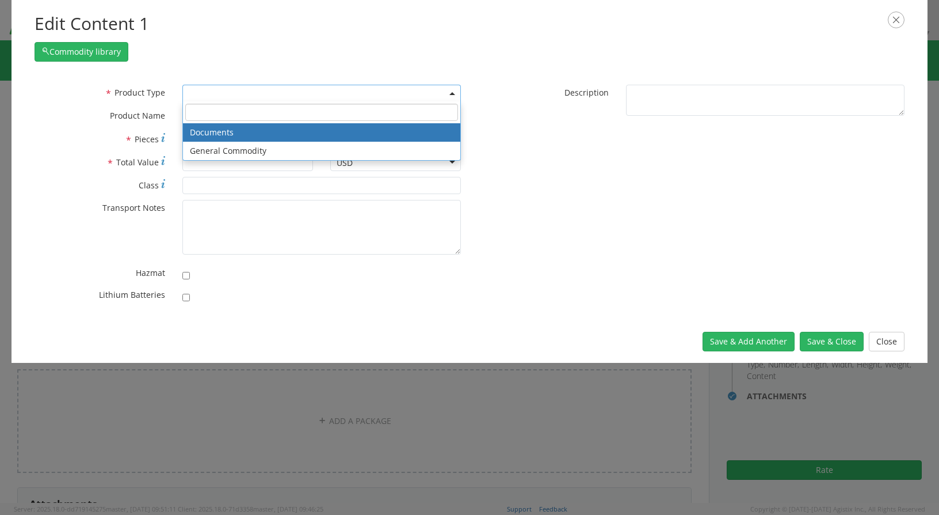
click at [452, 93] on b at bounding box center [453, 93] width 6 height 3
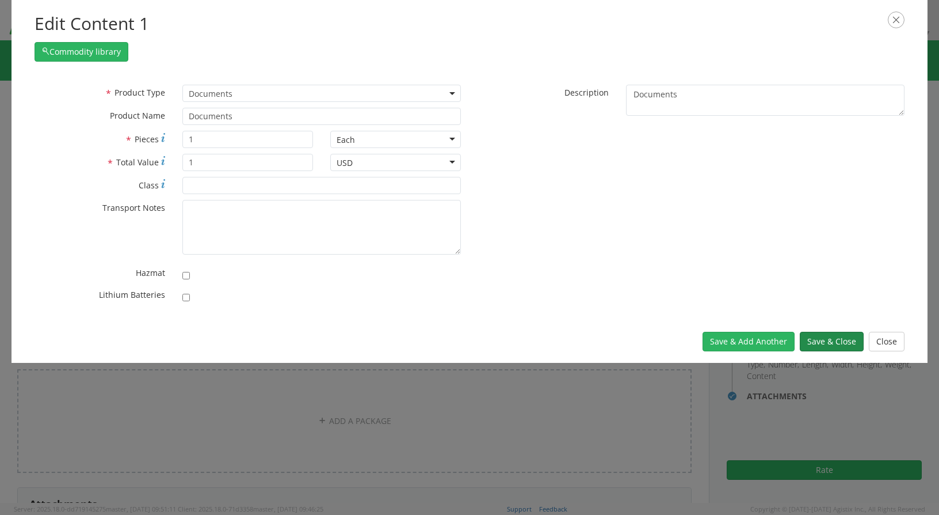
click at [815, 340] on button "Save & Close" at bounding box center [832, 342] width 64 height 20
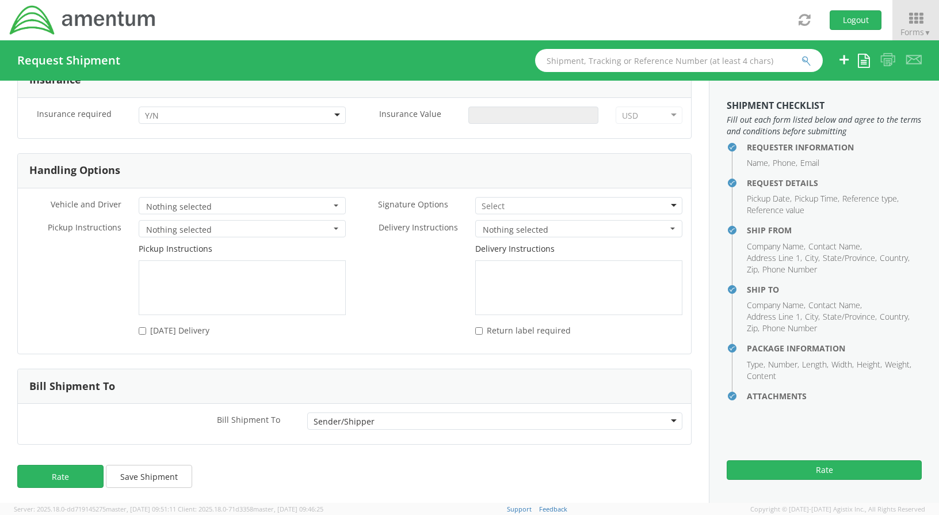
scroll to position [1408, 0]
click at [58, 473] on button "Rate" at bounding box center [60, 473] width 86 height 23
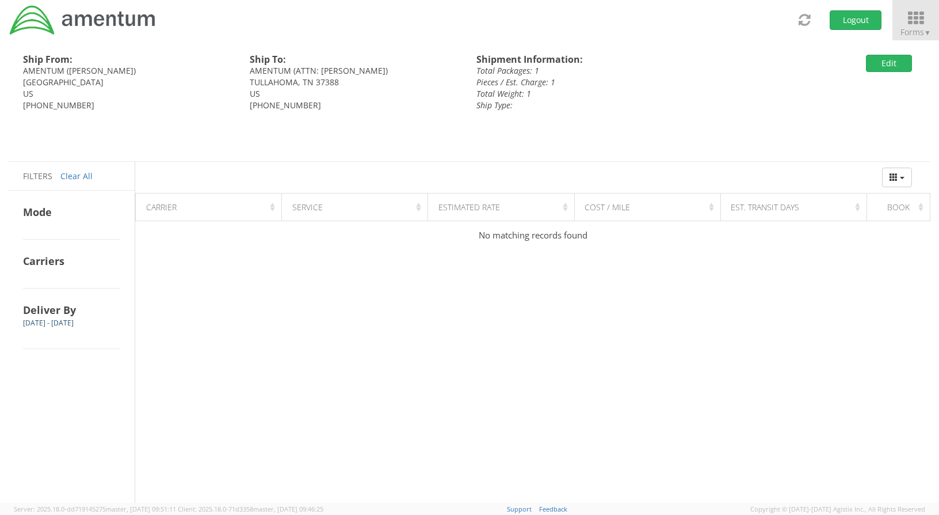
click at [915, 12] on icon at bounding box center [916, 18] width 54 height 16
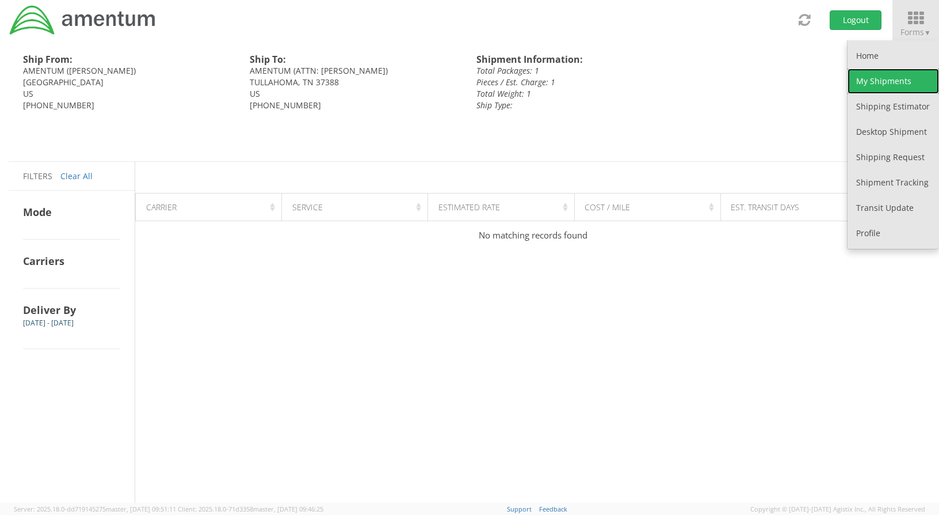
click at [905, 85] on link "My Shipments" at bounding box center [894, 80] width 92 height 25
